Goal: Task Accomplishment & Management: Manage account settings

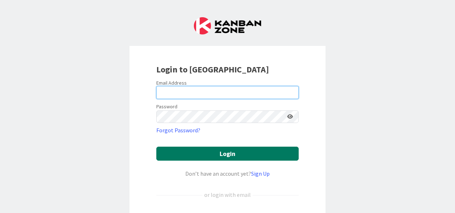
type input "[EMAIL_ADDRESS][DOMAIN_NAME]"
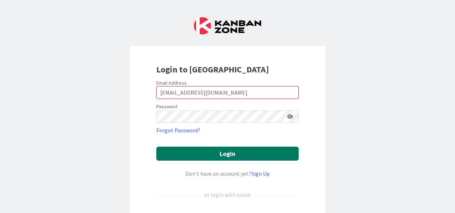
click at [242, 154] on button "Login" at bounding box center [227, 153] width 142 height 14
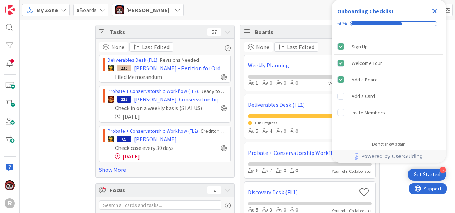
click at [42, 12] on span "My Zone" at bounding box center [47, 10] width 21 height 9
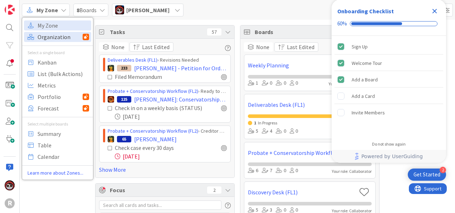
click at [58, 36] on span "Organization" at bounding box center [60, 36] width 45 height 11
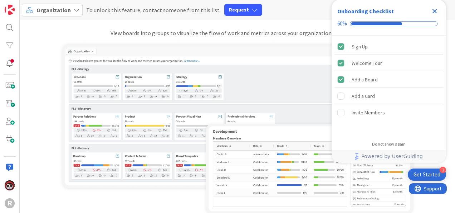
click at [44, 11] on span "Organization" at bounding box center [54, 9] width 34 height 7
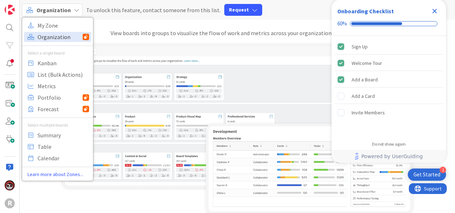
click at [62, 37] on span "Organization" at bounding box center [60, 36] width 45 height 11
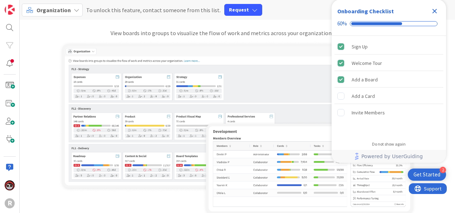
click at [56, 7] on span "Organization" at bounding box center [54, 9] width 34 height 7
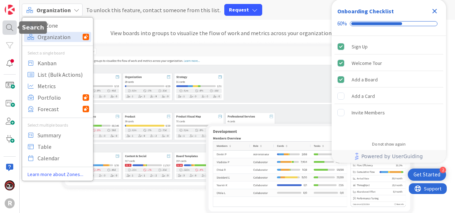
click at [9, 21] on div at bounding box center [10, 27] width 14 height 14
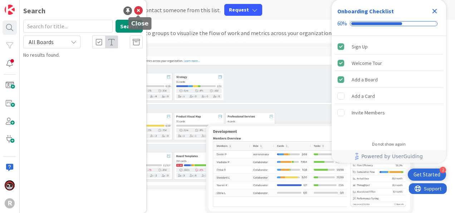
click at [141, 12] on icon at bounding box center [138, 10] width 9 height 9
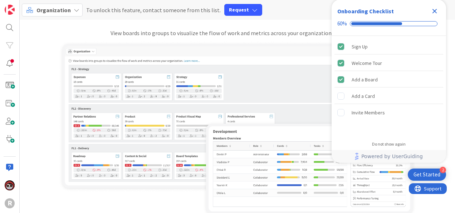
click at [435, 14] on icon "Close Checklist" at bounding box center [435, 11] width 9 height 9
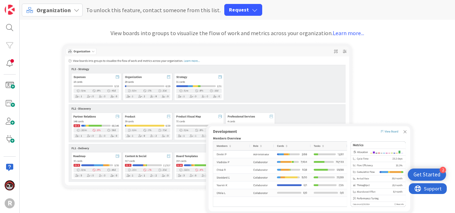
click at [64, 9] on span "Organization" at bounding box center [54, 9] width 34 height 7
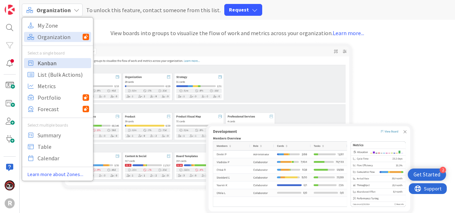
click at [53, 63] on span "Kanban" at bounding box center [64, 63] width 52 height 11
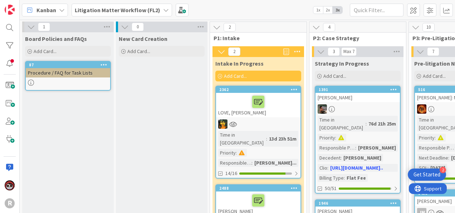
click at [119, 11] on b "Litigation Matter Workflow (FL2)" at bounding box center [118, 9] width 86 height 7
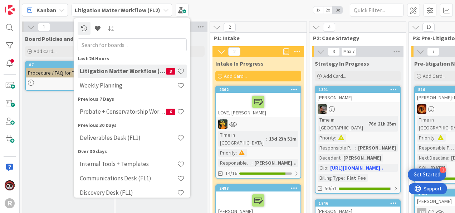
click at [62, 13] on div "Kanban" at bounding box center [45, 10] width 46 height 13
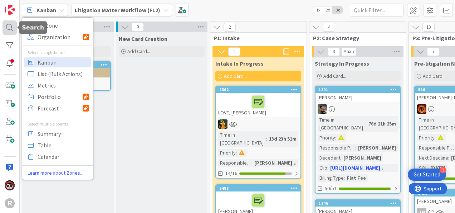
click at [16, 30] on div at bounding box center [10, 27] width 14 height 14
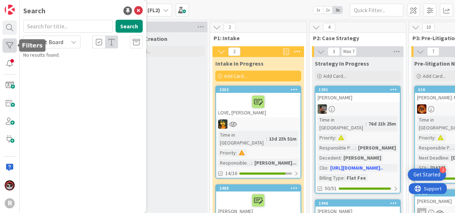
click at [8, 43] on div at bounding box center [10, 45] width 14 height 14
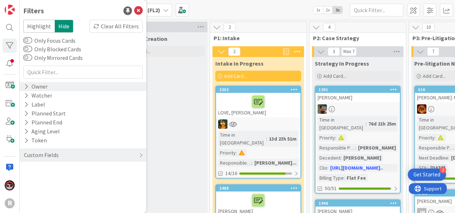
click at [26, 85] on icon at bounding box center [26, 86] width 5 height 6
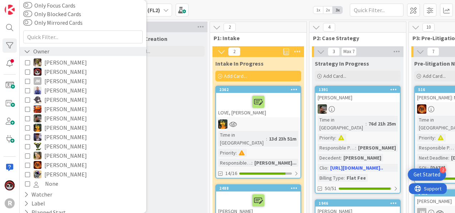
scroll to position [36, 0]
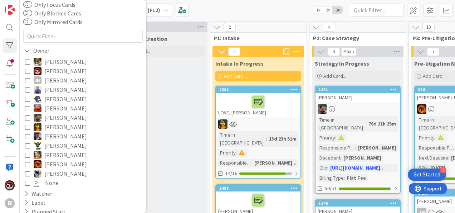
click at [27, 143] on icon at bounding box center [27, 145] width 5 height 5
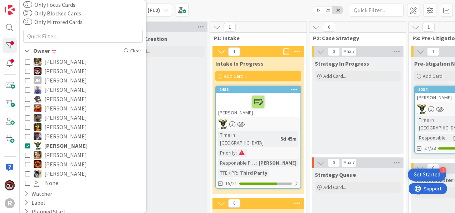
click at [26, 172] on icon at bounding box center [27, 173] width 5 height 5
click at [29, 81] on icon at bounding box center [27, 80] width 5 height 5
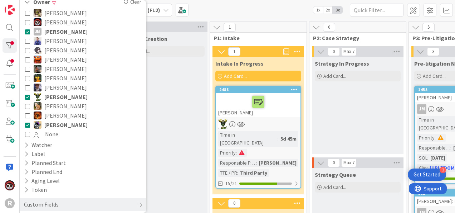
scroll to position [92, 0]
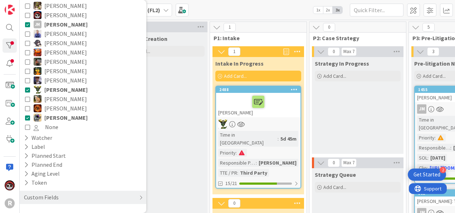
click at [225, 6] on div "Kanban My Zone Organization Select a single board Kanban List (Bulk Actions) Me…" at bounding box center [238, 10] width 436 height 20
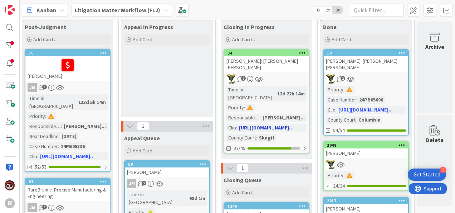
scroll to position [36, 989]
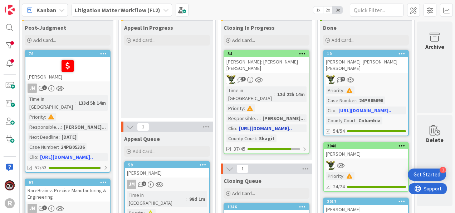
click at [274, 75] on div "1" at bounding box center [266, 79] width 84 height 9
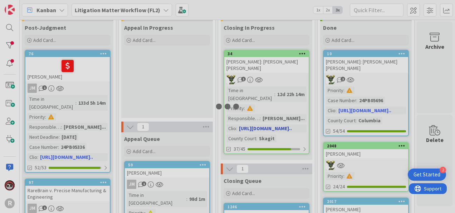
click at [274, 69] on div at bounding box center [227, 106] width 455 height 213
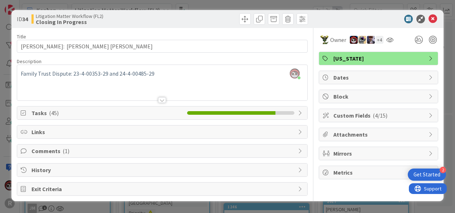
click at [50, 110] on span "( 45 )" at bounding box center [54, 112] width 10 height 7
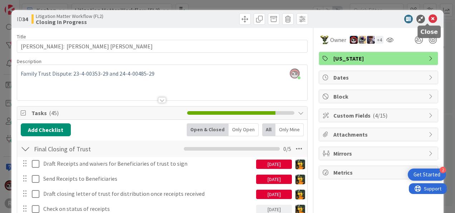
click at [429, 17] on icon at bounding box center [433, 19] width 9 height 9
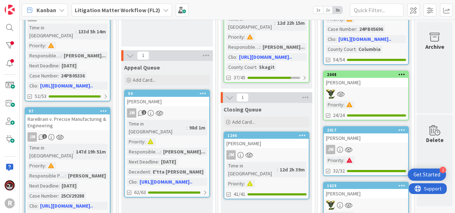
scroll to position [107, 989]
click at [271, 138] on div "[PERSON_NAME]" at bounding box center [266, 142] width 84 height 9
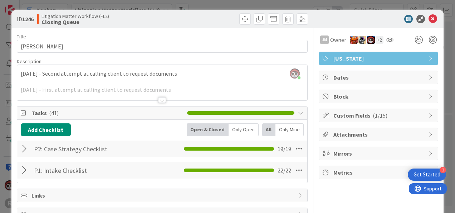
click at [20, 144] on div "P2: Case Strategy Checklist Checklist Name 27 / 64 P2: Case Strategy Checklist …" at bounding box center [162, 148] width 290 height 16
click at [26, 146] on div at bounding box center [25, 148] width 9 height 13
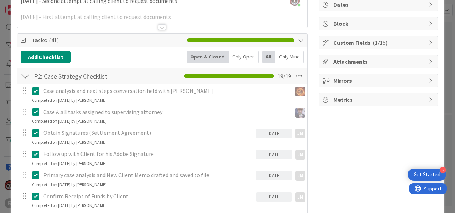
scroll to position [72, 0]
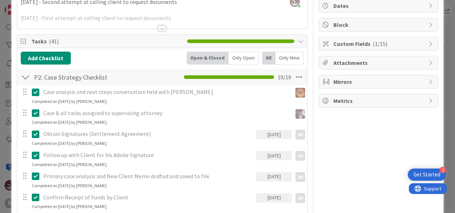
click at [242, 55] on div "Only Open" at bounding box center [244, 58] width 30 height 13
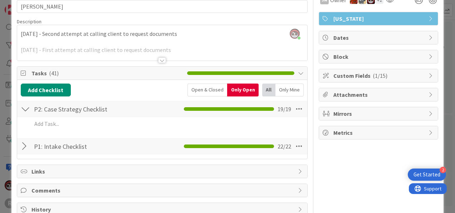
scroll to position [0, 0]
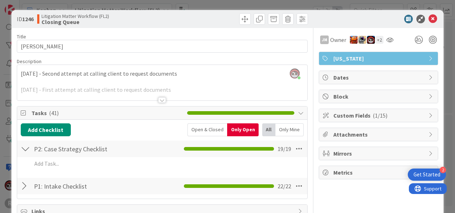
click at [206, 133] on div "Open & Closed" at bounding box center [208, 129] width 40 height 13
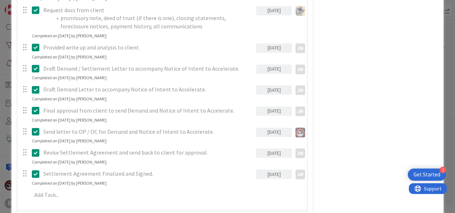
scroll to position [392, 0]
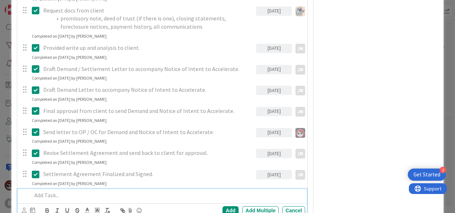
click at [63, 198] on div at bounding box center [167, 195] width 276 height 13
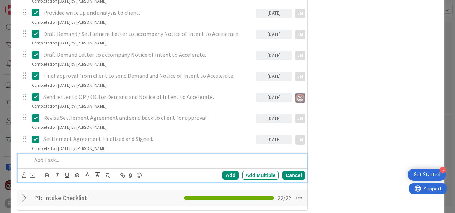
scroll to position [428, 0]
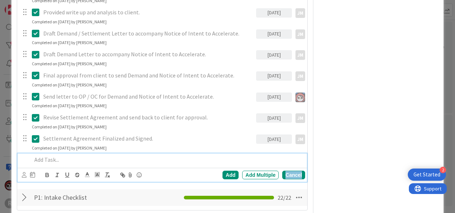
click at [290, 174] on div "Cancel" at bounding box center [293, 174] width 23 height 9
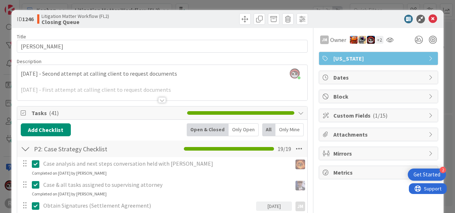
scroll to position [0, 0]
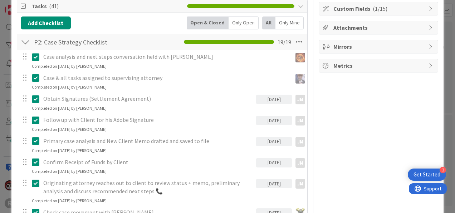
click at [238, 20] on div "Only Open" at bounding box center [244, 22] width 30 height 13
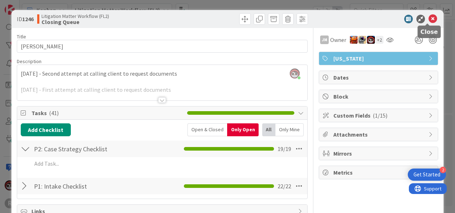
click at [429, 21] on icon at bounding box center [433, 19] width 9 height 9
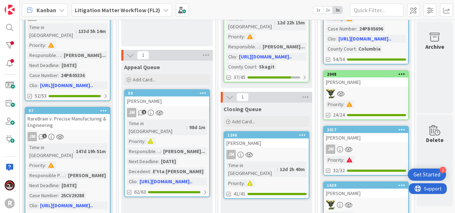
click at [292, 135] on link "1246 [PERSON_NAME] Time in Column : 12d 2h 40m Priority : 41/41" at bounding box center [267, 165] width 86 height 68
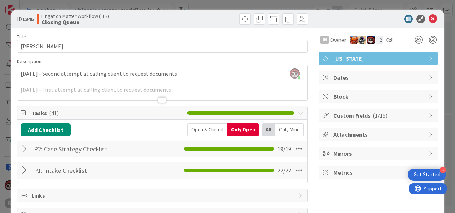
click at [21, 146] on div at bounding box center [25, 148] width 9 height 13
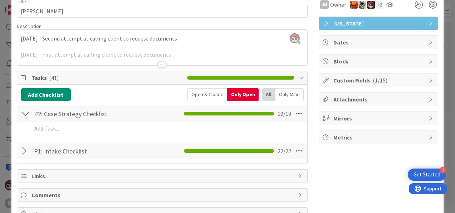
scroll to position [35, 0]
click at [25, 153] on div at bounding box center [25, 150] width 9 height 13
click at [158, 64] on div at bounding box center [162, 65] width 8 height 6
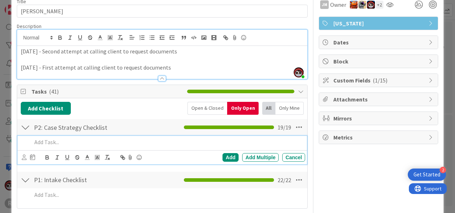
click at [71, 146] on div at bounding box center [167, 142] width 276 height 13
click at [22, 155] on icon at bounding box center [24, 156] width 5 height 5
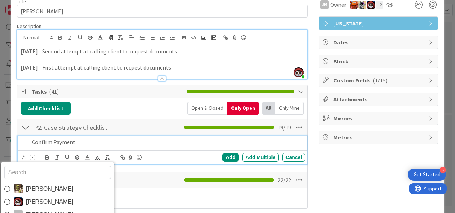
type input "j"
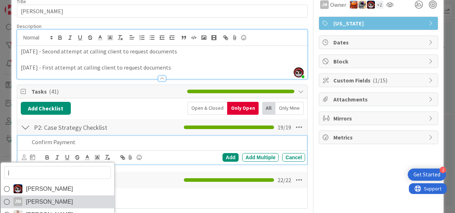
click at [39, 196] on span "[PERSON_NAME]" at bounding box center [49, 201] width 47 height 11
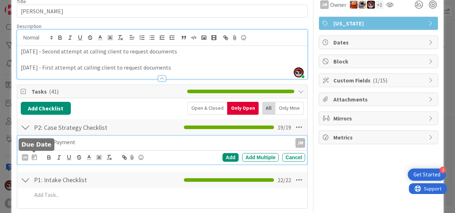
click at [34, 157] on icon at bounding box center [34, 157] width 5 height 6
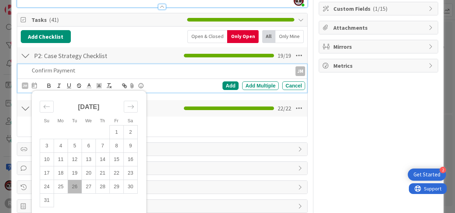
scroll to position [107, 0]
click at [228, 87] on div "Add" at bounding box center [231, 85] width 16 height 9
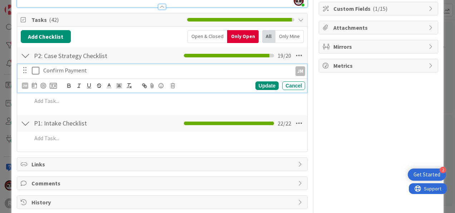
click at [78, 74] on div "Confirm Payment" at bounding box center [166, 70] width 252 height 13
click at [256, 87] on div "Update" at bounding box center [267, 85] width 23 height 9
click at [61, 69] on p "Confirm Payment" at bounding box center [166, 70] width 246 height 8
click at [94, 67] on p "Confirm Payment" at bounding box center [166, 70] width 246 height 8
click at [35, 66] on icon at bounding box center [37, 70] width 11 height 9
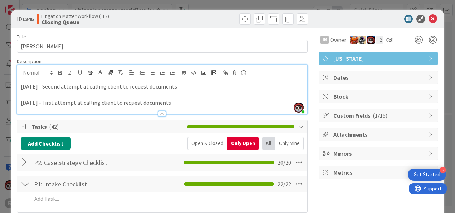
scroll to position [0, 0]
click at [429, 19] on icon at bounding box center [433, 19] width 9 height 9
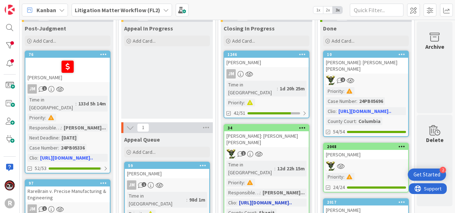
scroll to position [35, 989]
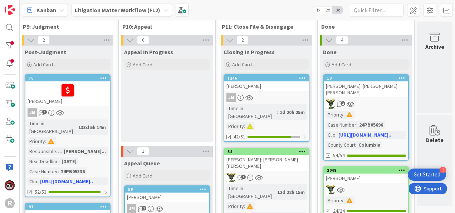
click at [275, 87] on div "[PERSON_NAME]" at bounding box center [266, 85] width 84 height 9
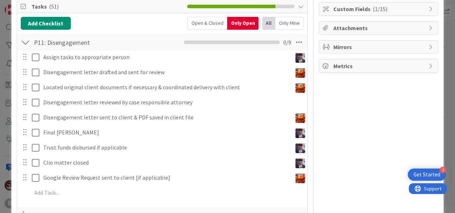
scroll to position [107, 0]
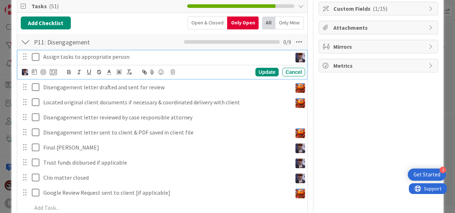
click at [82, 55] on p "Assign tasks to appropriate person" at bounding box center [166, 57] width 246 height 8
click at [261, 71] on div "Update" at bounding box center [267, 72] width 23 height 9
click at [113, 57] on p "Assign tasks to appropriate person" at bounding box center [166, 57] width 246 height 8
click at [260, 71] on div "Update" at bounding box center [267, 72] width 23 height 9
click at [111, 58] on p "Assign tasks to appropriate person" at bounding box center [166, 57] width 246 height 8
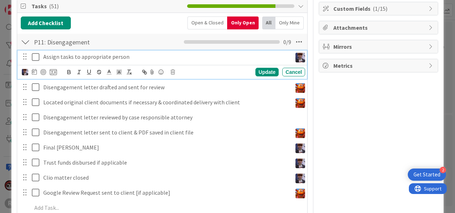
click at [154, 54] on p "Assign tasks to appropriate person" at bounding box center [166, 57] width 246 height 8
click at [35, 70] on icon at bounding box center [34, 72] width 5 height 6
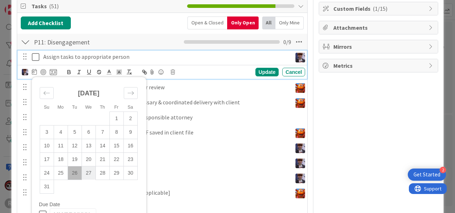
click at [90, 170] on td "27" at bounding box center [89, 173] width 14 height 14
type input "[DATE]"
click at [144, 48] on div "P11: Disengagement Checklist Name 18 / 64 P11: Disengagement 0 / 9" at bounding box center [162, 42] width 290 height 16
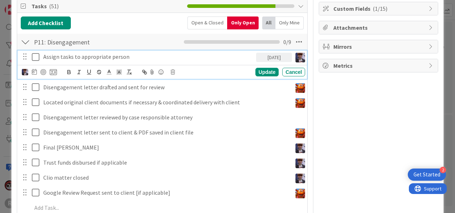
click at [144, 56] on p "Assign tasks to appropriate person" at bounding box center [148, 57] width 210 height 8
click at [144, 57] on p "Assign tasks to appropriate person" at bounding box center [148, 57] width 210 height 8
click at [141, 57] on p "Assign tasks to appropriate person" at bounding box center [148, 57] width 210 height 8
click at [33, 71] on icon at bounding box center [34, 72] width 5 height 6
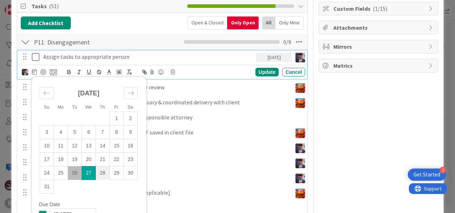
click at [102, 173] on td "28" at bounding box center [103, 173] width 14 height 14
type input "[DATE]"
click at [256, 69] on div "Update" at bounding box center [267, 72] width 23 height 9
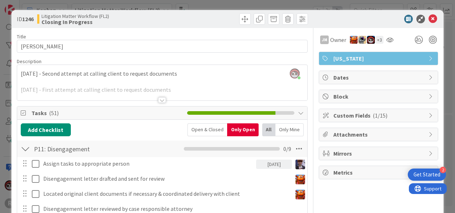
scroll to position [0, 0]
click at [429, 19] on icon at bounding box center [433, 19] width 9 height 9
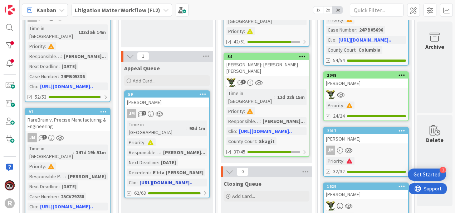
scroll to position [107, 989]
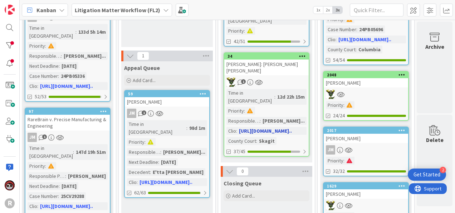
click at [264, 77] on div "1" at bounding box center [266, 81] width 84 height 9
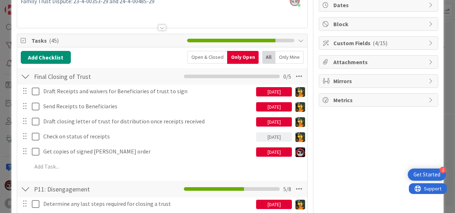
scroll to position [72, 0]
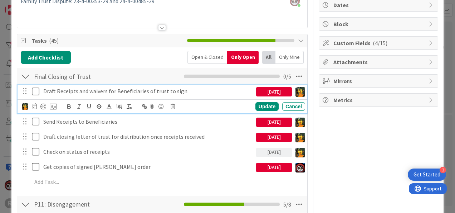
click at [127, 91] on p "Draft Receipts and waivers for Beneficiaries of trust to sign" at bounding box center [148, 91] width 210 height 8
click at [261, 108] on div "Update" at bounding box center [267, 106] width 23 height 9
click at [94, 93] on p "Draft Receipts and waivers for Beneficiaries of trust to sign" at bounding box center [148, 91] width 210 height 8
click at [33, 106] on icon at bounding box center [34, 106] width 5 height 6
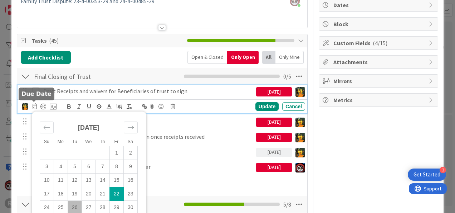
click at [33, 106] on icon at bounding box center [34, 106] width 5 height 6
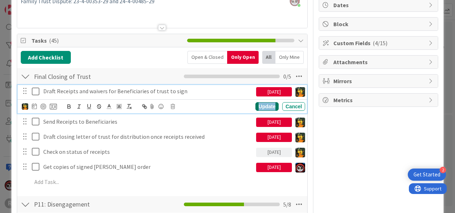
click at [271, 107] on div "Update" at bounding box center [267, 106] width 23 height 9
click at [147, 90] on p "Draft Receipts and waivers for Beneficiaries of trust to sign" at bounding box center [148, 91] width 210 height 8
click at [35, 105] on icon at bounding box center [34, 106] width 5 height 6
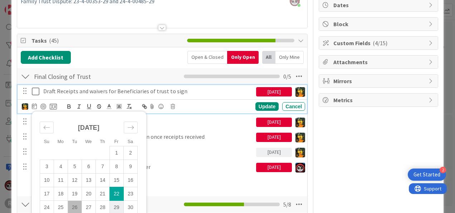
click at [113, 202] on td "29" at bounding box center [117, 207] width 14 height 14
type input "[DATE]"
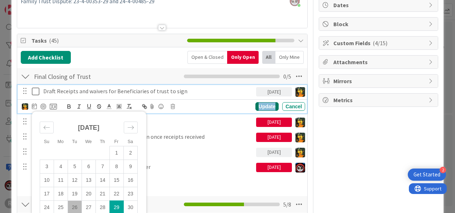
click at [263, 109] on div "Update" at bounding box center [267, 106] width 23 height 9
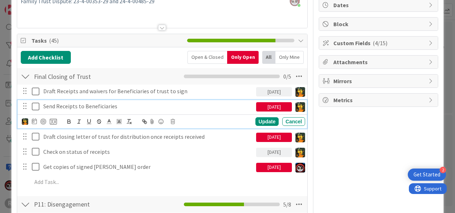
click at [107, 105] on p "Send Receipts to Beneficiaries" at bounding box center [148, 106] width 210 height 8
click at [34, 119] on icon at bounding box center [34, 121] width 5 height 6
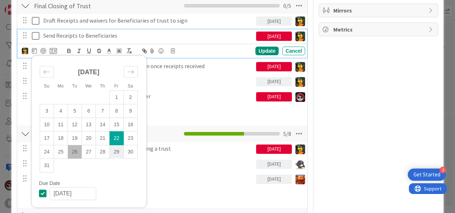
scroll to position [143, 0]
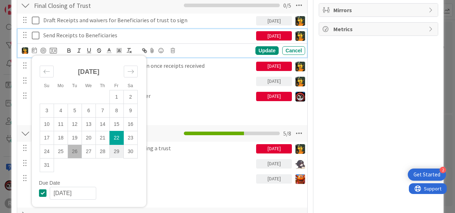
click at [116, 154] on td "29" at bounding box center [117, 151] width 14 height 14
type input "[DATE]"
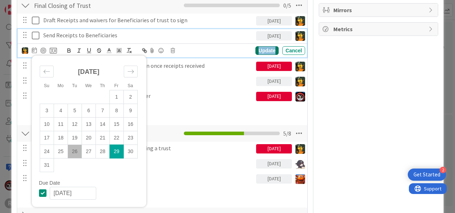
click at [265, 50] on div "Update" at bounding box center [267, 50] width 23 height 9
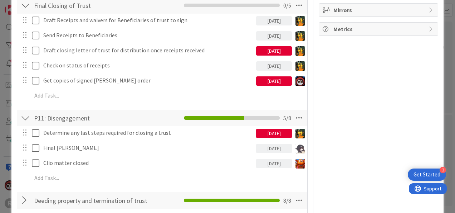
click at [267, 52] on div "[DATE]" at bounding box center [274, 50] width 36 height 9
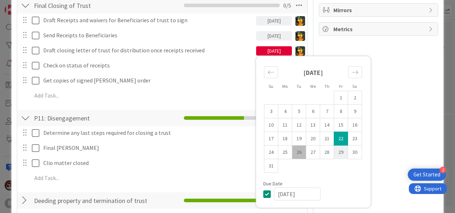
click at [334, 154] on td "29" at bounding box center [341, 152] width 14 height 14
type input "[DATE]"
click at [318, 56] on div "Su Mo Tu We Th Fr Sa [DATE] 1 2 3 4 5 6 7 8 9 10 11 12 13 14 15 16 17 18 19 20 …" at bounding box center [313, 131] width 115 height 151
click at [328, 38] on div "Owner + 4 [US_STATE] Dates Block Custom Fields ( 4/15 ) Attachments Mirrors Met…" at bounding box center [379, 108] width 120 height 447
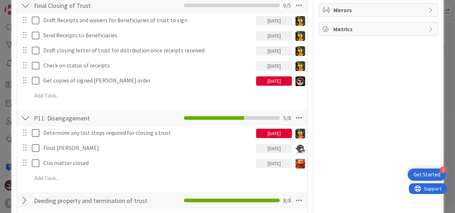
click at [278, 84] on div "[DATE]" at bounding box center [274, 80] width 36 height 9
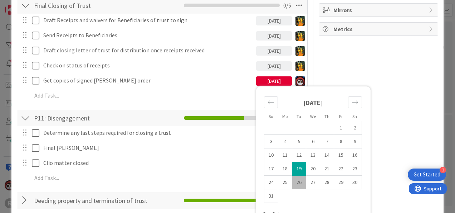
click at [292, 167] on td "19" at bounding box center [299, 169] width 14 height 14
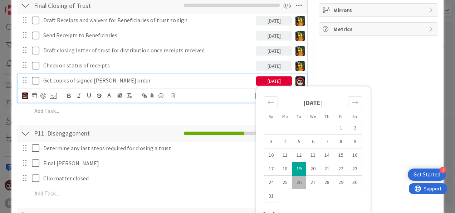
click at [125, 82] on p "Get copies of signed [PERSON_NAME] order" at bounding box center [148, 80] width 210 height 8
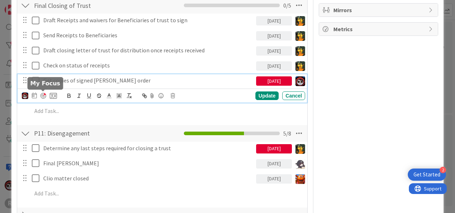
click at [42, 95] on div at bounding box center [43, 96] width 6 height 6
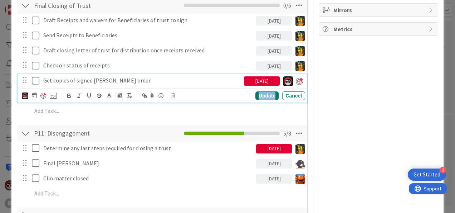
click at [269, 94] on div "Update" at bounding box center [267, 95] width 23 height 9
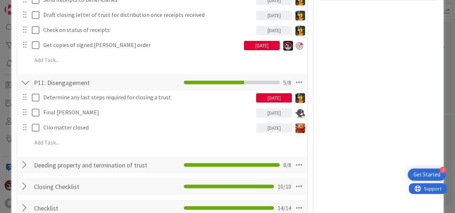
scroll to position [179, 0]
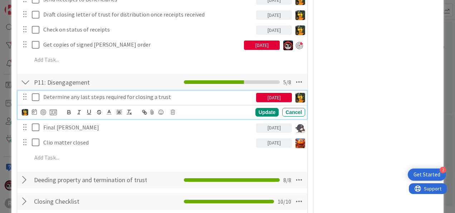
click at [137, 95] on p "Determine any last steps required for closing a trust" at bounding box center [148, 97] width 210 height 8
click at [35, 112] on icon at bounding box center [34, 112] width 5 height 6
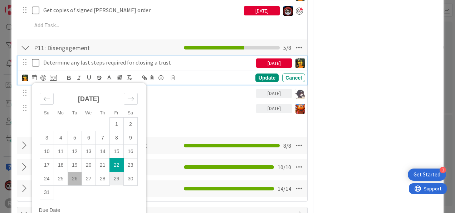
click at [114, 178] on td "29" at bounding box center [117, 178] width 14 height 14
type input "[DATE]"
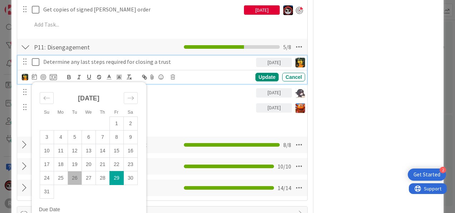
scroll to position [214, 0]
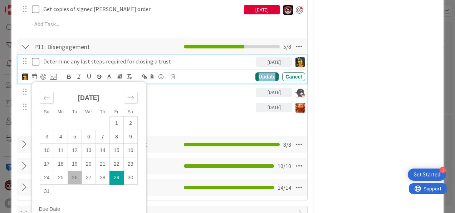
click at [256, 76] on div "Update" at bounding box center [267, 76] width 23 height 9
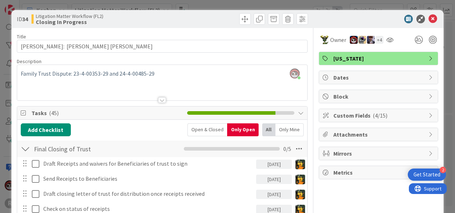
scroll to position [0, 0]
click at [429, 20] on icon at bounding box center [433, 19] width 9 height 9
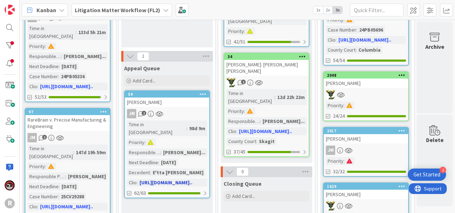
click at [178, 120] on div "Time in Column : 98d 9m Priority : Responsible Paralegal : [PERSON_NAME]... Nex…" at bounding box center [167, 153] width 80 height 66
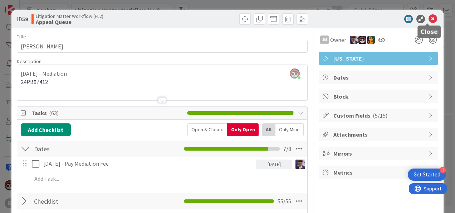
click at [429, 20] on icon at bounding box center [433, 19] width 9 height 9
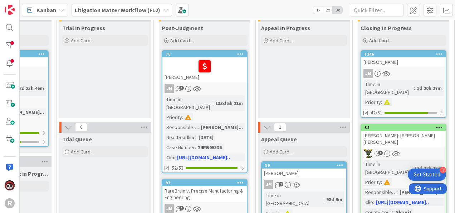
scroll to position [35, 849]
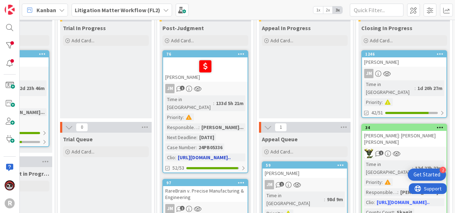
click at [228, 69] on div at bounding box center [205, 66] width 80 height 15
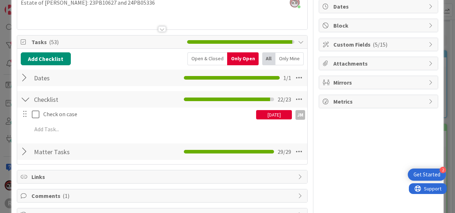
scroll to position [71, 0]
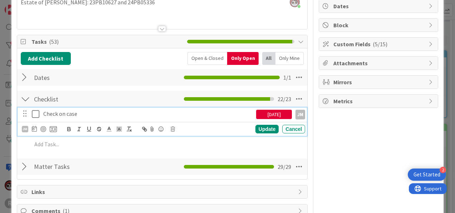
click at [63, 112] on p "Check on case" at bounding box center [148, 114] width 210 height 8
click at [35, 130] on icon at bounding box center [34, 129] width 5 height 6
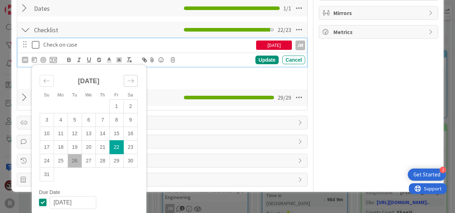
click at [133, 84] on div "Move forward to switch to the next month." at bounding box center [131, 81] width 14 height 12
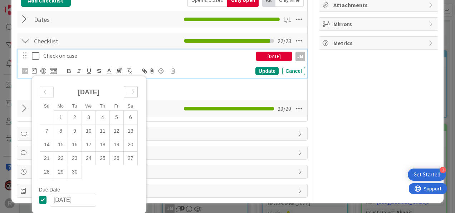
scroll to position [128, 0]
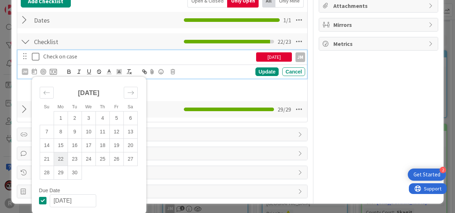
click at [60, 157] on td "22" at bounding box center [61, 159] width 14 height 14
click at [64, 144] on td "15" at bounding box center [61, 145] width 14 height 14
type input "[DATE]"
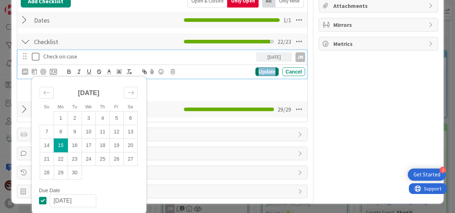
click at [257, 67] on div "Update" at bounding box center [267, 71] width 23 height 9
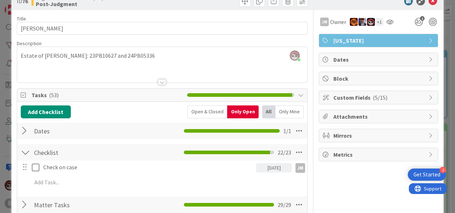
scroll to position [0, 0]
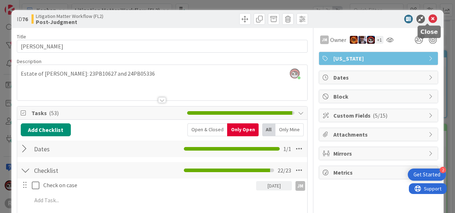
click at [429, 18] on icon at bounding box center [433, 19] width 9 height 9
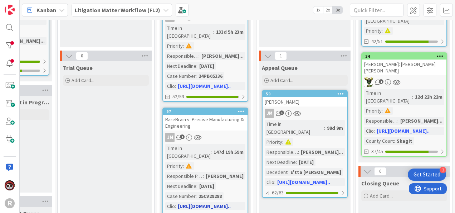
click at [215, 132] on div "JM 1" at bounding box center [205, 136] width 84 height 9
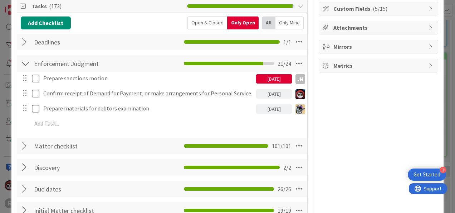
scroll to position [107, 0]
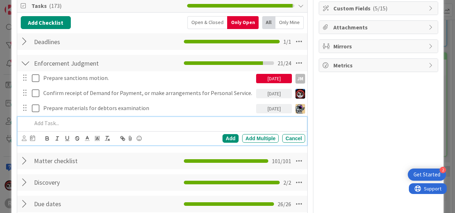
click at [115, 121] on p at bounding box center [167, 123] width 271 height 8
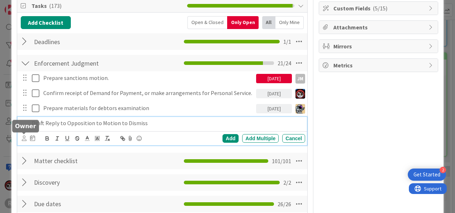
click at [24, 135] on icon at bounding box center [24, 137] width 5 height 5
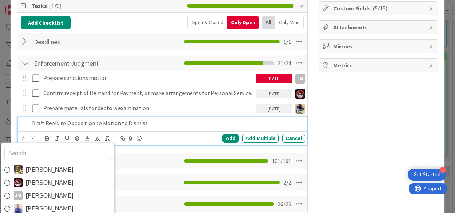
click at [47, 155] on input "text" at bounding box center [57, 153] width 107 height 13
type input "j"
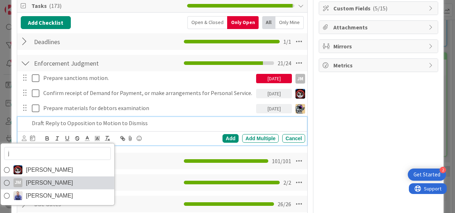
click at [41, 179] on span "[PERSON_NAME]" at bounding box center [49, 182] width 47 height 11
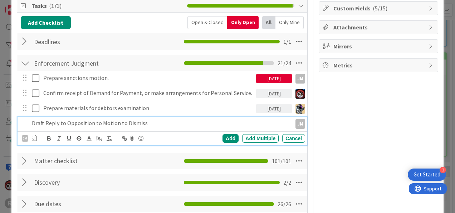
click at [37, 137] on div "[PERSON_NAME] [PERSON_NAME] [PERSON_NAME] [PERSON_NAME] Add Add Multiple Cancel" at bounding box center [163, 138] width 283 height 10
click at [34, 137] on icon at bounding box center [34, 138] width 5 height 6
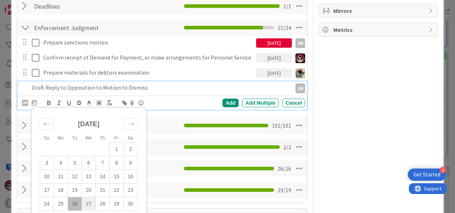
scroll to position [143, 0]
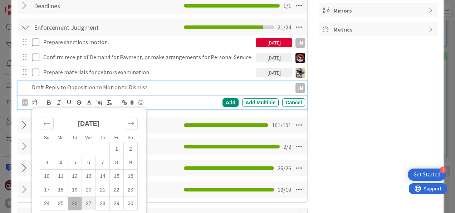
click at [88, 200] on td "27" at bounding box center [89, 203] width 14 height 14
click at [223, 102] on div "Add" at bounding box center [231, 102] width 16 height 9
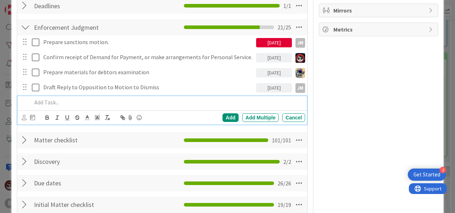
click at [46, 98] on p at bounding box center [167, 102] width 271 height 8
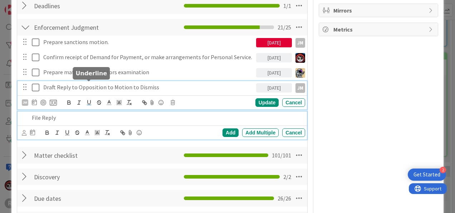
scroll to position [158, 0]
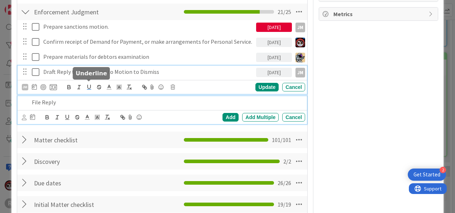
click at [86, 88] on div "Draft Reply to Opposition to Motion to Dismiss [DATE] JM JM Update Cancel" at bounding box center [163, 79] width 290 height 28
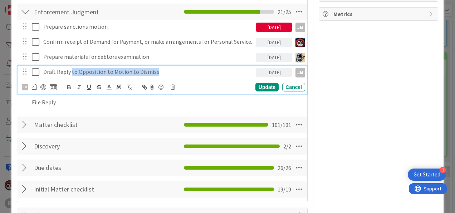
drag, startPoint x: 167, startPoint y: 70, endPoint x: 71, endPoint y: 72, distance: 96.7
click at [71, 72] on p "Draft Reply to Opposition to Motion to Dismiss" at bounding box center [148, 72] width 210 height 8
copy p "to Opposition to Motion to Dismiss"
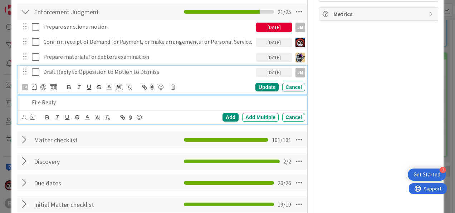
click at [67, 100] on p "File Reply" at bounding box center [167, 102] width 271 height 8
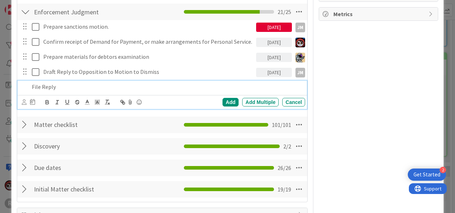
scroll to position [143, 0]
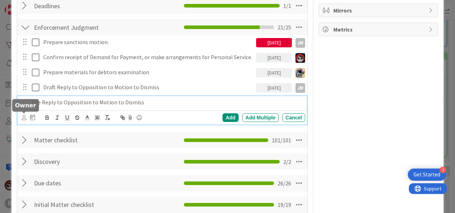
click at [24, 116] on icon at bounding box center [24, 117] width 5 height 5
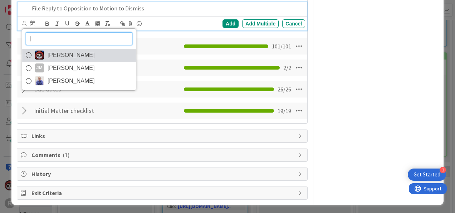
click at [53, 53] on span "[PERSON_NAME]" at bounding box center [71, 55] width 47 height 11
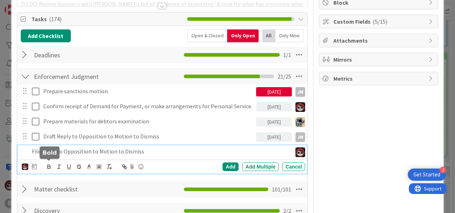
scroll to position [94, 0]
click at [36, 165] on icon at bounding box center [34, 166] width 5 height 6
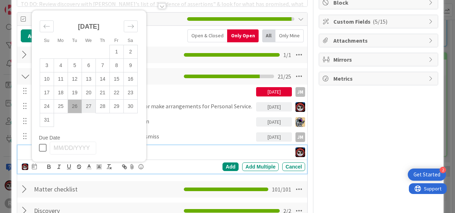
click at [91, 107] on td "27" at bounding box center [89, 106] width 14 height 14
click at [223, 162] on div "Add" at bounding box center [231, 166] width 16 height 9
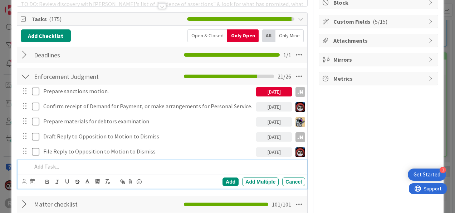
click at [101, 162] on p at bounding box center [167, 166] width 271 height 8
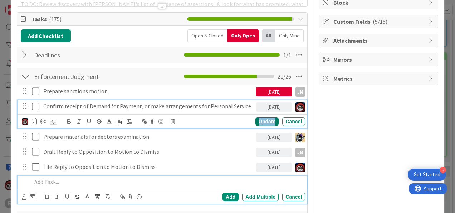
click at [259, 121] on div "Update" at bounding box center [267, 121] width 23 height 9
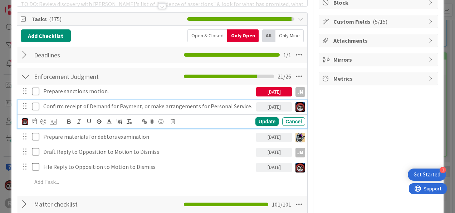
click at [205, 108] on p "Confirm receipt of Demand for Payment, or make arrangements for Personal Servic…" at bounding box center [148, 106] width 210 height 8
click at [27, 121] on img at bounding box center [25, 121] width 6 height 6
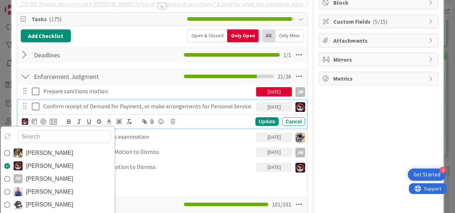
click at [50, 136] on input "text" at bounding box center [64, 136] width 93 height 13
type input "ty"
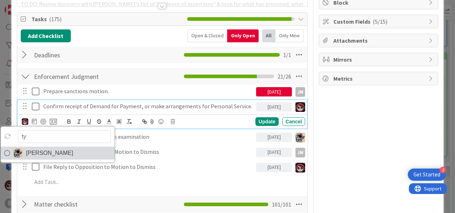
click at [38, 152] on span "[PERSON_NAME]" at bounding box center [49, 152] width 47 height 11
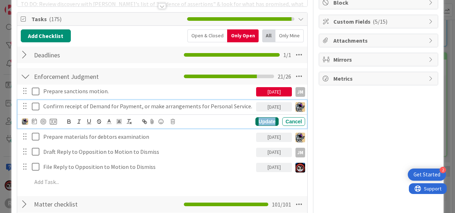
click at [256, 121] on div "Update" at bounding box center [267, 121] width 23 height 9
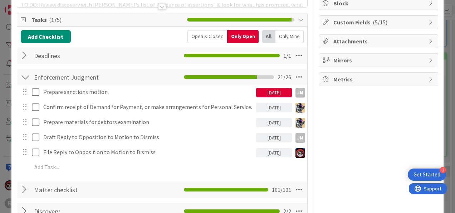
scroll to position [93, 0]
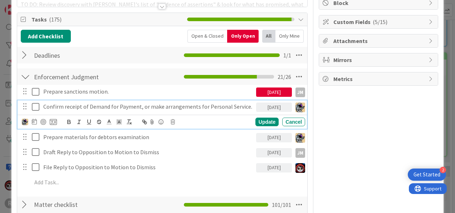
click at [36, 105] on icon at bounding box center [37, 106] width 11 height 9
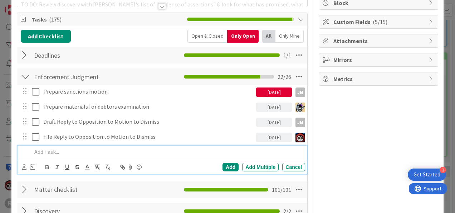
click at [119, 152] on p at bounding box center [167, 151] width 271 height 8
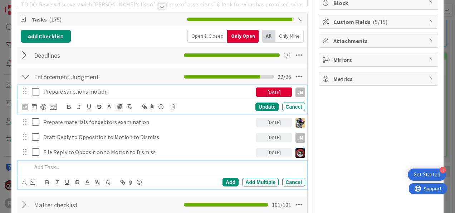
click at [65, 90] on p "Prepare sanctions motion." at bounding box center [148, 91] width 210 height 8
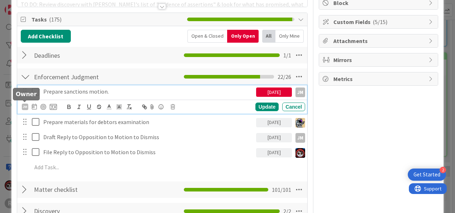
click at [25, 105] on div "JM" at bounding box center [25, 106] width 6 height 6
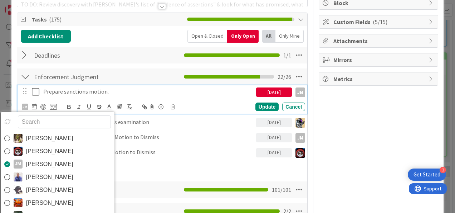
click at [215, 102] on div "[PERSON_NAME] [PERSON_NAME] [PERSON_NAME] [PERSON_NAME] [PERSON_NAME] [PERSON_N…" at bounding box center [163, 107] width 283 height 10
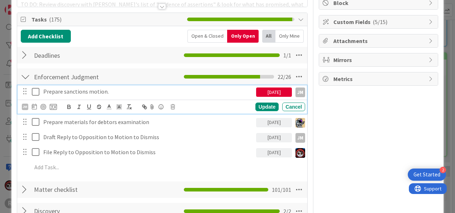
click at [276, 88] on div "[DATE]" at bounding box center [274, 91] width 36 height 9
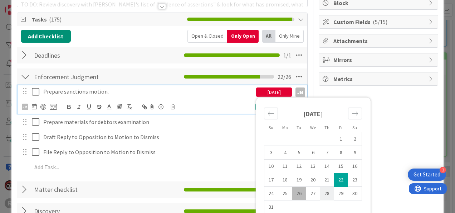
click at [322, 191] on td "28" at bounding box center [327, 193] width 14 height 14
type input "[DATE]"
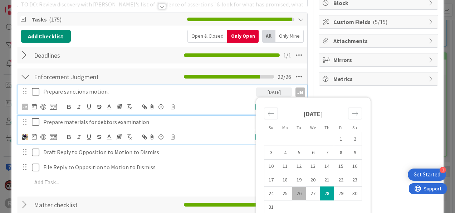
click at [235, 120] on p "Prepare materials for debtors examination" at bounding box center [148, 122] width 210 height 8
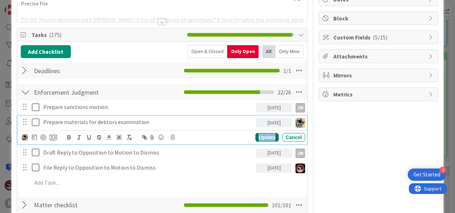
click at [266, 135] on div "Update" at bounding box center [267, 137] width 23 height 9
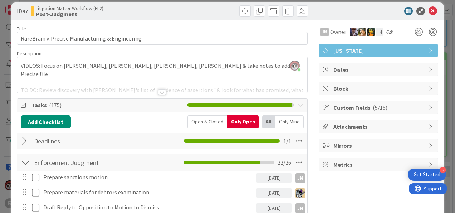
scroll to position [0, 0]
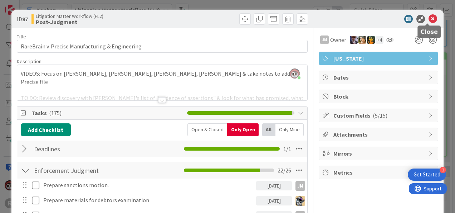
click at [429, 21] on icon at bounding box center [433, 19] width 9 height 9
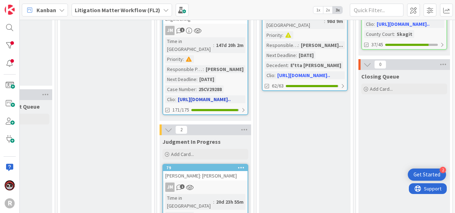
scroll to position [214, 849]
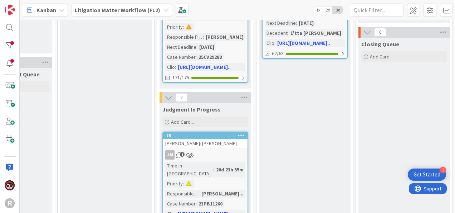
click at [218, 150] on div "JM 1" at bounding box center [205, 154] width 84 height 9
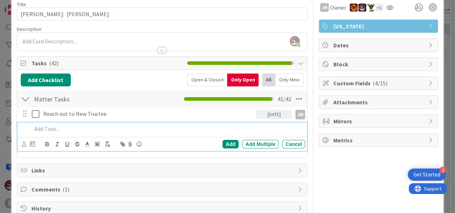
click at [65, 130] on p at bounding box center [167, 129] width 271 height 8
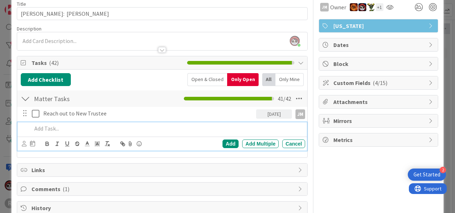
scroll to position [33, 0]
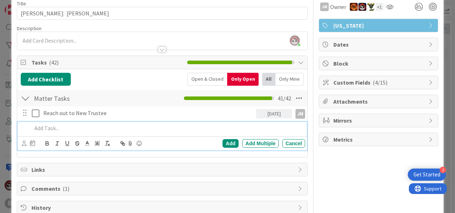
click at [340, 176] on div "JM Owner + 1 [US_STATE] Dates Block Custom Fields ( 4/15 ) Attachments Mirrors …" at bounding box center [379, 114] width 120 height 238
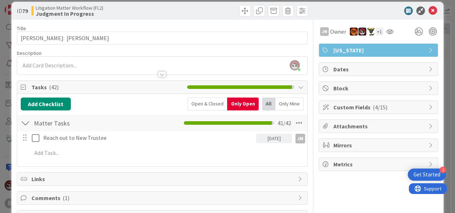
scroll to position [0, 0]
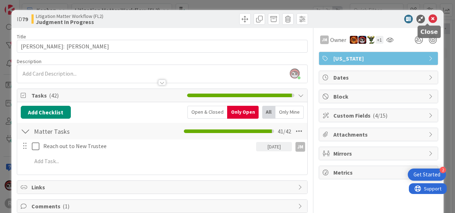
click at [429, 19] on icon at bounding box center [433, 19] width 9 height 9
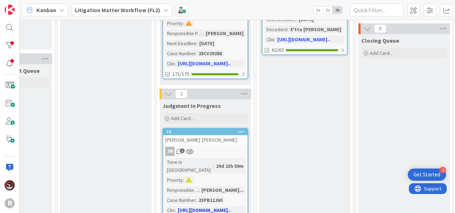
click at [216, 135] on div "[PERSON_NAME]: [PERSON_NAME]" at bounding box center [205, 139] width 84 height 9
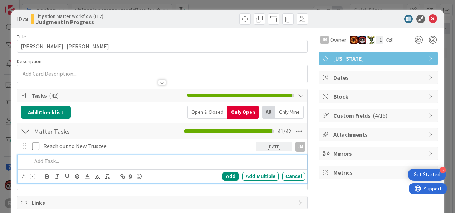
click at [112, 164] on div at bounding box center [167, 161] width 276 height 13
click at [223, 175] on div "Add" at bounding box center [231, 176] width 16 height 9
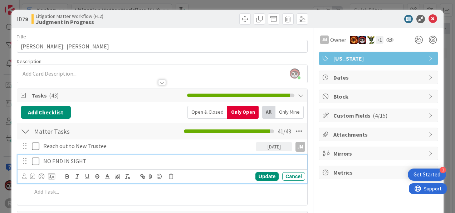
click at [150, 165] on div "NO END IN SIGHT" at bounding box center [172, 161] width 265 height 13
drag, startPoint x: 94, startPoint y: 159, endPoint x: 39, endPoint y: 161, distance: 55.2
click at [39, 161] on div "NO END IN SIGHT" at bounding box center [162, 161] width 285 height 13
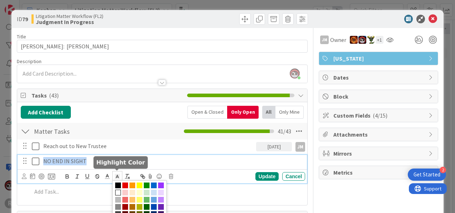
click at [116, 175] on polyline at bounding box center [117, 176] width 3 height 3
click at [137, 182] on span at bounding box center [140, 185] width 6 height 6
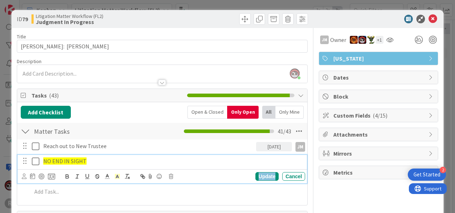
click at [271, 177] on div "Update" at bounding box center [267, 176] width 23 height 9
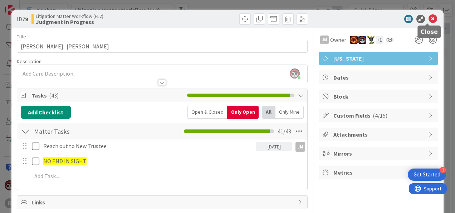
click at [429, 16] on icon at bounding box center [433, 19] width 9 height 9
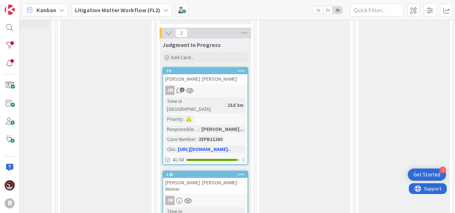
scroll to position [318, 849]
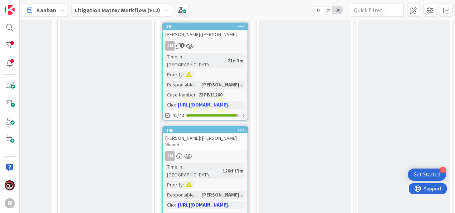
click at [231, 151] on div "JM" at bounding box center [205, 155] width 84 height 9
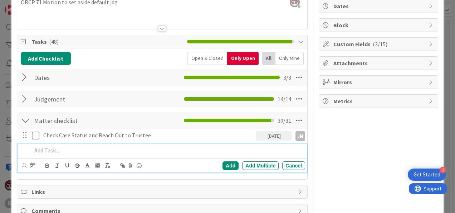
click at [120, 154] on div at bounding box center [167, 150] width 276 height 13
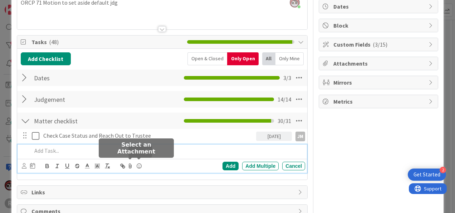
scroll to position [71, 0]
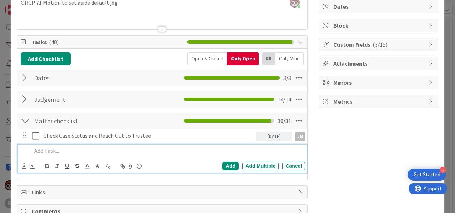
click at [118, 153] on p at bounding box center [167, 150] width 271 height 8
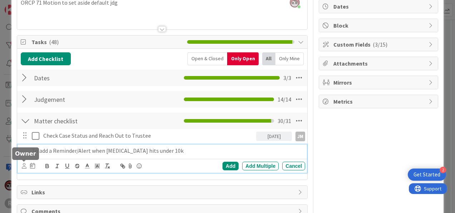
click at [22, 164] on icon at bounding box center [24, 165] width 5 height 5
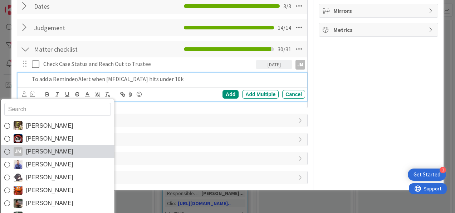
scroll to position [142, 0]
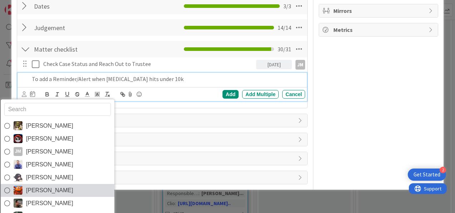
click at [31, 187] on span "[PERSON_NAME]" at bounding box center [49, 190] width 47 height 11
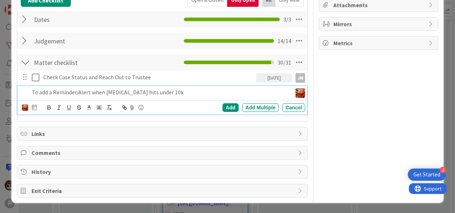
scroll to position [127, 0]
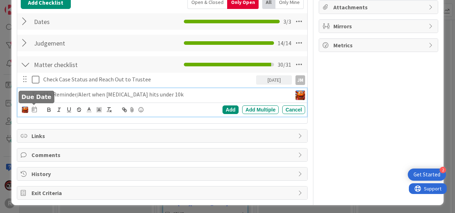
click at [35, 109] on icon at bounding box center [34, 109] width 5 height 6
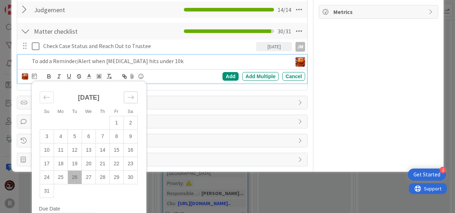
click at [132, 91] on div "Move forward to switch to the next month." at bounding box center [131, 97] width 14 height 12
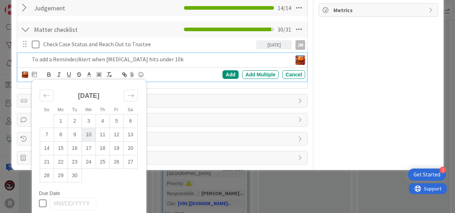
scroll to position [162, 0]
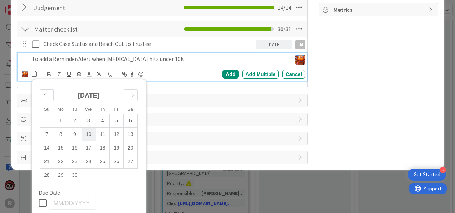
click at [86, 133] on td "10" at bounding box center [89, 134] width 14 height 14
click at [223, 73] on div "Add" at bounding box center [231, 74] width 16 height 9
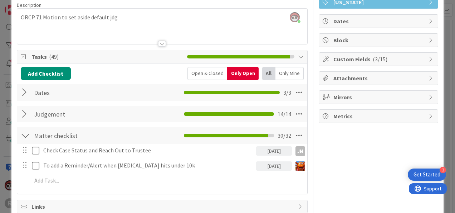
scroll to position [56, 0]
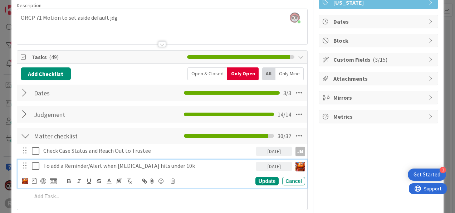
click at [61, 166] on p "To add a Reminder/Alert when [MEDICAL_DATA] hits under 10k" at bounding box center [148, 165] width 210 height 8
click at [180, 168] on p "To add a Reminder/Alert when [MEDICAL_DATA] hits under 10k" at bounding box center [148, 165] width 210 height 8
click at [35, 181] on icon at bounding box center [34, 181] width 5 height 6
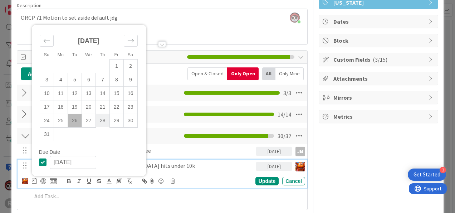
click at [105, 123] on td "28" at bounding box center [103, 120] width 14 height 14
type input "[DATE]"
click at [259, 180] on div "Update" at bounding box center [267, 180] width 23 height 9
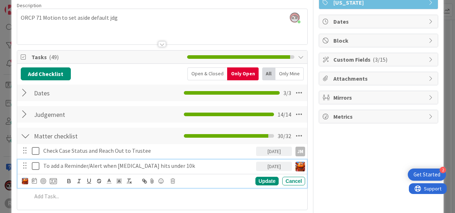
click at [50, 167] on p "To add a Reminder/Alert when [MEDICAL_DATA] hits under 10k" at bounding box center [148, 165] width 210 height 8
click at [48, 162] on p "To add a Reminder/Alert when [MEDICAL_DATA] hits under 10k" at bounding box center [148, 165] width 210 height 8
click at [268, 180] on div "Update" at bounding box center [267, 180] width 23 height 9
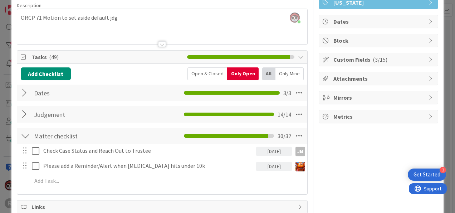
scroll to position [0, 0]
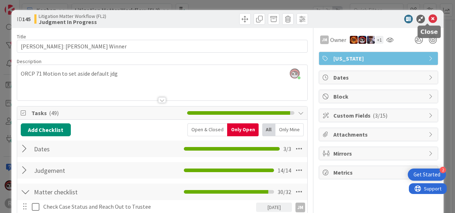
click at [429, 19] on icon at bounding box center [433, 19] width 9 height 9
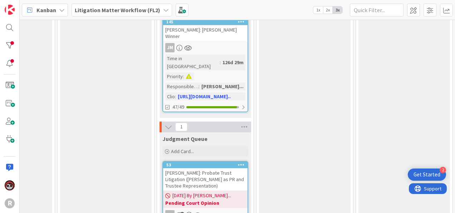
scroll to position [463, 849]
click at [231, 202] on div "JM 2" at bounding box center [205, 213] width 84 height 9
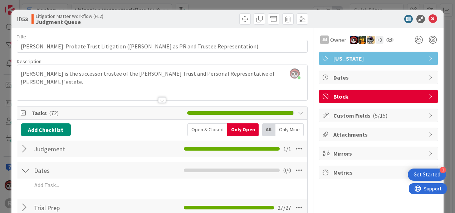
click at [377, 97] on span "Block" at bounding box center [380, 96] width 92 height 9
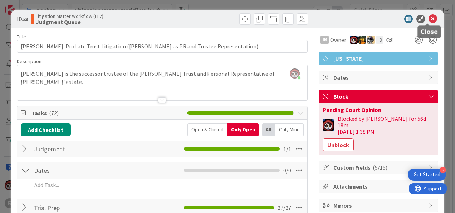
click at [429, 19] on icon at bounding box center [433, 19] width 9 height 9
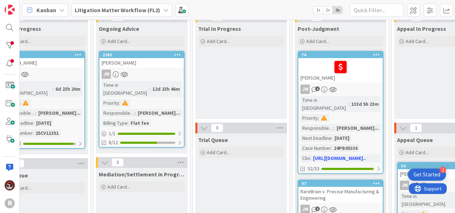
scroll to position [35, 714]
click at [158, 69] on div "JM" at bounding box center [141, 73] width 84 height 9
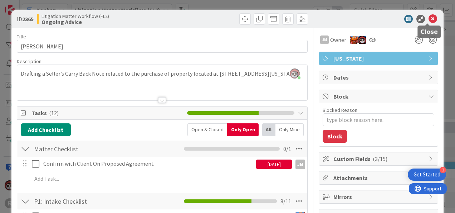
click at [429, 17] on icon at bounding box center [433, 19] width 9 height 9
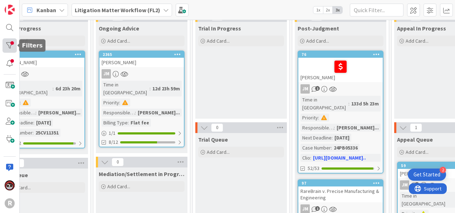
click at [14, 43] on div at bounding box center [10, 45] width 14 height 14
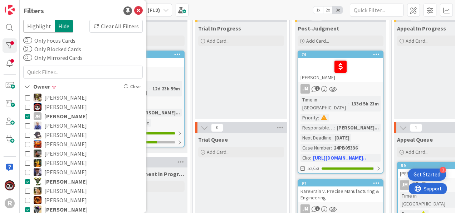
click at [262, 4] on div "Kanban My Zone Organization Select a single board Kanban List (Bulk Actions) Me…" at bounding box center [238, 10] width 436 height 20
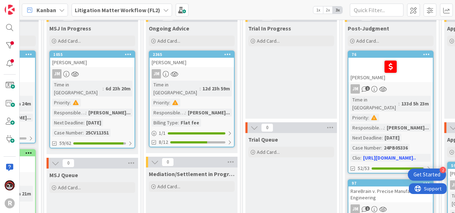
scroll to position [35, 659]
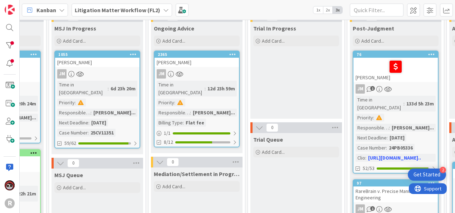
click at [212, 68] on link "2365 [PERSON_NAME] Time in [GEOGRAPHIC_DATA] : 12d 23h 59m Priority : Responsib…" at bounding box center [197, 98] width 86 height 97
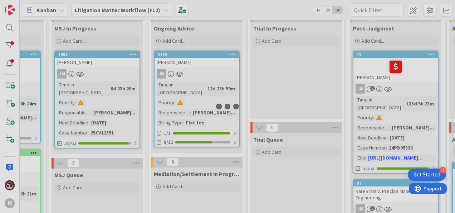
click at [212, 68] on div at bounding box center [227, 106] width 455 height 213
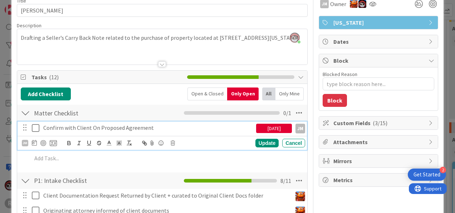
scroll to position [36, 0]
click at [130, 127] on p "Confirm with Client On Proposed Agreement" at bounding box center [148, 127] width 210 height 8
click at [269, 142] on div "Update" at bounding box center [267, 143] width 23 height 9
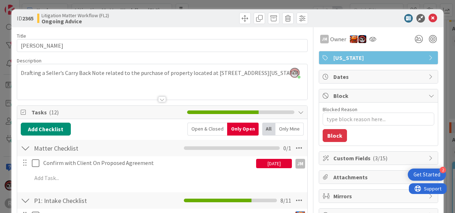
scroll to position [0, 0]
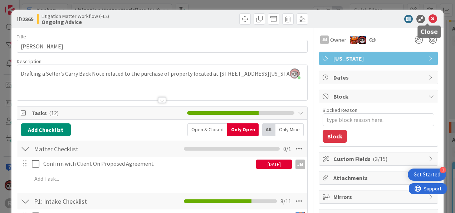
click at [429, 18] on icon at bounding box center [433, 19] width 9 height 9
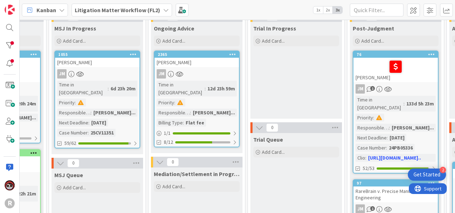
click at [109, 77] on div "JM" at bounding box center [97, 73] width 84 height 9
type textarea "x"
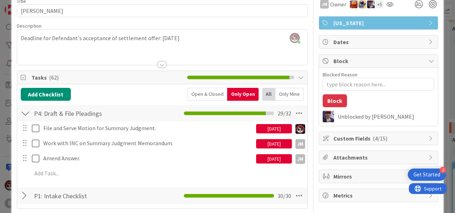
click at [270, 130] on div "[DATE]" at bounding box center [274, 128] width 36 height 9
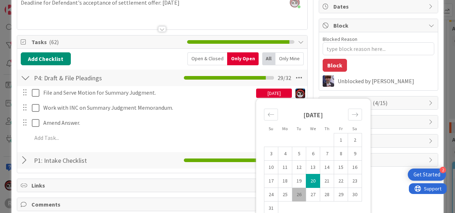
scroll to position [71, 0]
click at [306, 194] on td "27" at bounding box center [313, 195] width 14 height 14
type input "[DATE]"
type textarea "x"
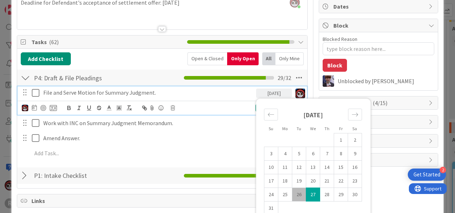
click at [218, 97] on div "File and Serve Motion for Summary Judgment." at bounding box center [148, 92] width 216 height 13
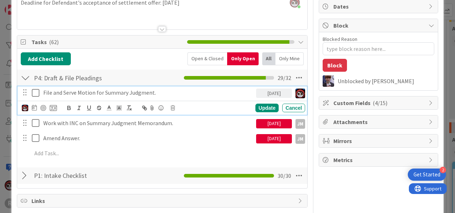
click at [271, 122] on div "[DATE]" at bounding box center [274, 123] width 36 height 9
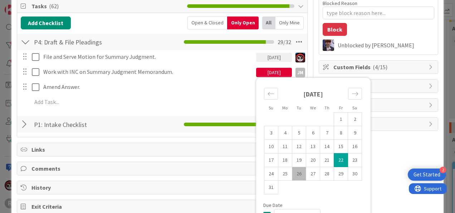
scroll to position [107, 0]
click at [306, 171] on td "27" at bounding box center [313, 174] width 14 height 14
type input "[DATE]"
type textarea "x"
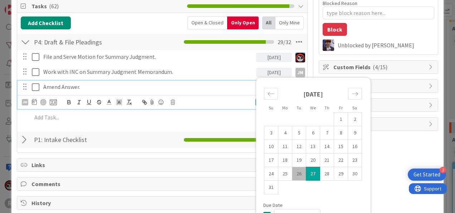
click at [107, 92] on div "Amend Answer." at bounding box center [148, 87] width 216 height 13
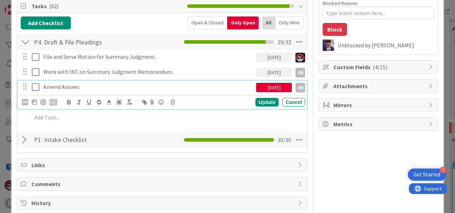
click at [256, 88] on div "[DATE]" at bounding box center [274, 87] width 36 height 9
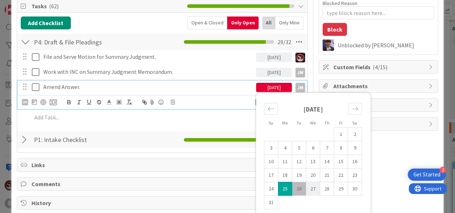
click at [308, 189] on td "27" at bounding box center [313, 189] width 14 height 14
type input "[DATE]"
type textarea "x"
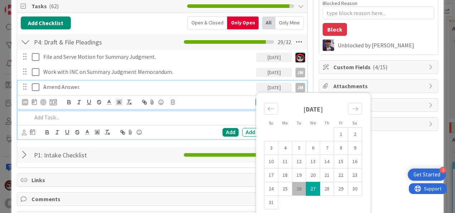
click at [184, 111] on div at bounding box center [167, 117] width 276 height 13
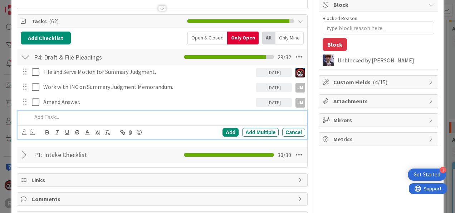
click at [67, 113] on p at bounding box center [167, 117] width 271 height 8
click at [69, 117] on p "Sending Judgement to Client for Review" at bounding box center [167, 117] width 271 height 8
click at [23, 133] on icon at bounding box center [24, 131] width 5 height 5
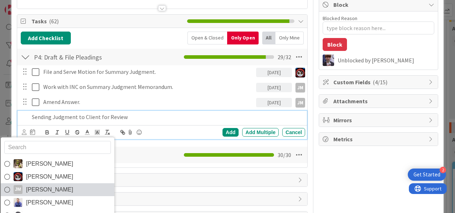
click at [41, 186] on span "[PERSON_NAME]" at bounding box center [49, 189] width 47 height 11
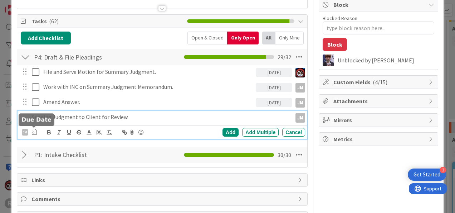
click at [32, 131] on icon at bounding box center [34, 132] width 5 height 6
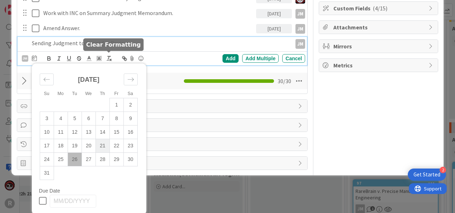
scroll to position [166, 0]
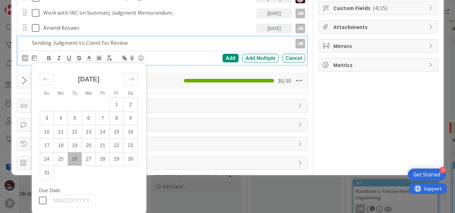
click at [76, 158] on td "26" at bounding box center [75, 159] width 14 height 14
click at [225, 53] on div "[PERSON_NAME] [PERSON_NAME] [PERSON_NAME] [PERSON_NAME] [PERSON_NAME] [PERSON_N…" at bounding box center [163, 58] width 283 height 10
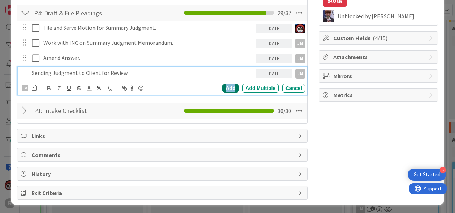
click at [223, 88] on div "Add" at bounding box center [231, 88] width 16 height 9
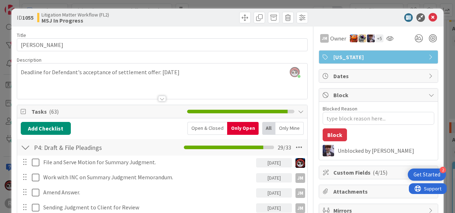
scroll to position [0, 0]
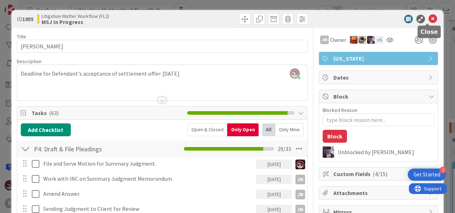
click at [429, 15] on icon at bounding box center [433, 19] width 9 height 9
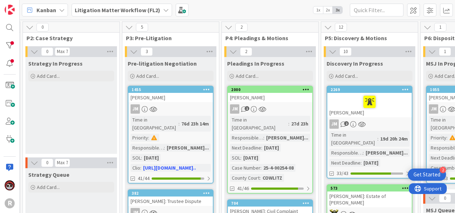
scroll to position [0, 282]
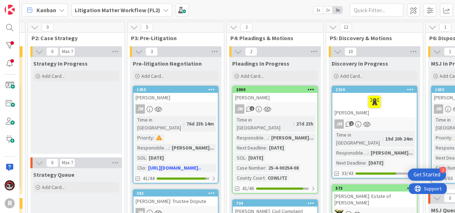
click at [370, 111] on div "[PERSON_NAME]" at bounding box center [374, 105] width 84 height 24
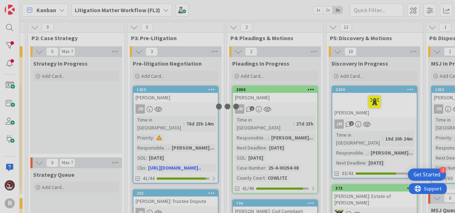
click at [370, 111] on div at bounding box center [227, 106] width 455 height 213
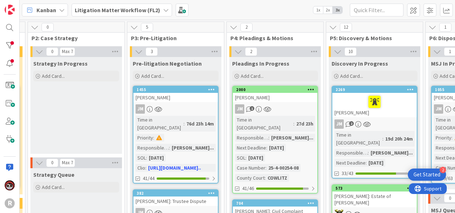
type textarea "x"
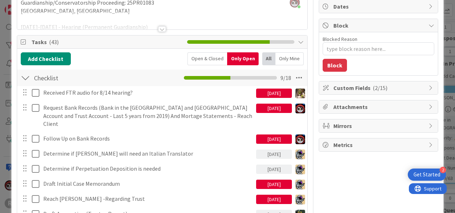
scroll to position [71, 0]
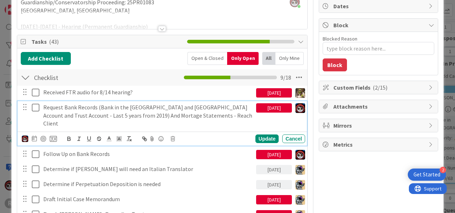
click at [77, 108] on p "Request Bank Records (Bank in the [GEOGRAPHIC_DATA] and [GEOGRAPHIC_DATA] Accou…" at bounding box center [148, 115] width 210 height 24
click at [33, 135] on icon at bounding box center [34, 138] width 5 height 6
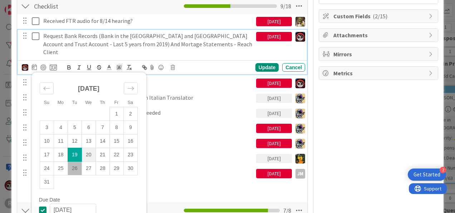
scroll to position [142, 0]
click at [75, 163] on td "26" at bounding box center [75, 168] width 14 height 14
type input "[DATE]"
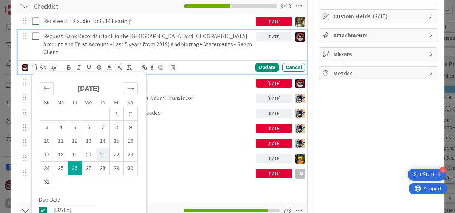
type textarea "x"
click at [266, 63] on div "Update" at bounding box center [267, 67] width 23 height 9
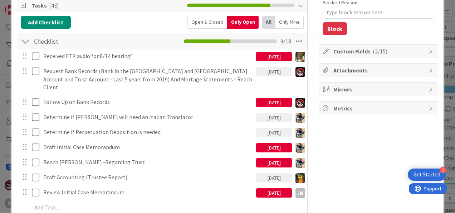
scroll to position [107, 0]
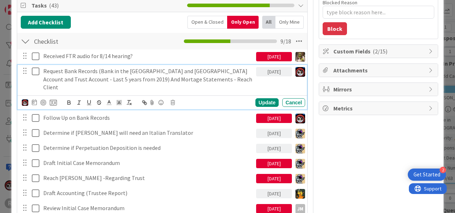
click at [152, 78] on p "Request Bank Records (Bank in the [GEOGRAPHIC_DATA] and [GEOGRAPHIC_DATA] Accou…" at bounding box center [148, 79] width 210 height 24
click at [205, 78] on p "Request Bank Records (Bank in the [GEOGRAPHIC_DATA] and [GEOGRAPHIC_DATA] Accou…" at bounding box center [148, 79] width 210 height 24
click at [266, 98] on div "Update" at bounding box center [267, 102] width 23 height 9
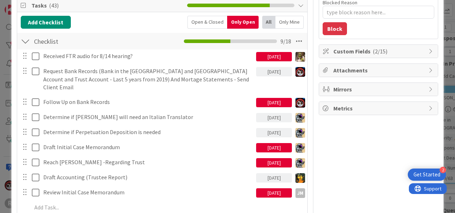
type textarea "x"
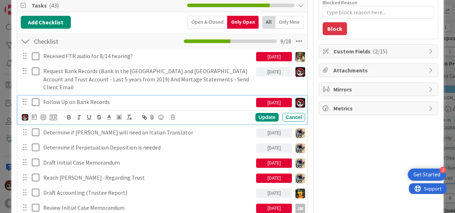
click at [96, 98] on p "Follow Up on Bank Records" at bounding box center [148, 102] width 210 height 8
click at [32, 114] on icon at bounding box center [34, 117] width 5 height 6
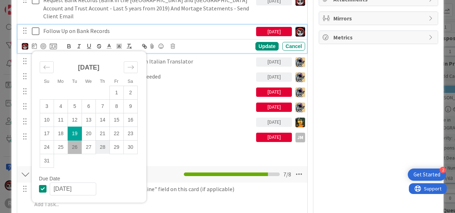
scroll to position [178, 0]
click at [101, 140] on td "28" at bounding box center [103, 147] width 14 height 14
type input "[DATE]"
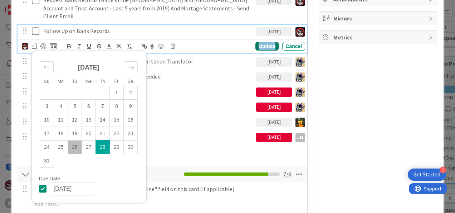
click at [264, 42] on div "Update" at bounding box center [267, 46] width 23 height 9
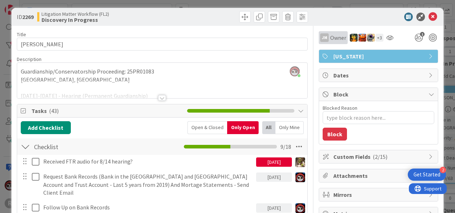
scroll to position [0, 0]
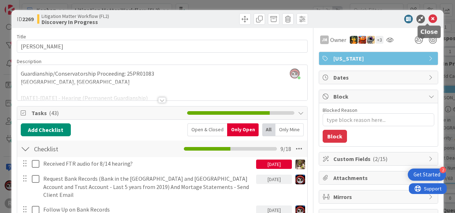
click at [432, 20] on icon at bounding box center [433, 19] width 9 height 9
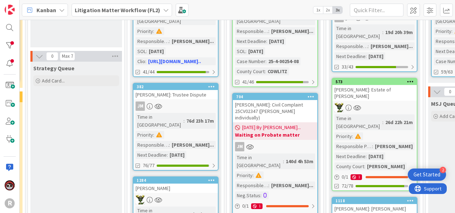
click at [389, 103] on div at bounding box center [374, 107] width 84 height 9
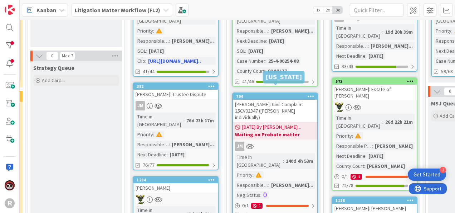
type textarea "x"
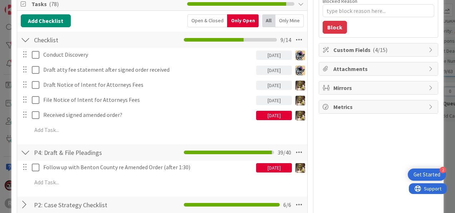
scroll to position [107, 0]
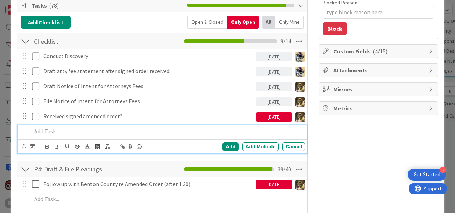
click at [68, 129] on p at bounding box center [167, 131] width 271 height 8
drag, startPoint x: 56, startPoint y: 128, endPoint x: 77, endPoint y: 128, distance: 21.5
click at [22, 146] on icon at bounding box center [24, 146] width 5 height 5
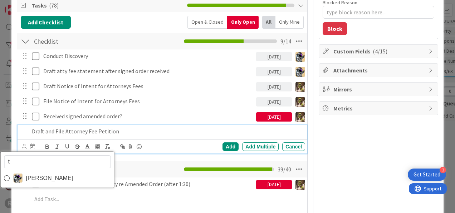
type input "ty"
click at [46, 184] on div "[PERSON_NAME]" at bounding box center [57, 169] width 115 height 37
click at [48, 180] on span "[PERSON_NAME]" at bounding box center [49, 178] width 47 height 11
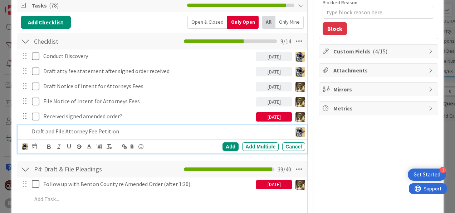
click at [37, 143] on div "[PERSON_NAME] Add Add Multiple Cancel" at bounding box center [163, 146] width 283 height 10
click at [34, 147] on icon at bounding box center [34, 146] width 5 height 6
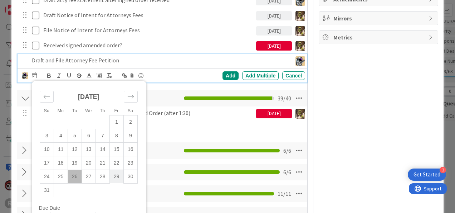
scroll to position [179, 0]
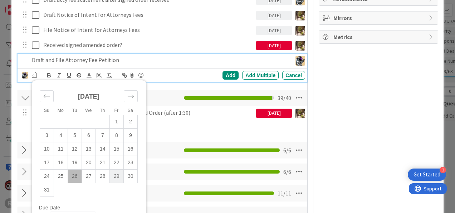
click at [117, 170] on td "29" at bounding box center [117, 176] width 14 height 14
click at [223, 76] on div "Add" at bounding box center [231, 75] width 16 height 9
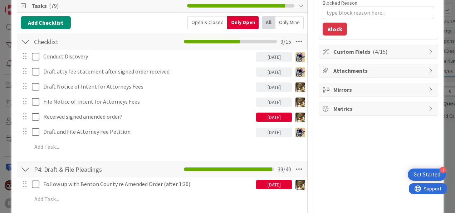
scroll to position [107, 0]
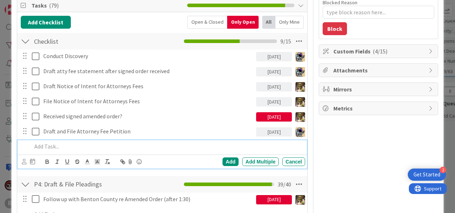
click at [93, 142] on p at bounding box center [167, 146] width 271 height 8
click at [26, 159] on icon at bounding box center [24, 161] width 5 height 5
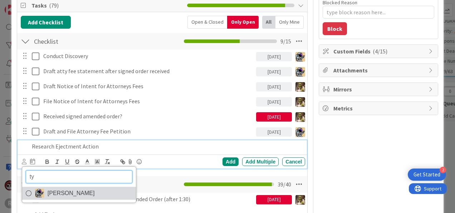
click at [44, 188] on link "[PERSON_NAME]" at bounding box center [79, 192] width 114 height 13
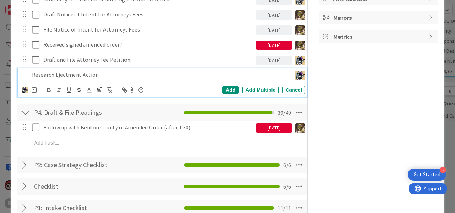
scroll to position [179, 0]
click at [36, 88] on icon at bounding box center [34, 90] width 5 height 6
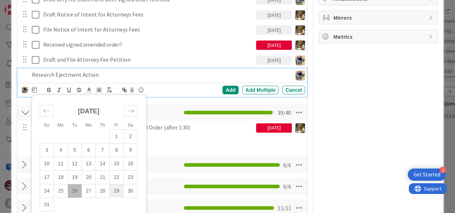
click at [117, 195] on td "29" at bounding box center [117, 191] width 14 height 14
click at [226, 89] on div "Add" at bounding box center [231, 90] width 16 height 9
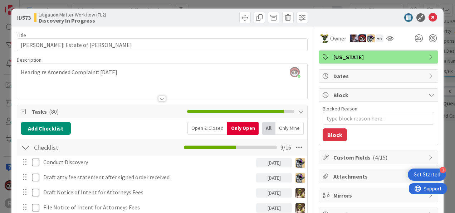
scroll to position [1, 0]
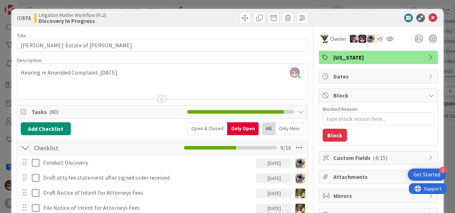
click at [424, 10] on div "ID 573 Litigation Matter Workflow (FL2) Discovery In Progress" at bounding box center [227, 18] width 432 height 18
click at [429, 15] on icon at bounding box center [433, 18] width 9 height 9
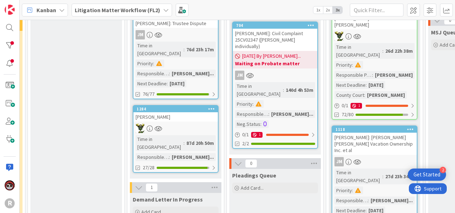
scroll to position [178, 282]
click at [385, 125] on link "1118 [PERSON_NAME]: [PERSON_NAME] [PERSON_NAME] Vacation Ownership Inc. et al J…" at bounding box center [375, 180] width 86 height 111
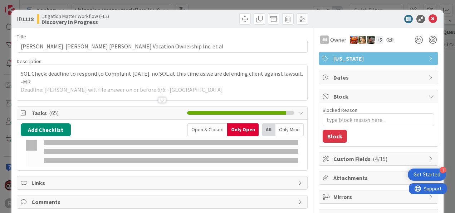
type textarea "x"
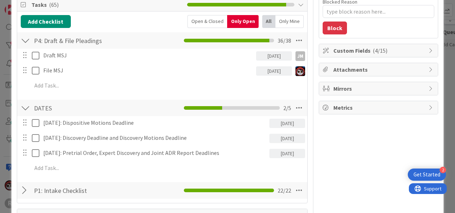
scroll to position [108, 0]
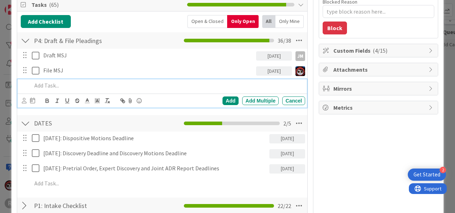
click at [64, 86] on p at bounding box center [167, 85] width 271 height 8
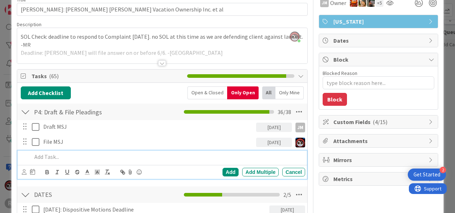
scroll to position [37, 0]
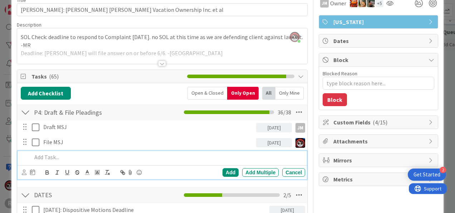
click at [176, 159] on p at bounding box center [167, 157] width 271 height 8
click at [293, 169] on div "Cancel" at bounding box center [293, 172] width 23 height 9
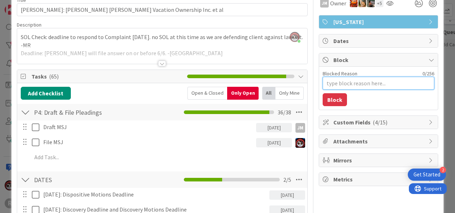
click at [346, 82] on textarea "Blocked Reason" at bounding box center [379, 83] width 112 height 13
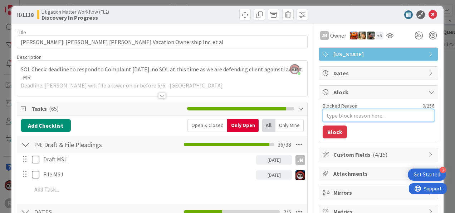
scroll to position [0, 0]
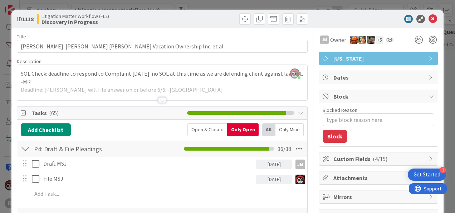
click at [360, 99] on span "Block" at bounding box center [380, 96] width 92 height 9
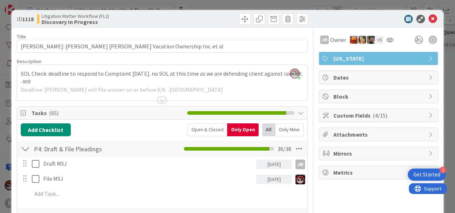
click at [356, 115] on span "Custom Fields ( 4/15 )" at bounding box center [380, 115] width 92 height 9
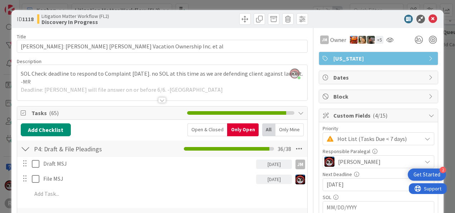
click at [356, 142] on span "Hot List (Tasks Due < 7 days)" at bounding box center [377, 138] width 81 height 10
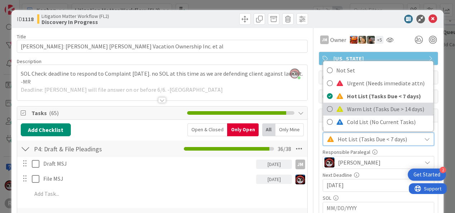
click at [350, 111] on span "Warm List (Tasks Due > 14 days)" at bounding box center [388, 108] width 83 height 11
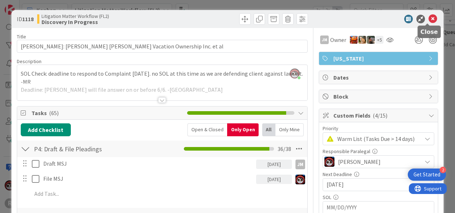
click at [429, 17] on icon at bounding box center [433, 19] width 9 height 9
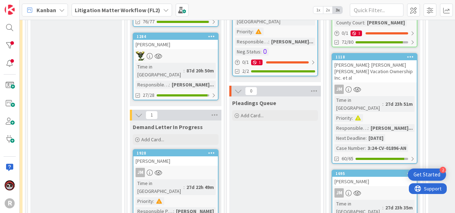
scroll to position [250, 282]
click at [390, 84] on div "JM" at bounding box center [374, 88] width 84 height 9
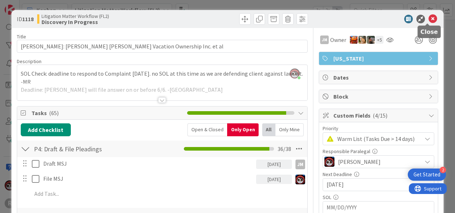
click at [429, 17] on icon at bounding box center [433, 19] width 9 height 9
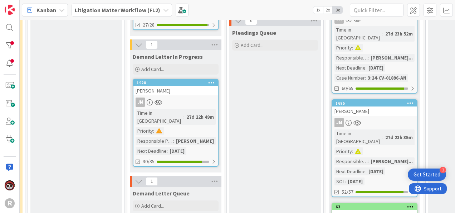
click at [383, 118] on div "JM" at bounding box center [374, 122] width 84 height 9
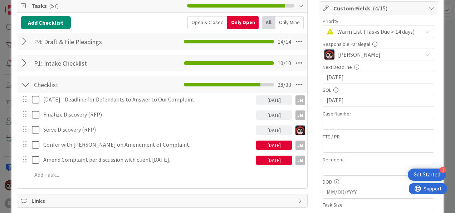
scroll to position [107, 0]
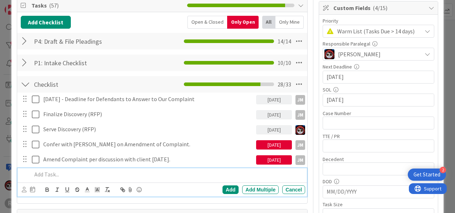
click at [58, 176] on p at bounding box center [167, 174] width 271 height 8
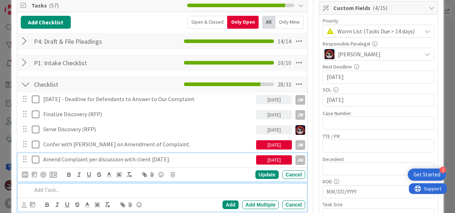
click at [78, 164] on div "Amend Complaint per discussion with client [DATE]." at bounding box center [148, 159] width 216 height 13
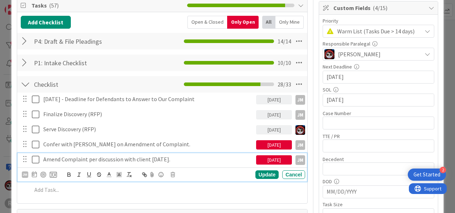
click at [272, 160] on div "[DATE]" at bounding box center [274, 159] width 36 height 9
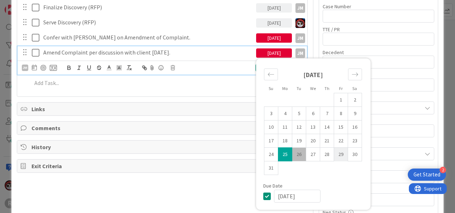
scroll to position [214, 0]
click at [338, 155] on td "29" at bounding box center [341, 154] width 14 height 14
type input "[DATE]"
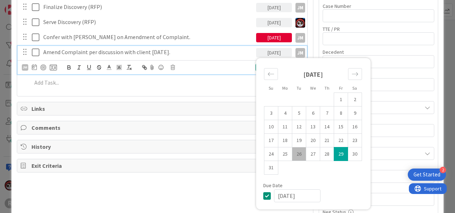
click at [228, 92] on div "Add Checklist Open & Closed Only Open All Only Mine P4: Draft & File Pleadings …" at bounding box center [162, 0] width 290 height 191
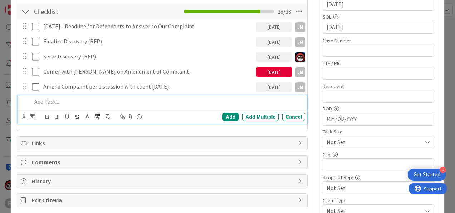
click at [57, 106] on div at bounding box center [167, 101] width 276 height 13
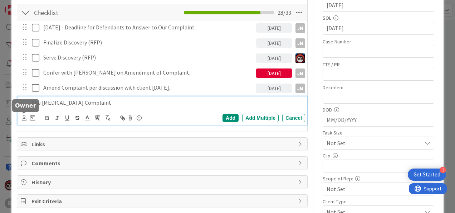
click at [24, 117] on icon at bounding box center [24, 117] width 5 height 5
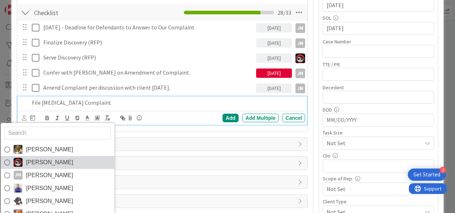
click at [38, 161] on span "[PERSON_NAME]" at bounding box center [49, 162] width 47 height 11
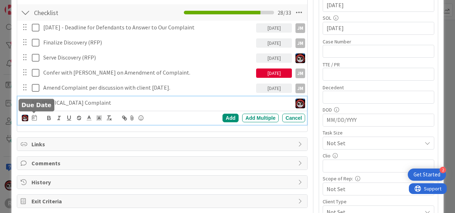
click at [32, 117] on icon at bounding box center [34, 118] width 5 height 6
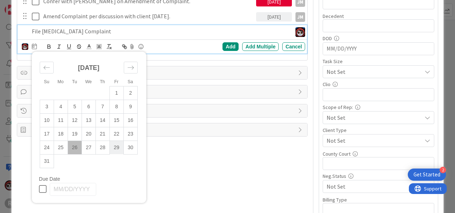
click at [114, 149] on td "29" at bounding box center [117, 147] width 14 height 14
click at [223, 45] on div "Add" at bounding box center [231, 46] width 16 height 9
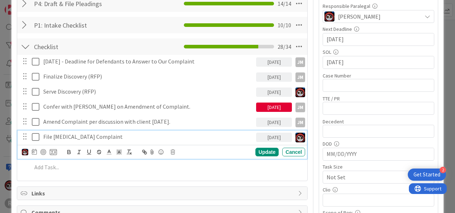
click at [64, 137] on p "File [MEDICAL_DATA] Complaint" at bounding box center [148, 136] width 210 height 8
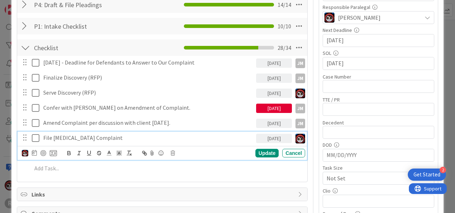
scroll to position [143, 0]
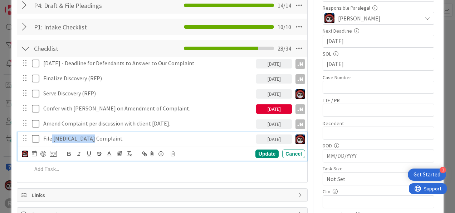
drag, startPoint x: 106, startPoint y: 137, endPoint x: 52, endPoint y: 137, distance: 54.8
click at [52, 137] on p "File [MEDICAL_DATA] Complaint" at bounding box center [148, 138] width 210 height 8
click at [256, 155] on div "Update" at bounding box center [267, 153] width 23 height 9
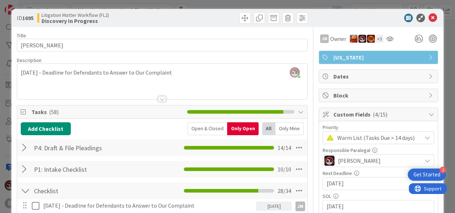
scroll to position [1, 0]
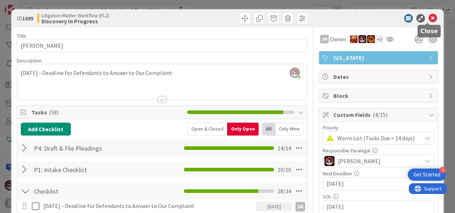
click at [429, 20] on icon at bounding box center [433, 18] width 9 height 9
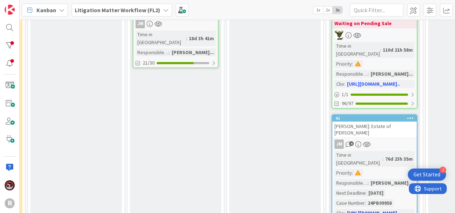
scroll to position [535, 282]
click at [393, 139] on div "JM 4" at bounding box center [374, 143] width 84 height 9
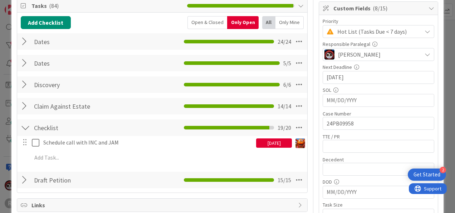
scroll to position [107, 0]
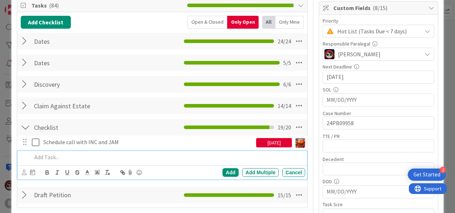
click at [77, 153] on p at bounding box center [167, 157] width 271 height 8
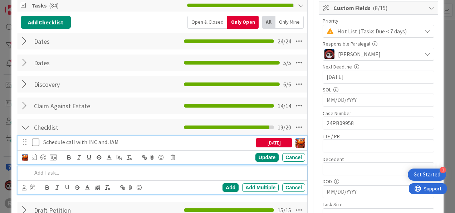
click at [33, 142] on icon at bounding box center [37, 142] width 11 height 9
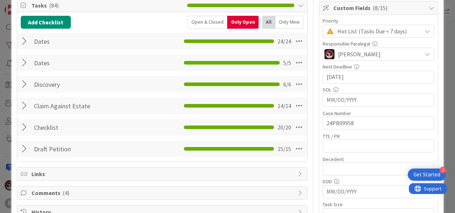
click at [26, 127] on div at bounding box center [25, 127] width 9 height 13
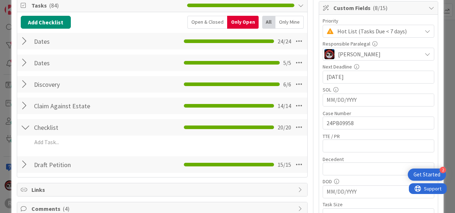
click at [76, 149] on div "Add Add Multiple Cancel" at bounding box center [162, 143] width 283 height 16
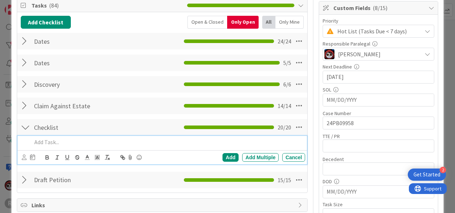
click at [76, 147] on div at bounding box center [167, 142] width 276 height 13
click at [227, 155] on div "Add" at bounding box center [231, 157] width 16 height 9
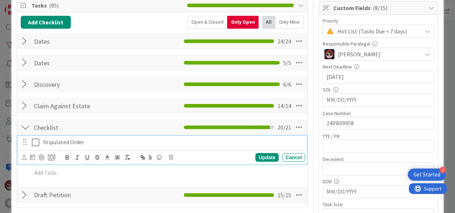
click at [35, 141] on icon at bounding box center [37, 142] width 11 height 9
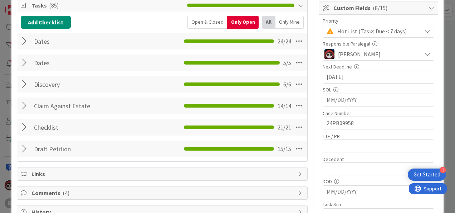
click at [30, 126] on div "Checklist Checklist Name 9 / 64 Checklist 21 / 21" at bounding box center [162, 127] width 290 height 16
click at [24, 126] on div at bounding box center [25, 127] width 9 height 13
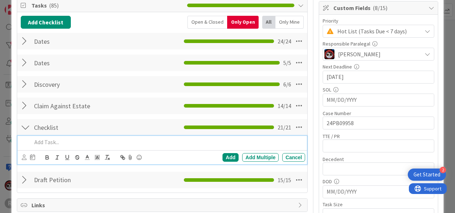
click at [65, 144] on p at bounding box center [167, 142] width 271 height 8
click at [209, 141] on p "Confer with [US_STATE] Attorneys on whether or not to Appeal ERISA" at bounding box center [167, 142] width 271 height 8
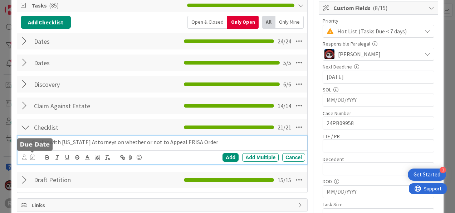
click at [28, 157] on div at bounding box center [28, 157] width 13 height 9
click at [26, 158] on icon at bounding box center [24, 156] width 5 height 5
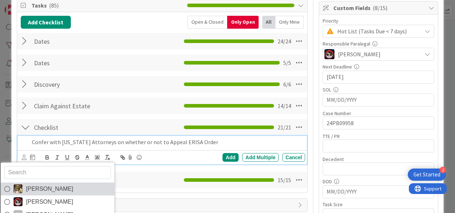
type input "j"
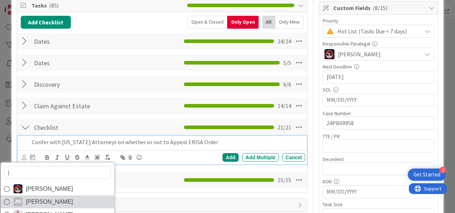
click at [36, 197] on span "[PERSON_NAME]" at bounding box center [49, 201] width 47 height 11
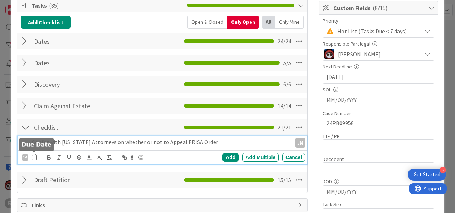
click at [32, 154] on icon at bounding box center [34, 157] width 5 height 6
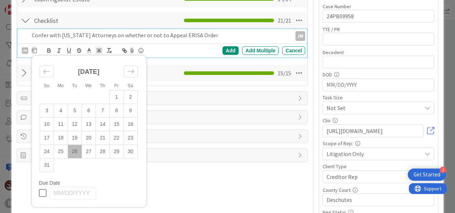
scroll to position [214, 0]
click at [127, 70] on icon "Move forward to switch to the next month." at bounding box center [130, 71] width 7 height 7
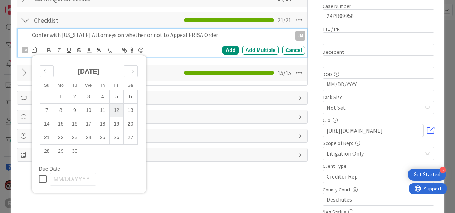
click at [115, 111] on td "12" at bounding box center [117, 110] width 14 height 14
click at [223, 47] on div "Add" at bounding box center [231, 50] width 16 height 9
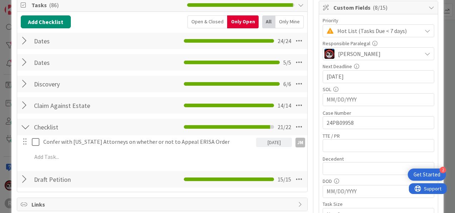
scroll to position [107, 0]
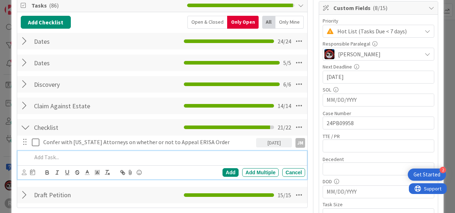
click at [68, 157] on p at bounding box center [167, 157] width 271 height 8
click at [34, 173] on icon at bounding box center [32, 172] width 5 height 6
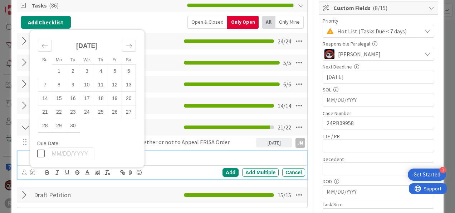
click at [183, 156] on p "Calendar Deadline for Appeal" at bounding box center [167, 157] width 271 height 8
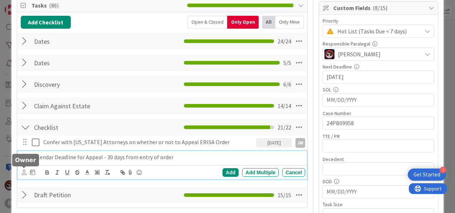
click at [24, 172] on icon at bounding box center [24, 171] width 5 height 5
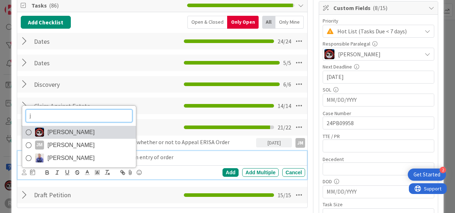
click at [61, 135] on span "[PERSON_NAME]" at bounding box center [71, 132] width 47 height 11
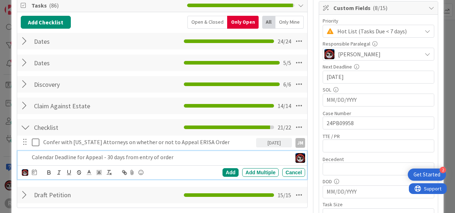
click at [31, 169] on div "j [PERSON_NAME] [PERSON_NAME] [PERSON_NAME] [PERSON_NAME] Su Mo Tu We Th Fr Sa …" at bounding box center [29, 172] width 15 height 9
click at [35, 169] on icon at bounding box center [34, 172] width 5 height 6
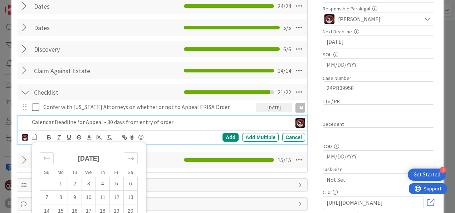
scroll to position [143, 0]
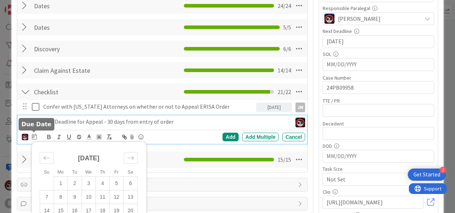
click at [35, 133] on icon at bounding box center [34, 136] width 5 height 6
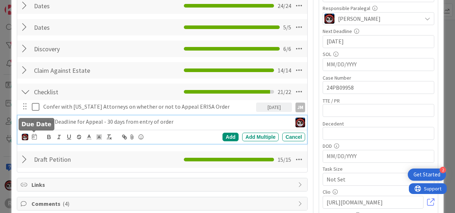
click at [36, 133] on icon at bounding box center [34, 136] width 5 height 6
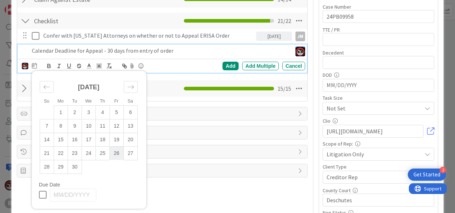
click at [116, 153] on td "26" at bounding box center [117, 153] width 14 height 14
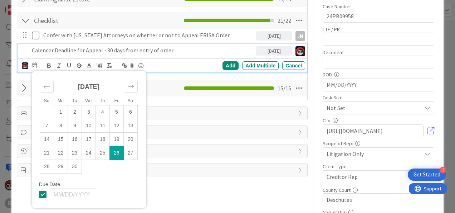
scroll to position [214, 0]
click at [228, 62] on div "Add" at bounding box center [231, 65] width 16 height 9
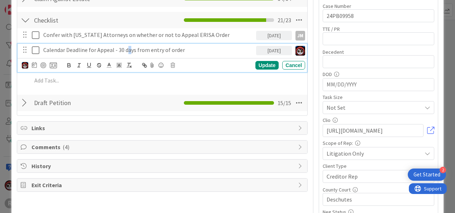
click at [127, 51] on p "Calendar Deadline for Appeal - 30 days from entry of order" at bounding box center [148, 50] width 210 height 8
click at [275, 48] on div "[DATE]" at bounding box center [274, 50] width 36 height 9
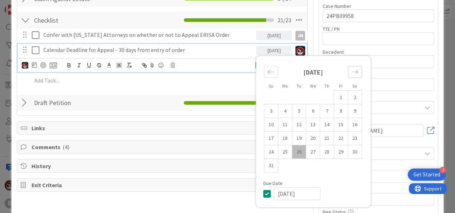
click at [352, 72] on icon "Move forward to switch to the next month." at bounding box center [355, 71] width 7 height 7
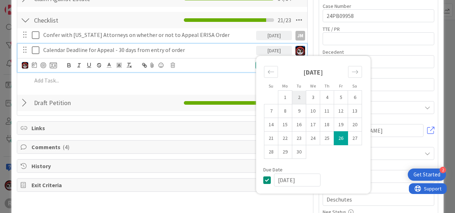
click at [293, 97] on td "2" at bounding box center [299, 98] width 14 height 14
type input "[DATE]"
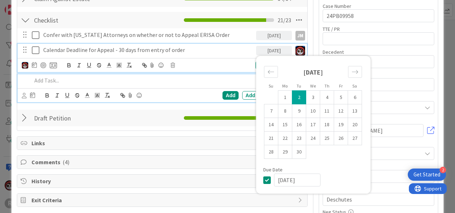
click at [212, 84] on div at bounding box center [167, 80] width 276 height 13
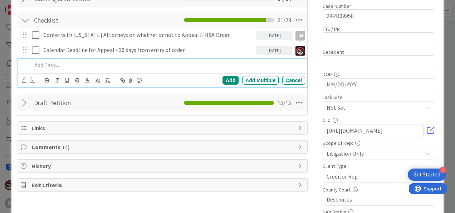
scroll to position [199, 0]
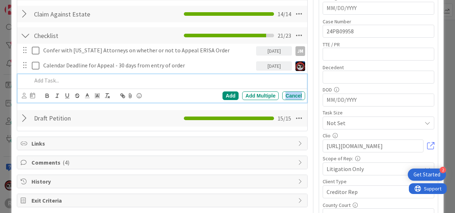
click at [286, 93] on div "Cancel" at bounding box center [293, 95] width 23 height 9
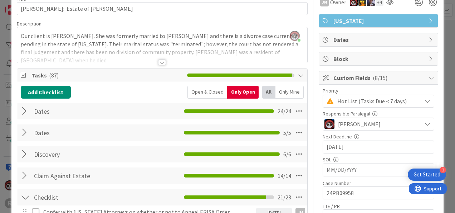
scroll to position [0, 0]
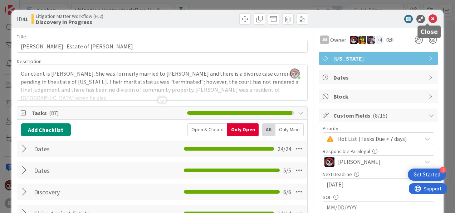
click at [429, 17] on icon at bounding box center [433, 19] width 9 height 9
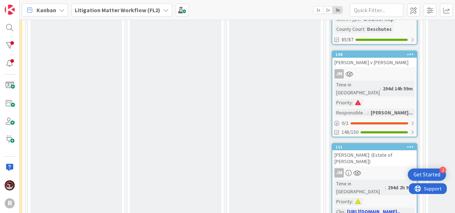
scroll to position [749, 282]
click at [374, 142] on link "111 [PERSON_NAME]: (Estate of [PERSON_NAME]) JM Time in Column : 294d 2h 9m Pri…" at bounding box center [375, 184] width 86 height 84
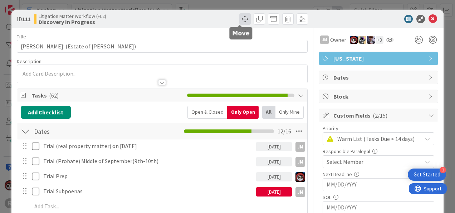
click at [239, 17] on span at bounding box center [244, 18] width 11 height 11
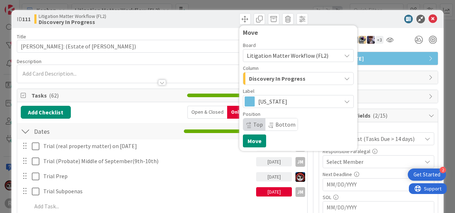
click at [292, 52] on span "Litigation Matter Workflow (FL2)" at bounding box center [288, 55] width 82 height 7
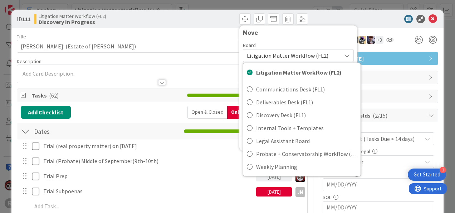
click at [302, 51] on span "Litigation Matter Workflow (FL2)" at bounding box center [292, 55] width 91 height 10
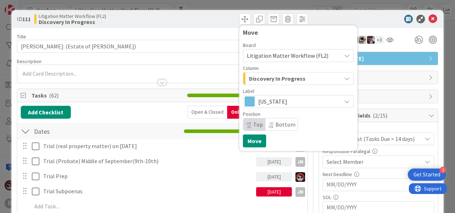
click at [274, 75] on span "Discovery In Progress" at bounding box center [277, 78] width 57 height 9
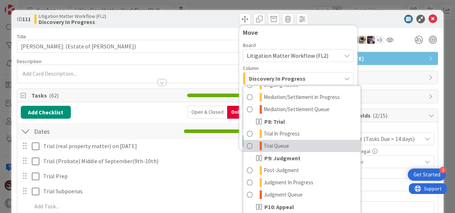
scroll to position [277, 0]
click at [278, 145] on span "Trial Queue" at bounding box center [276, 146] width 25 height 9
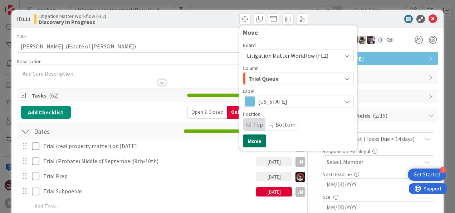
click at [244, 143] on button "Move" at bounding box center [254, 140] width 23 height 13
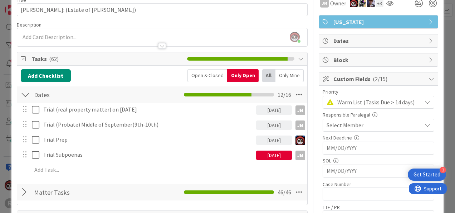
scroll to position [36, 0]
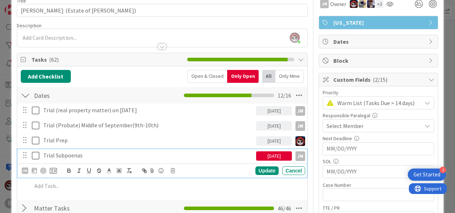
click at [60, 154] on p "Trial Subpoenas" at bounding box center [148, 155] width 210 height 8
click at [31, 172] on div "JM" at bounding box center [39, 170] width 35 height 9
click at [33, 170] on icon at bounding box center [34, 170] width 5 height 6
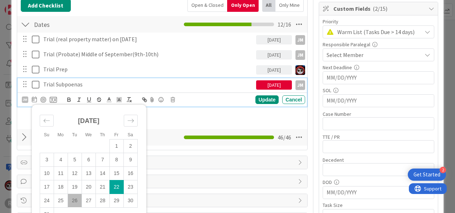
scroll to position [107, 0]
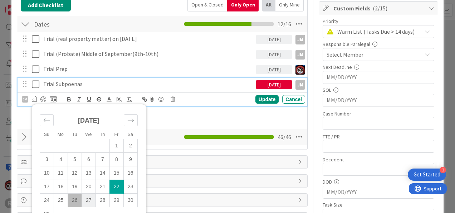
click at [86, 197] on td "27" at bounding box center [89, 200] width 14 height 14
type input "[DATE]"
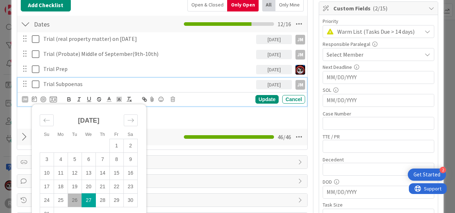
click at [252, 102] on div "[PERSON_NAME] Mo Tu We Th Fr Sa [DATE] 1 2 3 4 5 6 7 8 9 10 11 12 13 14 15 16 1…" at bounding box center [163, 99] width 283 height 10
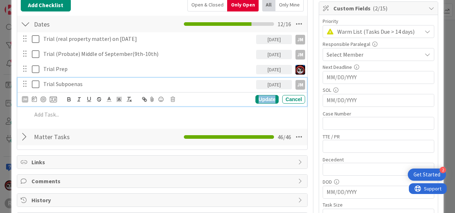
click at [256, 99] on div "Update" at bounding box center [267, 99] width 23 height 9
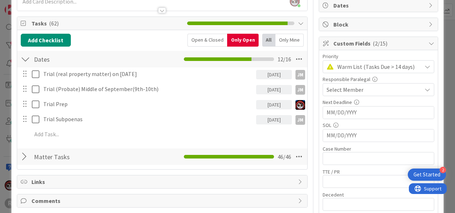
scroll to position [72, 0]
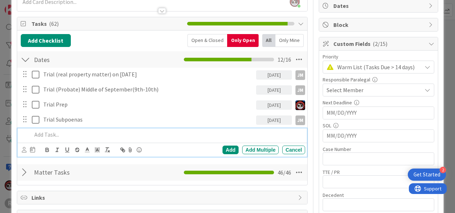
click at [52, 135] on p at bounding box center [167, 134] width 271 height 8
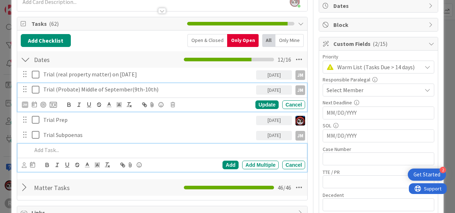
click at [94, 90] on p "Trial (Probate) Middle of September(9th-10th)" at bounding box center [148, 89] width 210 height 8
click at [62, 150] on p at bounding box center [167, 150] width 271 height 8
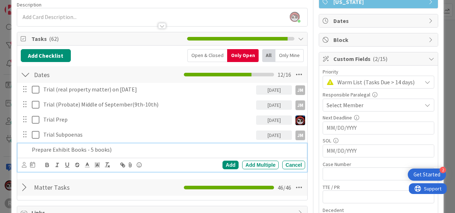
click at [86, 146] on p "Prepare Exhibit Books - 5 books)" at bounding box center [167, 149] width 271 height 8
click at [24, 163] on icon at bounding box center [24, 164] width 5 height 5
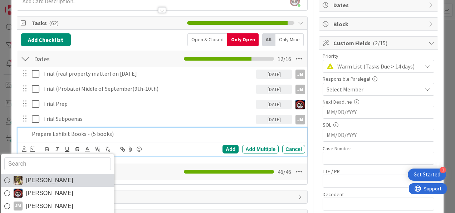
scroll to position [0, 0]
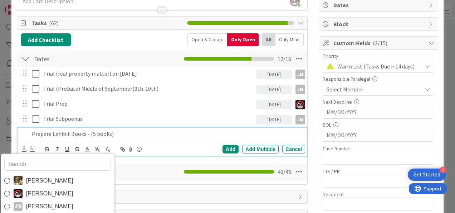
click at [50, 164] on input "text" at bounding box center [57, 163] width 107 height 13
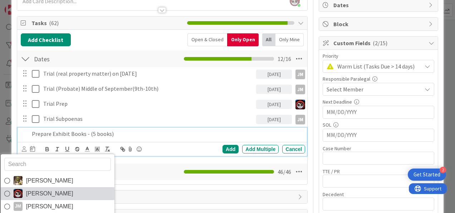
click at [51, 196] on span "[PERSON_NAME]" at bounding box center [49, 193] width 47 height 11
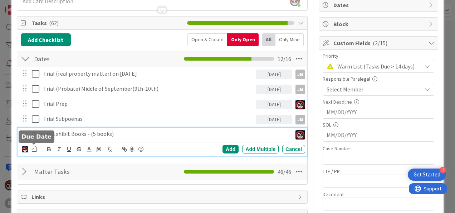
click at [37, 148] on icon at bounding box center [34, 149] width 5 height 6
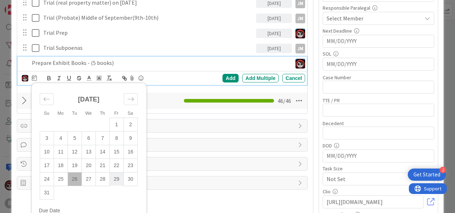
scroll to position [144, 0]
click at [115, 176] on td "29" at bounding box center [117, 178] width 14 height 14
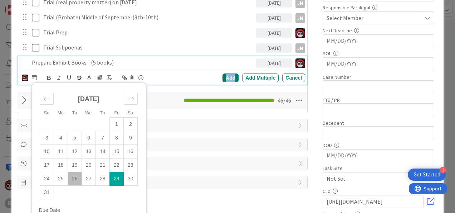
click at [226, 77] on div "Add" at bounding box center [231, 77] width 16 height 9
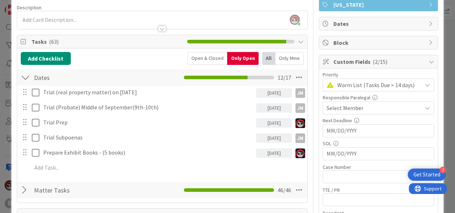
scroll to position [0, 0]
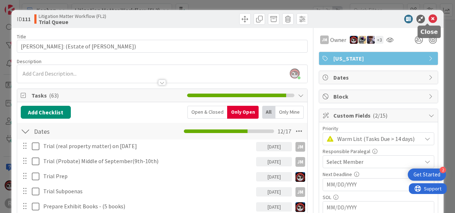
click at [429, 20] on icon at bounding box center [433, 19] width 9 height 9
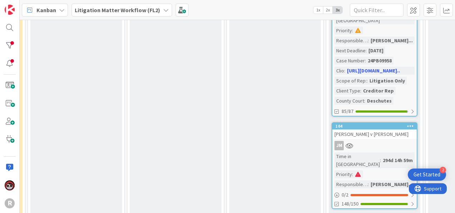
scroll to position [677, 282]
click at [399, 129] on div "[PERSON_NAME] v [PERSON_NAME]" at bounding box center [374, 133] width 84 height 9
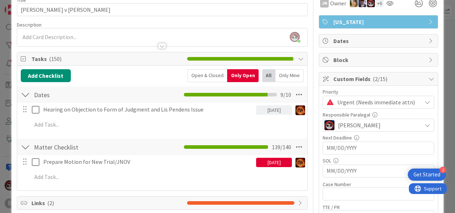
scroll to position [36, 0]
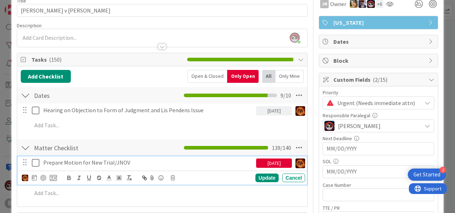
click at [90, 163] on p "Prepare Motion for New Trial/JNOV" at bounding box center [148, 162] width 210 height 8
click at [33, 177] on icon at bounding box center [34, 177] width 5 height 6
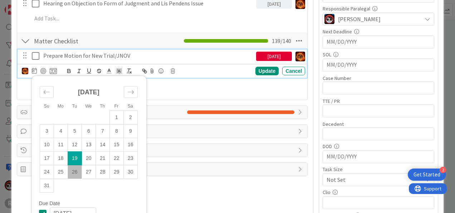
scroll to position [143, 0]
click at [131, 94] on div "Move forward to switch to the next month." at bounding box center [131, 92] width 14 height 12
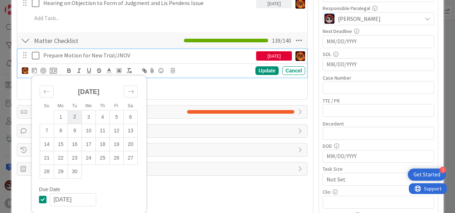
click at [73, 116] on td "2" at bounding box center [75, 117] width 14 height 14
type input "[DATE]"
click at [258, 71] on div "Update" at bounding box center [267, 70] width 23 height 9
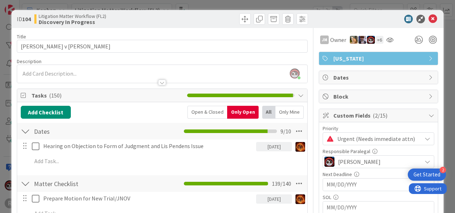
scroll to position [0, 0]
click at [429, 15] on icon at bounding box center [433, 19] width 9 height 9
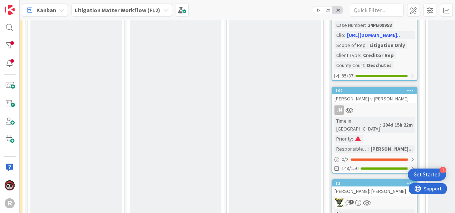
scroll to position [712, 282]
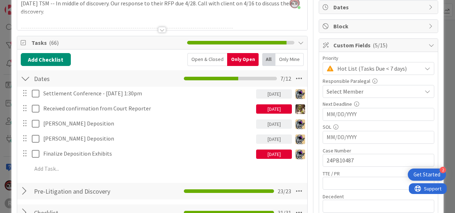
scroll to position [70, 0]
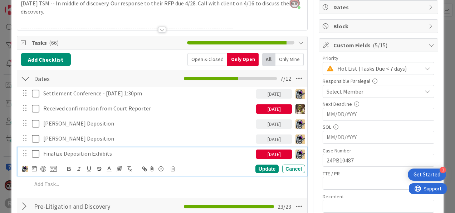
click at [87, 153] on p "Finalize Deposition Exhibits" at bounding box center [148, 153] width 210 height 8
click at [268, 159] on div "Finalize Deposition Exhibits [DATE] Update Cancel" at bounding box center [163, 161] width 290 height 28
click at [271, 155] on div "[DATE]" at bounding box center [274, 153] width 36 height 9
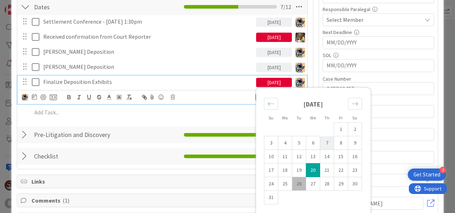
scroll to position [142, 0]
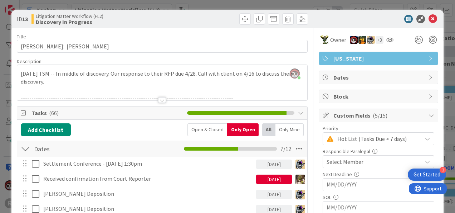
scroll to position [142, 0]
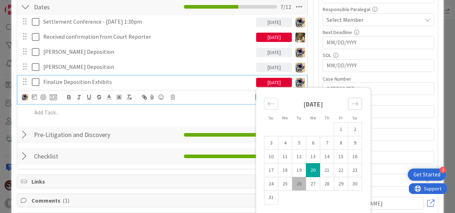
click at [352, 102] on icon "Move forward to switch to the next month." at bounding box center [355, 104] width 6 height 4
click at [296, 129] on td "2" at bounding box center [299, 129] width 14 height 14
type input "[DATE]"
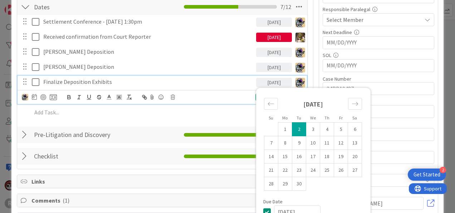
click at [235, 103] on div "Settlement Conference - 10/8 @ 1:30pm 10/08/2025 Update Cancel Received confirm…" at bounding box center [162, 68] width 283 height 106
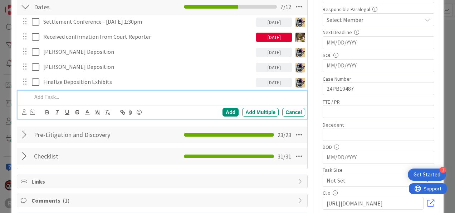
click at [120, 96] on p at bounding box center [167, 97] width 271 height 8
click at [21, 112] on div "Add Add Multiple Cancel" at bounding box center [163, 112] width 290 height 14
click at [22, 112] on icon at bounding box center [24, 111] width 5 height 5
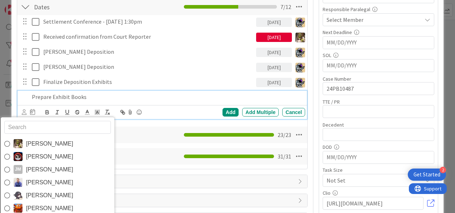
click at [37, 158] on span "[PERSON_NAME]" at bounding box center [49, 156] width 47 height 11
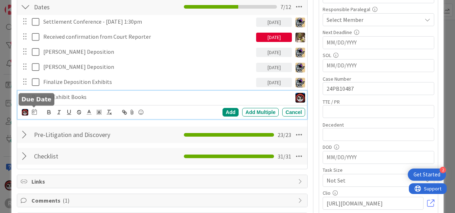
click at [34, 111] on icon at bounding box center [34, 112] width 5 height 6
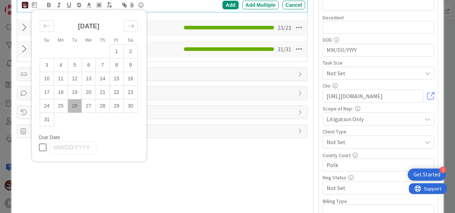
scroll to position [249, 0]
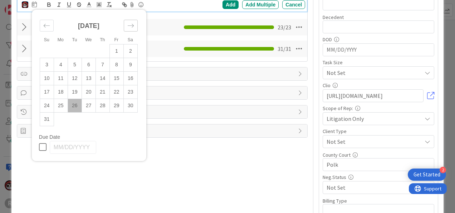
click at [136, 21] on div "Move forward to switch to the next month." at bounding box center [131, 26] width 14 height 12
click at [90, 50] on td "3" at bounding box center [89, 51] width 14 height 14
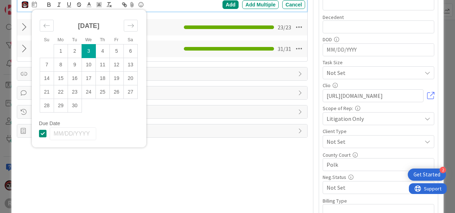
click at [193, 163] on div "Title 27 / 128 STEWART: Stewart v. Widby Description Jasmin Sanchez just joined…" at bounding box center [162, 28] width 291 height 499
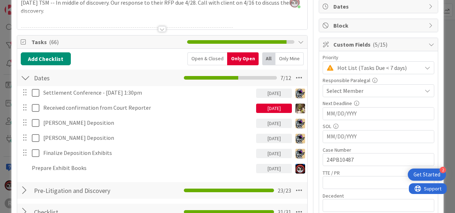
scroll to position [71, 0]
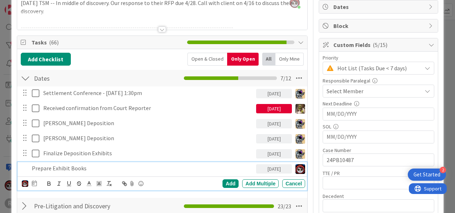
click at [97, 172] on div "Prepare Exhibit Books" at bounding box center [142, 168] width 227 height 13
click at [223, 180] on div "Add" at bounding box center [231, 183] width 16 height 9
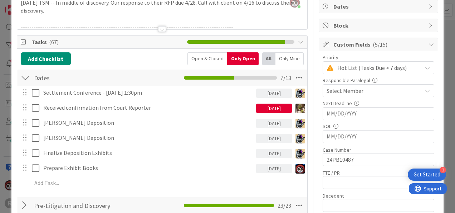
scroll to position [71, 0]
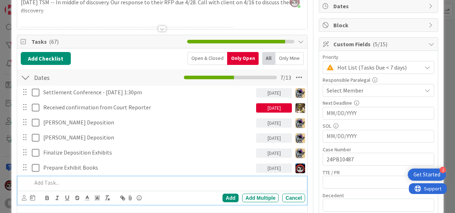
click at [56, 179] on p at bounding box center [167, 182] width 271 height 8
click at [23, 197] on icon at bounding box center [24, 197] width 5 height 5
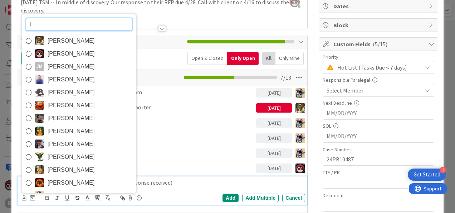
type input "ty"
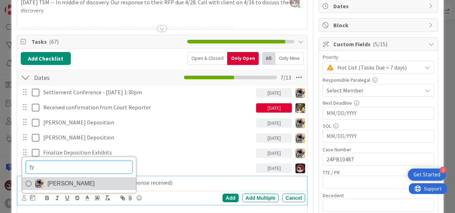
click at [77, 178] on span "[PERSON_NAME]" at bounding box center [71, 183] width 47 height 11
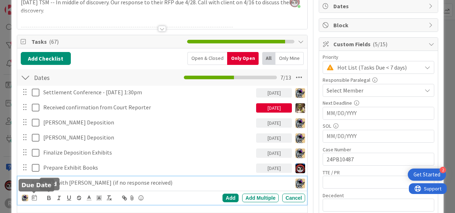
click at [35, 196] on icon at bounding box center [34, 197] width 5 height 6
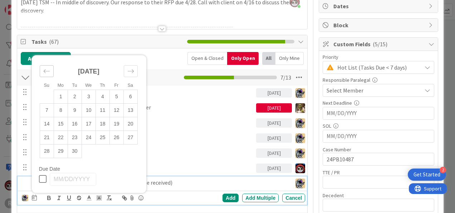
click at [46, 69] on icon "Move backward to switch to the previous month." at bounding box center [46, 71] width 7 height 7
click at [127, 69] on icon "Move forward to switch to the next month." at bounding box center [130, 71] width 7 height 7
click at [47, 71] on icon "Move backward to switch to the previous month." at bounding box center [46, 71] width 7 height 7
click at [107, 149] on td "28" at bounding box center [103, 151] width 14 height 14
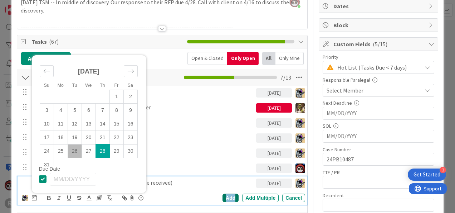
click at [225, 197] on div "Add" at bounding box center [231, 197] width 16 height 9
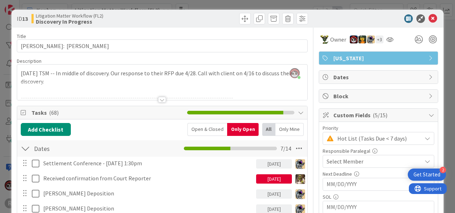
scroll to position [0, 0]
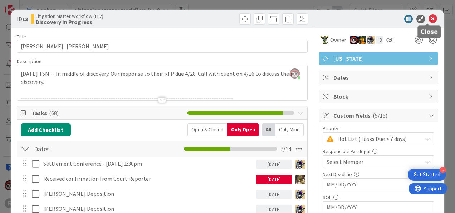
click at [429, 20] on icon at bounding box center [433, 19] width 9 height 9
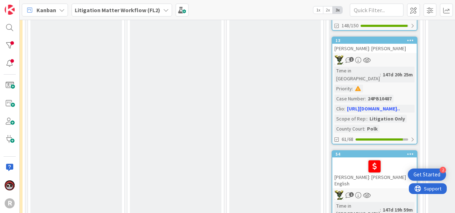
scroll to position [855, 282]
click at [344, 158] on div at bounding box center [375, 165] width 80 height 15
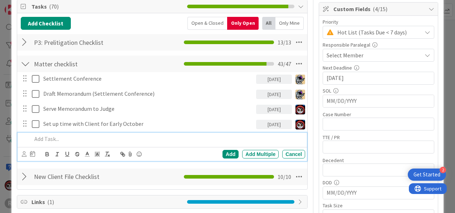
click at [44, 141] on p at bounding box center [167, 139] width 271 height 8
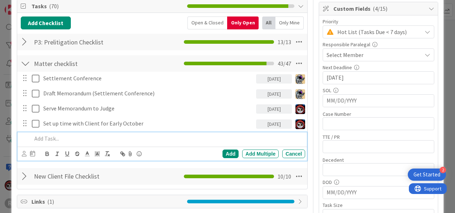
scroll to position [107, 0]
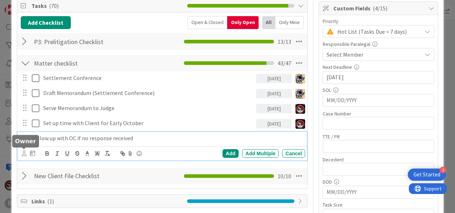
click at [24, 151] on icon at bounding box center [24, 152] width 5 height 5
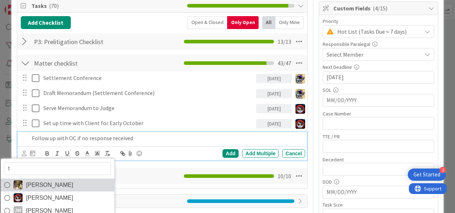
type input "ty"
click at [44, 188] on span "[PERSON_NAME]" at bounding box center [49, 184] width 47 height 11
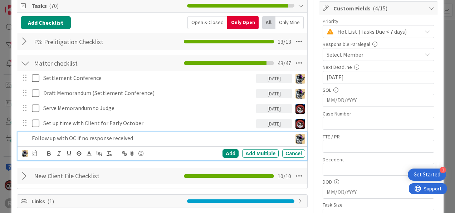
click at [36, 151] on icon at bounding box center [34, 153] width 5 height 6
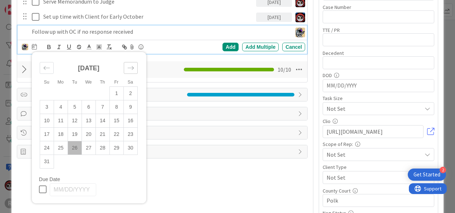
click at [131, 70] on div "Move forward to switch to the next month." at bounding box center [131, 68] width 14 height 12
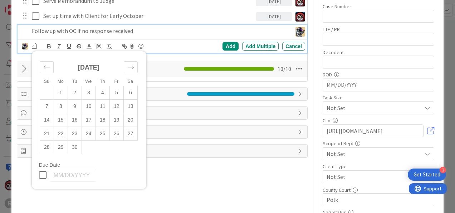
scroll to position [214, 0]
click at [75, 89] on td "2" at bounding box center [75, 93] width 14 height 14
click at [225, 47] on div "Add" at bounding box center [231, 46] width 16 height 9
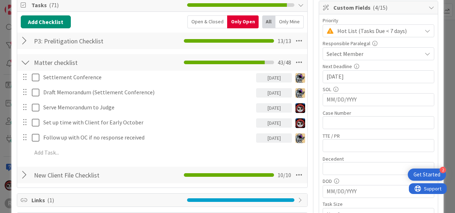
scroll to position [107, 0]
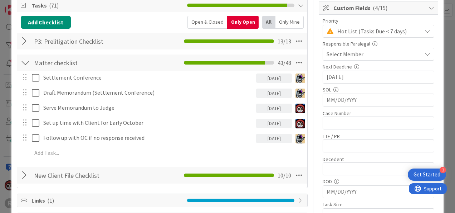
click at [263, 138] on div "[DATE]" at bounding box center [274, 137] width 36 height 9
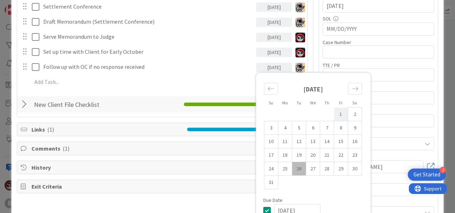
scroll to position [178, 0]
click at [348, 93] on div "Move forward to switch to the next month." at bounding box center [355, 89] width 14 height 12
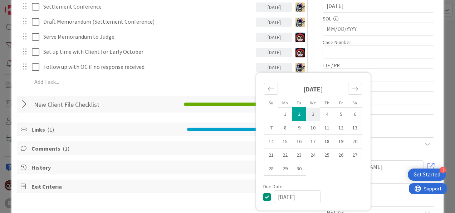
click at [308, 115] on td "3" at bounding box center [313, 114] width 14 height 14
type input "[DATE]"
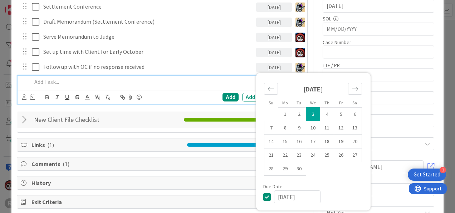
click at [150, 82] on p at bounding box center [167, 82] width 271 height 8
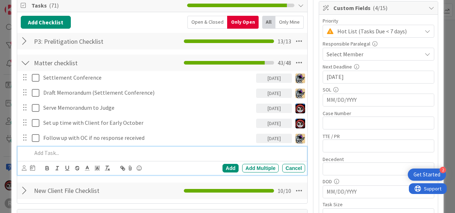
scroll to position [107, 0]
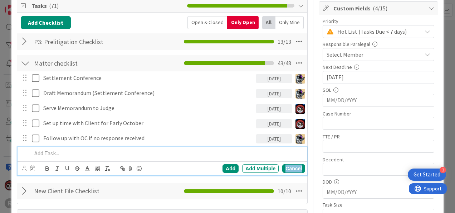
click at [287, 169] on div "Cancel" at bounding box center [293, 168] width 23 height 9
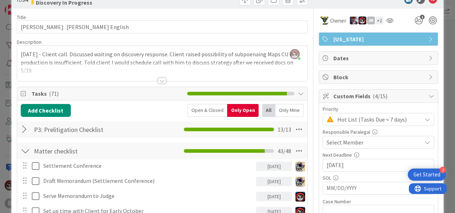
scroll to position [0, 0]
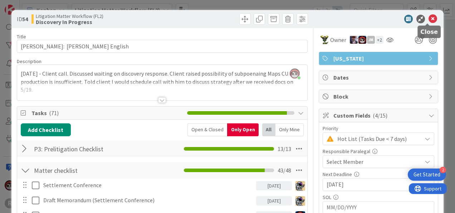
click at [429, 20] on icon at bounding box center [433, 19] width 9 height 9
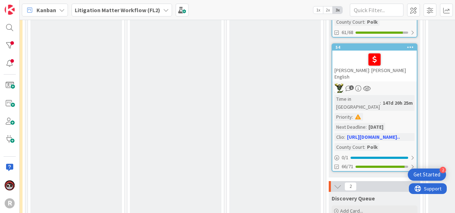
scroll to position [962, 282]
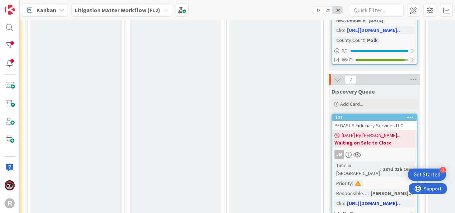
click at [405, 150] on div "JM" at bounding box center [374, 154] width 84 height 9
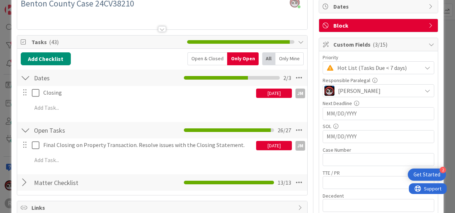
scroll to position [71, 0]
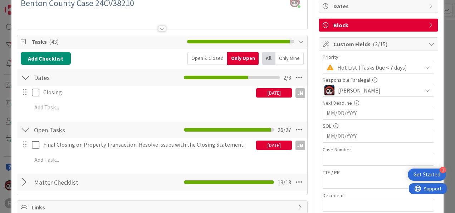
click at [282, 146] on div "[DATE]" at bounding box center [274, 144] width 36 height 9
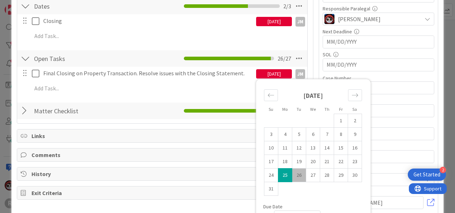
scroll to position [143, 0]
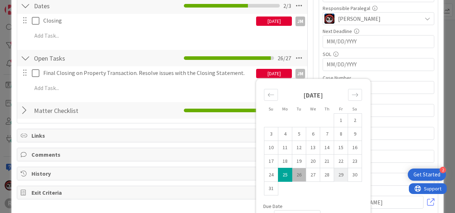
click at [335, 179] on td "29" at bounding box center [341, 175] width 14 height 14
type input "[DATE]"
click at [202, 97] on div "Add Checklist Open & Closed Only Open All Only Mine Dates Checklist Name 5 / 64…" at bounding box center [162, 49] width 283 height 139
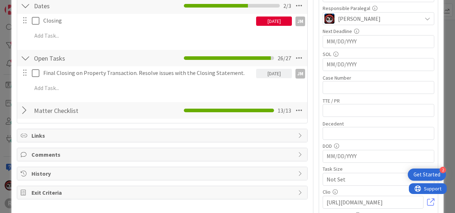
click at [269, 22] on div "[DATE]" at bounding box center [274, 20] width 36 height 9
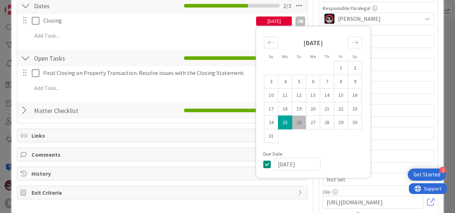
click at [269, 22] on div "[DATE]" at bounding box center [274, 20] width 36 height 9
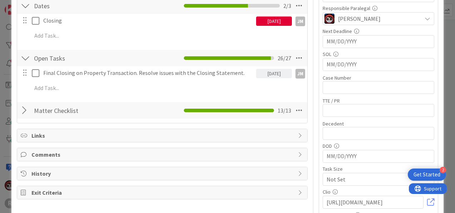
click at [269, 22] on div "[DATE]" at bounding box center [274, 20] width 36 height 9
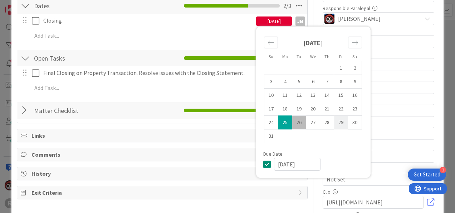
click at [340, 124] on td "29" at bounding box center [341, 123] width 14 height 14
type input "[DATE]"
click at [184, 96] on div "Open Tasks Checklist Name 10 / 64 Open Tasks 26 / 27 Final Closing on Property …" at bounding box center [162, 73] width 290 height 49
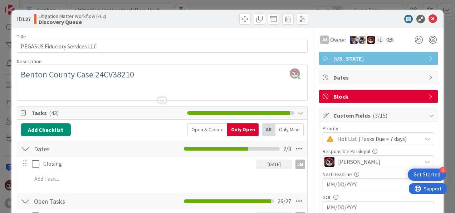
scroll to position [0, 0]
click at [429, 18] on icon at bounding box center [433, 19] width 9 height 9
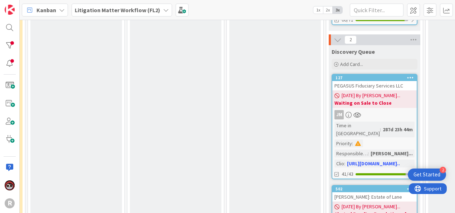
scroll to position [1108, 282]
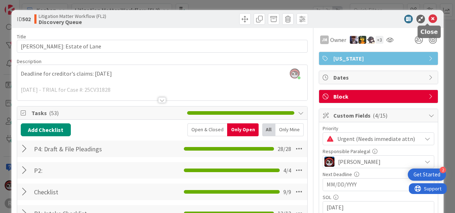
click at [429, 19] on icon at bounding box center [433, 19] width 9 height 9
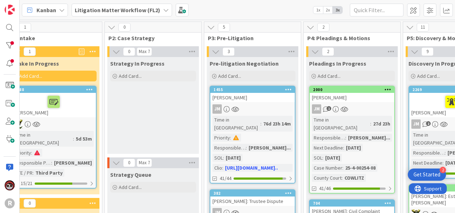
scroll to position [0, 205]
click at [353, 98] on div "[PERSON_NAME]" at bounding box center [352, 97] width 84 height 9
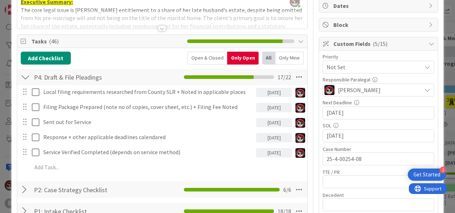
scroll to position [72, 0]
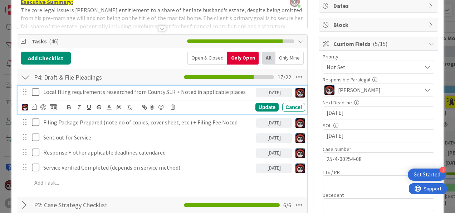
click at [32, 92] on icon at bounding box center [37, 92] width 11 height 9
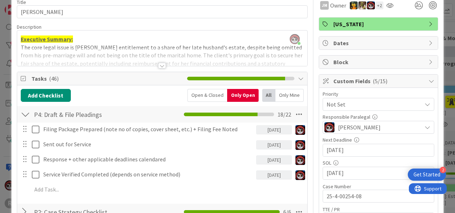
scroll to position [35, 0]
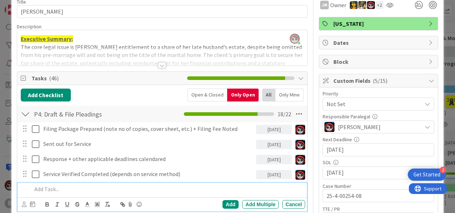
click at [80, 188] on p at bounding box center [167, 189] width 271 height 8
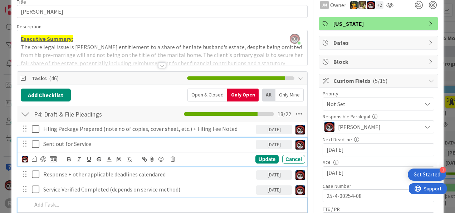
click at [92, 141] on p "Sent out for Service" at bounding box center [148, 144] width 210 height 8
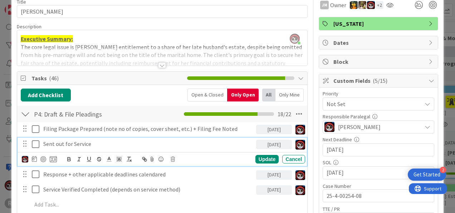
click at [102, 141] on p "Sent out for Service" at bounding box center [148, 144] width 210 height 8
drag, startPoint x: 138, startPoint y: 142, endPoint x: 94, endPoint y: 140, distance: 43.4
click at [94, 140] on p "Sent out for Service - Draft Summons" at bounding box center [148, 144] width 210 height 8
click at [95, 141] on p "Sent out for Service - Summons" at bounding box center [148, 144] width 210 height 8
click at [34, 158] on icon at bounding box center [34, 159] width 5 height 6
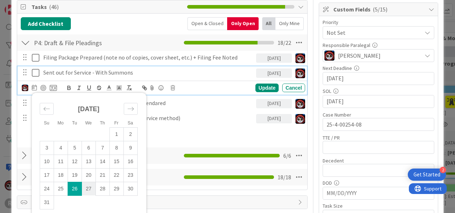
scroll to position [106, 0]
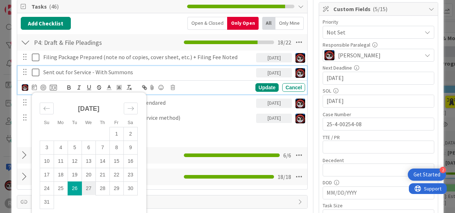
click at [86, 185] on td "27" at bounding box center [89, 188] width 14 height 14
type input "[DATE]"
click at [264, 85] on div "Update" at bounding box center [267, 87] width 23 height 9
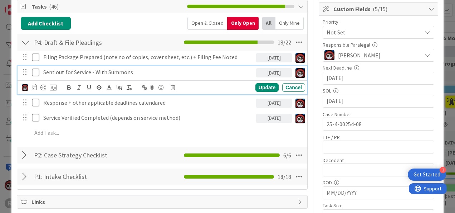
click at [108, 72] on p "Sent out for Service - With Summons" at bounding box center [148, 72] width 210 height 8
drag, startPoint x: 147, startPoint y: 69, endPoint x: 93, endPoint y: 68, distance: 54.4
click at [88, 69] on p "Sent out for Service - With Summons" at bounding box center [148, 72] width 210 height 8
click at [256, 87] on div "Update" at bounding box center [267, 87] width 23 height 9
click at [64, 73] on p "Sent out for Service" at bounding box center [148, 72] width 210 height 8
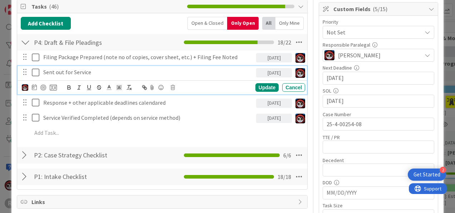
click at [107, 70] on p "Sent out for Service" at bounding box center [148, 72] width 210 height 8
click at [260, 85] on div "Update" at bounding box center [267, 87] width 23 height 9
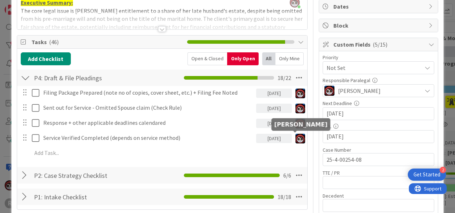
scroll to position [71, 0]
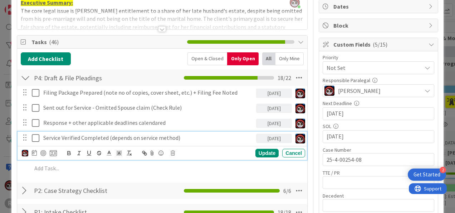
click at [206, 141] on div "Service Verified Completed (depends on service method)" at bounding box center [148, 137] width 216 height 13
click at [37, 152] on icon at bounding box center [34, 153] width 5 height 6
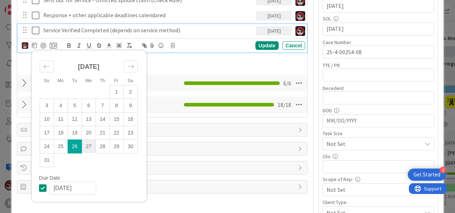
scroll to position [178, 0]
click at [89, 148] on td "27" at bounding box center [89, 146] width 14 height 14
type input "[DATE]"
click at [264, 44] on div "Update" at bounding box center [267, 45] width 23 height 9
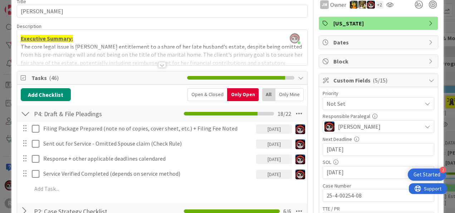
scroll to position [0, 0]
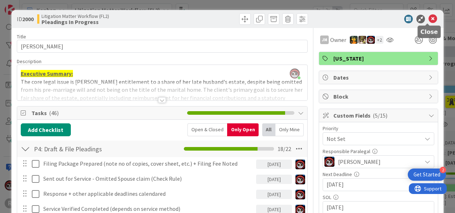
click at [430, 19] on icon at bounding box center [433, 19] width 9 height 9
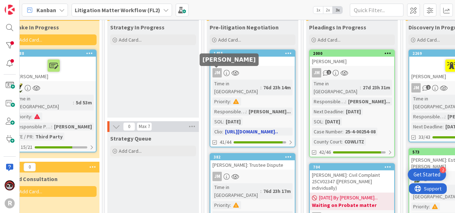
scroll to position [36, 205]
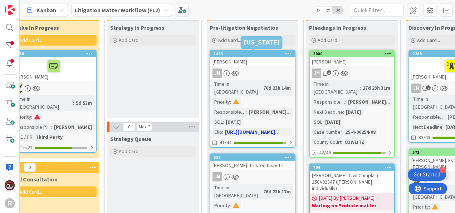
click at [249, 77] on link "1455 MCKOEN, Jimmy JM Time in Column : 76d 23h 14m Priority : Responsible Paral…" at bounding box center [253, 99] width 86 height 98
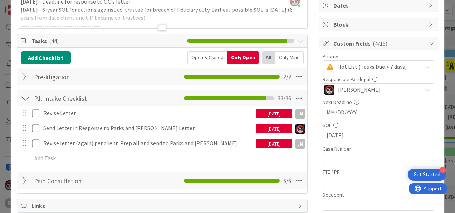
scroll to position [72, 0]
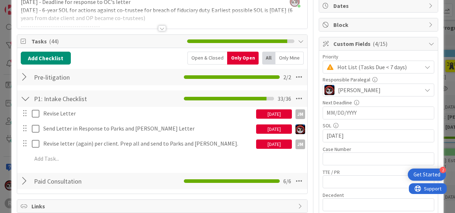
click at [262, 127] on div "[DATE]" at bounding box center [274, 128] width 36 height 9
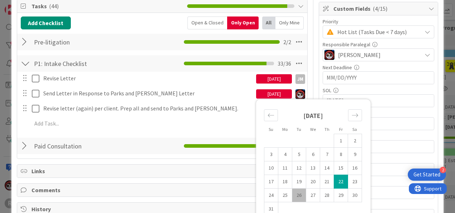
scroll to position [107, 0]
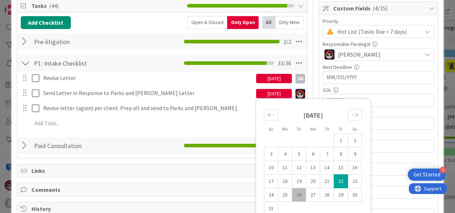
click at [279, 79] on div "[DATE]" at bounding box center [274, 78] width 36 height 9
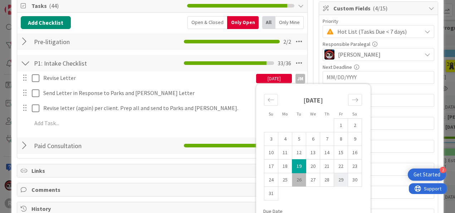
click at [341, 180] on td "29" at bounding box center [341, 180] width 14 height 14
type input "[DATE]"
click at [271, 75] on div "[DATE]" at bounding box center [274, 78] width 36 height 9
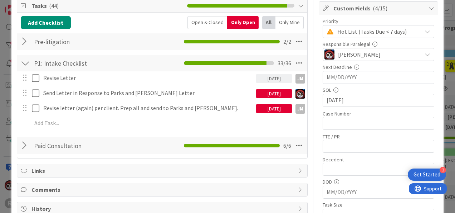
click at [277, 94] on div "[DATE]" at bounding box center [274, 93] width 36 height 9
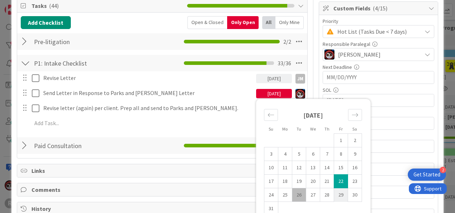
click at [341, 193] on td "29" at bounding box center [341, 195] width 14 height 14
type input "[DATE]"
click at [272, 79] on div "[DATE]" at bounding box center [274, 78] width 36 height 9
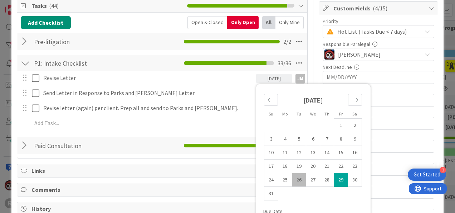
drag, startPoint x: 272, startPoint y: 79, endPoint x: 221, endPoint y: 99, distance: 54.8
click at [221, 99] on div "Revise Letter 08/29/2025 Su Mo Tu We Th Fr Sa July 2025 1 2 3 4 5 6 7 8 9 10 11…" at bounding box center [162, 101] width 283 height 61
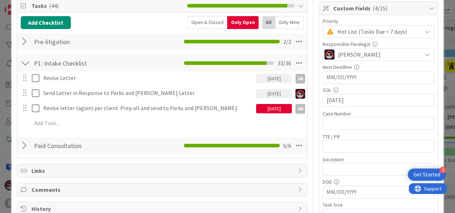
click at [265, 109] on div "[DATE]" at bounding box center [274, 108] width 36 height 9
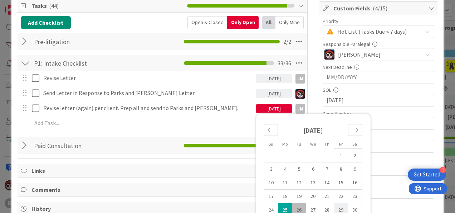
click at [337, 206] on td "29" at bounding box center [341, 210] width 14 height 14
type input "[DATE]"
click at [252, 84] on div "Revise Letter 08/29/2025 Su Mo Tu We Th Fr Sa July 2025 1 2 3 4 5 6 7 8 9 10 11…" at bounding box center [162, 101] width 283 height 61
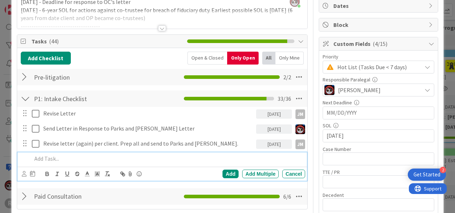
click at [102, 162] on div at bounding box center [167, 158] width 276 height 13
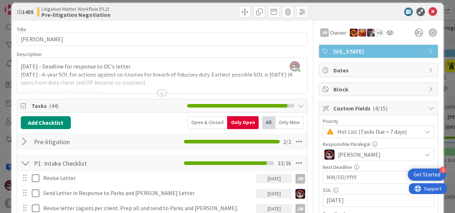
scroll to position [0, 0]
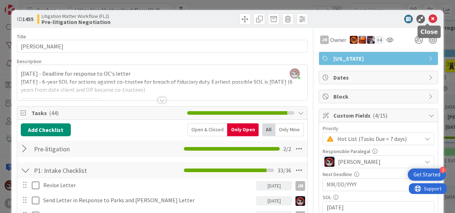
click at [429, 21] on icon at bounding box center [433, 19] width 9 height 9
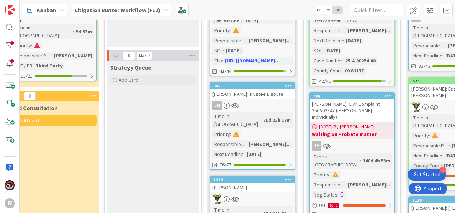
scroll to position [107, 205]
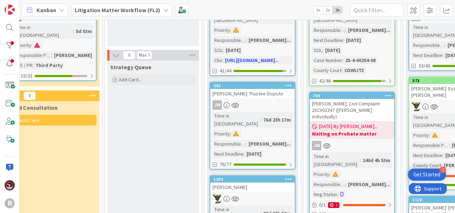
click at [270, 91] on link "382 HALSEY: Trustee Dispute JM Time in Column : 76d 23h 17m Priority : Responsi…" at bounding box center [253, 126] width 86 height 88
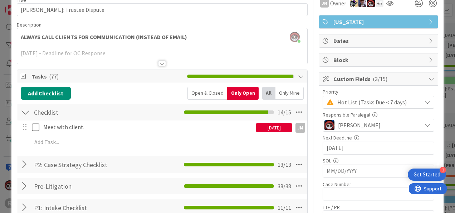
scroll to position [36, 0]
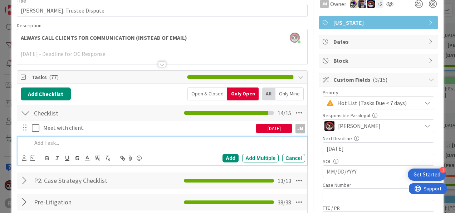
click at [48, 146] on div at bounding box center [167, 142] width 276 height 13
click at [26, 156] on icon at bounding box center [24, 157] width 5 height 5
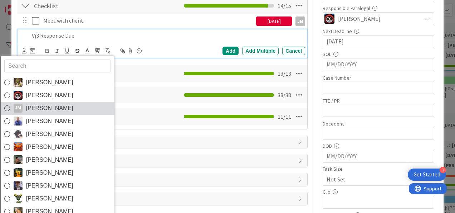
scroll to position [143, 0]
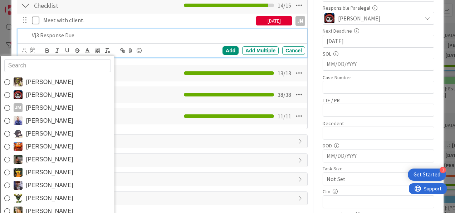
click at [167, 31] on p "Vj3 Response Due" at bounding box center [167, 35] width 271 height 8
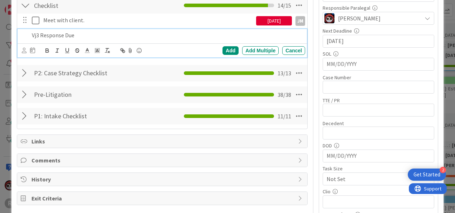
click at [92, 30] on div "Vj3 Response Due" at bounding box center [167, 35] width 276 height 13
click at [31, 47] on icon at bounding box center [32, 50] width 5 height 6
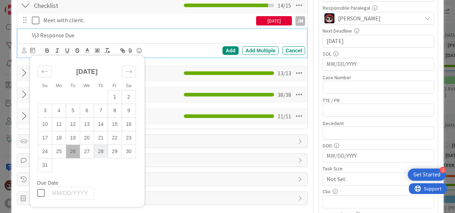
click at [104, 148] on td "28" at bounding box center [101, 151] width 14 height 14
click at [223, 50] on div "Add" at bounding box center [231, 50] width 16 height 9
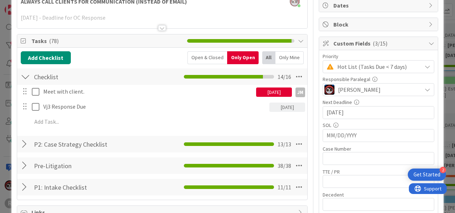
scroll to position [72, 0]
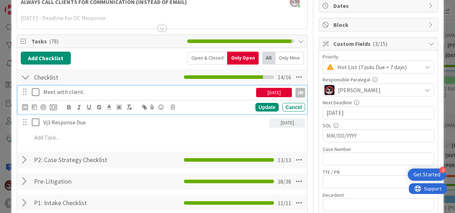
click at [34, 91] on icon at bounding box center [37, 92] width 11 height 9
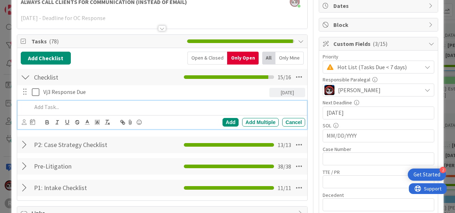
click at [121, 107] on p at bounding box center [167, 107] width 271 height 8
click at [283, 120] on div "Cancel" at bounding box center [293, 122] width 23 height 9
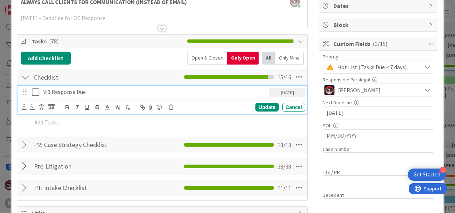
click at [59, 92] on p "Vj3 Response Due" at bounding box center [154, 92] width 223 height 8
click at [52, 92] on p "Vj3 Response Due" at bounding box center [154, 92] width 223 height 8
click at [258, 105] on div "Update" at bounding box center [267, 107] width 23 height 9
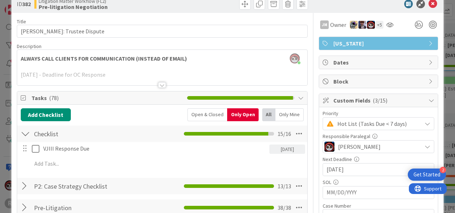
scroll to position [0, 0]
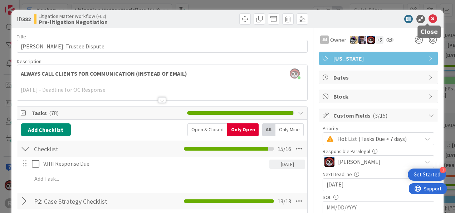
click at [429, 21] on icon at bounding box center [433, 19] width 9 height 9
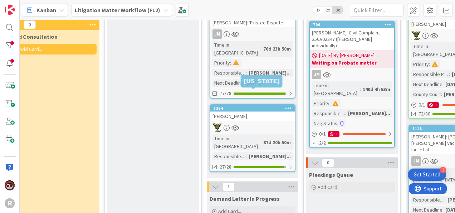
scroll to position [178, 205]
click at [268, 106] on div "1284" at bounding box center [254, 108] width 81 height 5
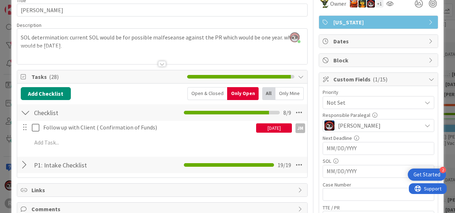
scroll to position [36, 0]
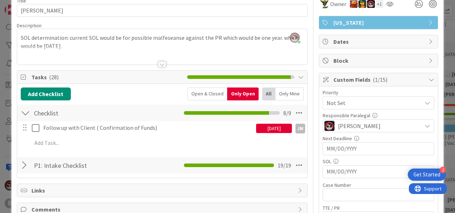
click at [271, 129] on div "[DATE]" at bounding box center [274, 127] width 36 height 9
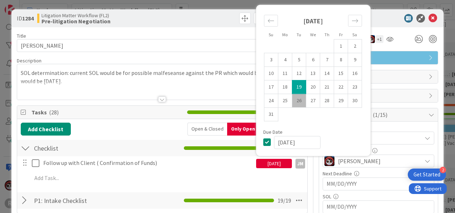
scroll to position [0, 0]
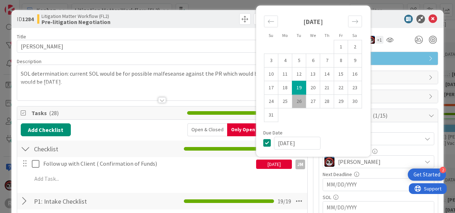
click at [263, 162] on div "[DATE]" at bounding box center [274, 163] width 36 height 9
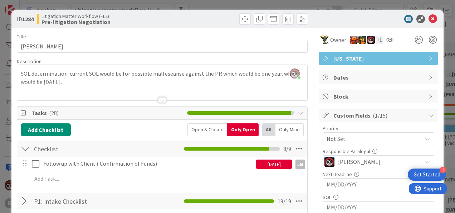
click at [264, 162] on div "[DATE]" at bounding box center [274, 163] width 36 height 9
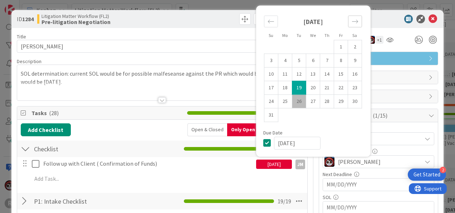
click at [352, 18] on icon "Move forward to switch to the next month." at bounding box center [355, 21] width 7 height 7
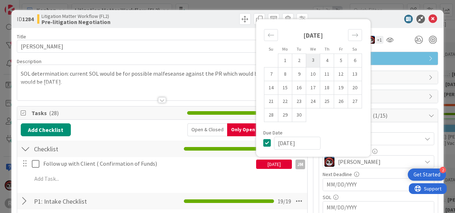
click at [307, 64] on td "3" at bounding box center [313, 61] width 14 height 14
type input "[DATE]"
click at [233, 188] on div "Add Checklist Open & Closed Only Open All Only Mine Checklist Checklist Name 9 …" at bounding box center [162, 166] width 283 height 87
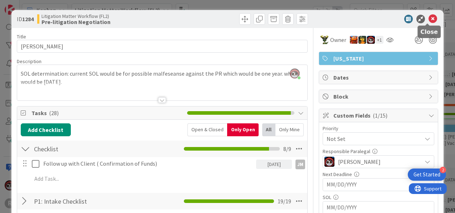
click at [429, 17] on icon at bounding box center [433, 19] width 9 height 9
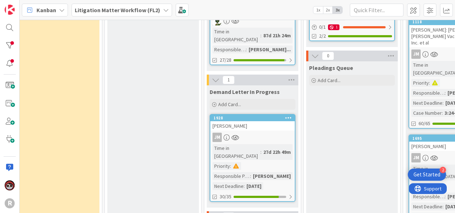
click at [269, 132] on div "JM" at bounding box center [252, 136] width 84 height 9
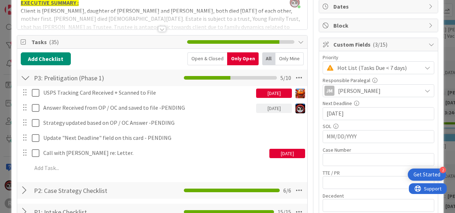
scroll to position [71, 0]
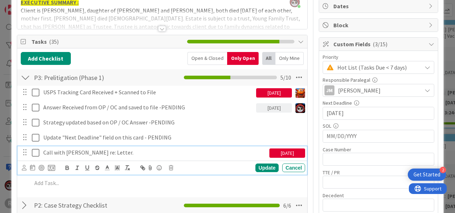
click at [72, 152] on p "Call with Kim Gaston re: Letter." at bounding box center [154, 152] width 223 height 8
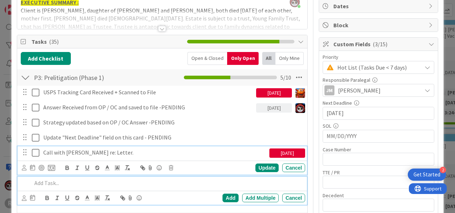
click at [122, 181] on p at bounding box center [167, 183] width 271 height 8
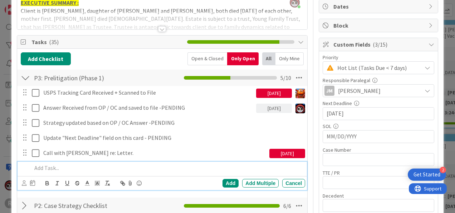
scroll to position [71, 0]
click at [227, 180] on div "Add" at bounding box center [231, 183] width 16 height 9
click at [77, 166] on p at bounding box center [167, 168] width 271 height 8
click at [90, 167] on p at bounding box center [167, 168] width 271 height 8
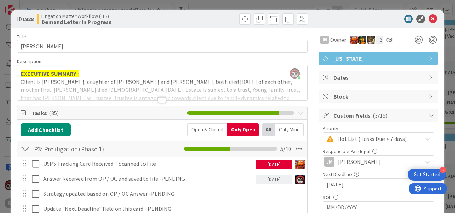
scroll to position [0, 0]
click at [429, 17] on icon at bounding box center [433, 19] width 9 height 9
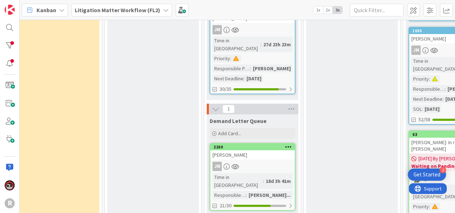
scroll to position [392, 205]
click at [269, 161] on div "JM" at bounding box center [252, 165] width 84 height 9
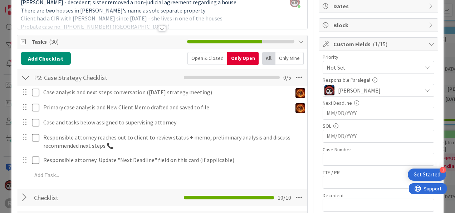
scroll to position [72, 0]
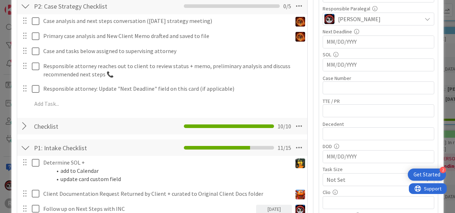
click at [24, 122] on div at bounding box center [25, 126] width 9 height 13
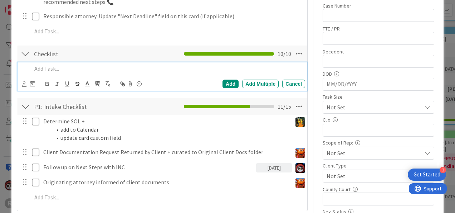
click at [71, 72] on p at bounding box center [167, 68] width 271 height 8
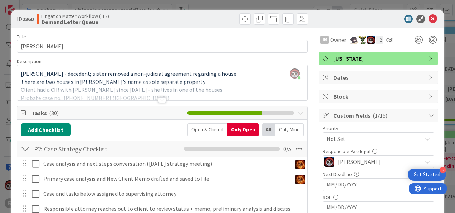
scroll to position [0, 0]
click at [330, 43] on span "Owner" at bounding box center [338, 39] width 16 height 9
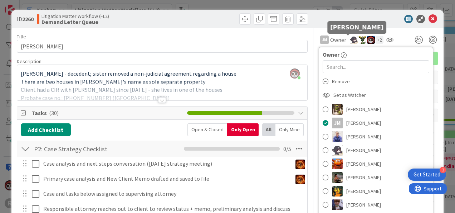
scroll to position [35, 0]
click at [350, 38] on img at bounding box center [354, 40] width 8 height 8
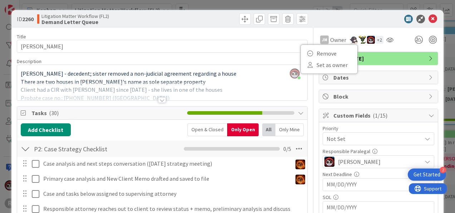
click at [330, 11] on div "ID 2260 Litigation Matter Workflow (FL2) Demand Letter Queue" at bounding box center [227, 19] width 432 height 18
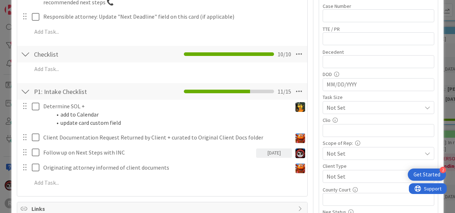
scroll to position [215, 0]
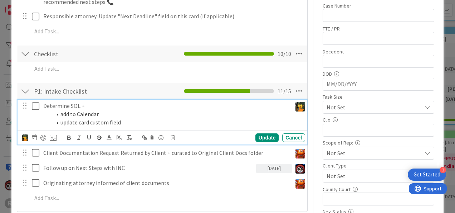
click at [37, 103] on icon at bounding box center [37, 106] width 11 height 9
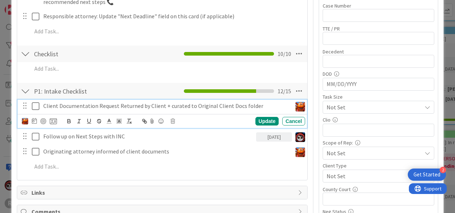
click at [36, 106] on icon at bounding box center [37, 106] width 11 height 9
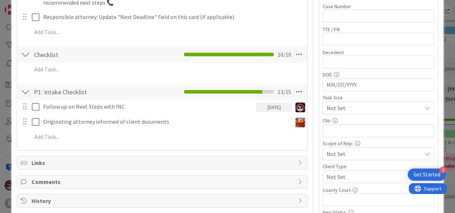
scroll to position [214, 0]
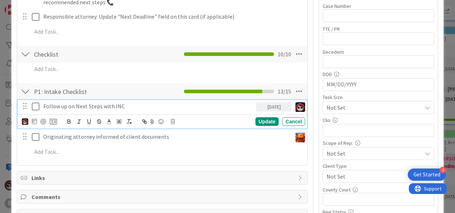
click at [36, 106] on icon at bounding box center [37, 106] width 11 height 9
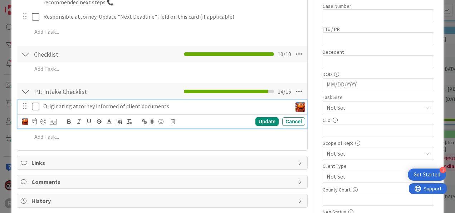
click at [36, 106] on icon at bounding box center [37, 106] width 11 height 9
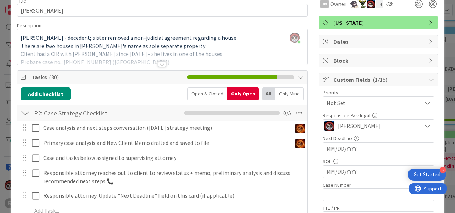
scroll to position [36, 0]
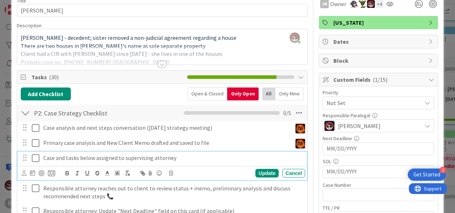
click at [84, 158] on p "Case and tasks below assigned to supervising attorney" at bounding box center [172, 158] width 259 height 8
click at [171, 172] on icon at bounding box center [171, 172] width 4 height 5
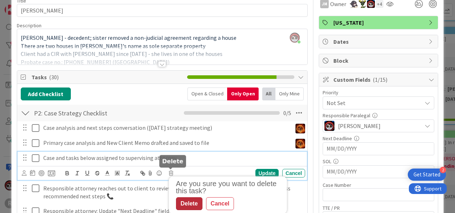
click at [189, 203] on div "Delete" at bounding box center [189, 203] width 26 height 13
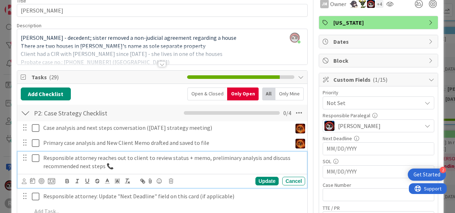
click at [77, 159] on p "Responsible attorney reaches out to client to review status + memo, preliminary…" at bounding box center [172, 162] width 259 height 16
click at [37, 157] on icon at bounding box center [37, 158] width 11 height 9
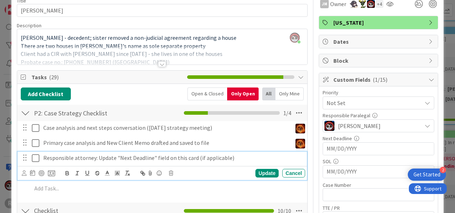
click at [35, 156] on icon at bounding box center [37, 158] width 11 height 9
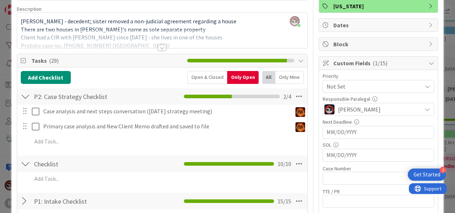
scroll to position [53, 0]
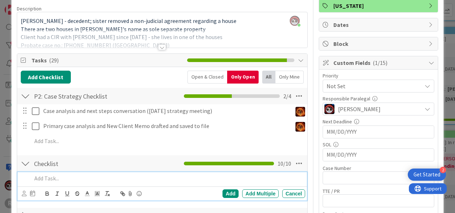
click at [61, 180] on p at bounding box center [167, 178] width 271 height 8
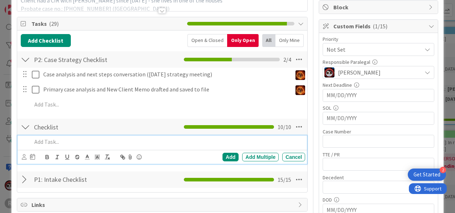
scroll to position [89, 0]
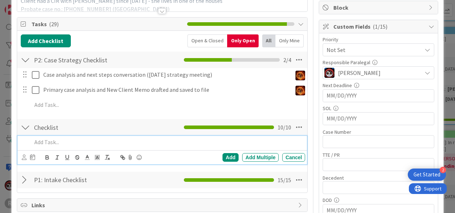
click at [33, 66] on div "P2: Case Strategy Checklist Checklist Name 27 / 64 P2: Case Strategy Checklist …" at bounding box center [162, 60] width 290 height 16
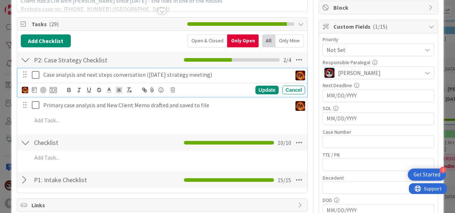
click at [34, 74] on icon at bounding box center [37, 75] width 11 height 9
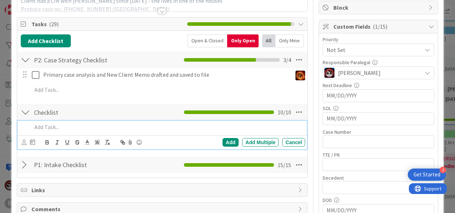
click at [48, 125] on p at bounding box center [167, 127] width 271 height 8
click at [27, 142] on div at bounding box center [28, 142] width 13 height 9
click at [21, 144] on div "Add Add Multiple Cancel" at bounding box center [163, 142] width 290 height 14
click at [23, 141] on icon at bounding box center [24, 141] width 5 height 5
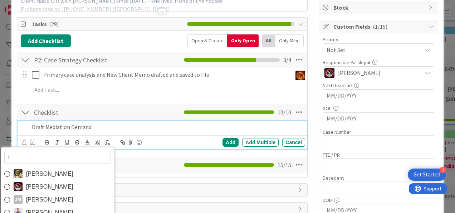
type input "ty"
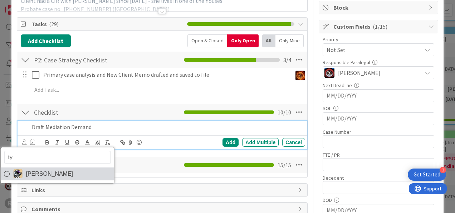
click at [32, 169] on span "[PERSON_NAME]" at bounding box center [49, 173] width 47 height 11
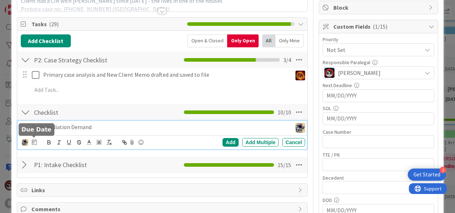
click at [34, 140] on icon at bounding box center [34, 142] width 5 height 6
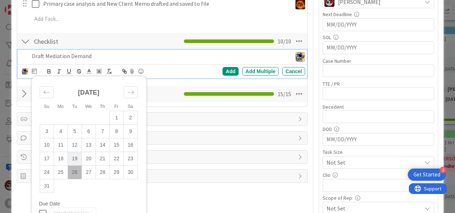
scroll to position [160, 0]
click at [130, 92] on icon "Move forward to switch to the next month." at bounding box center [130, 91] width 7 height 7
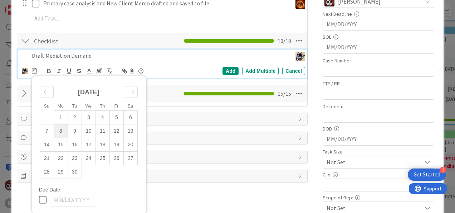
click at [62, 130] on td "8" at bounding box center [61, 131] width 14 height 14
click at [72, 113] on td "2" at bounding box center [75, 117] width 14 height 14
click at [103, 113] on td "4" at bounding box center [103, 117] width 14 height 14
click at [227, 70] on div "Add" at bounding box center [231, 71] width 16 height 9
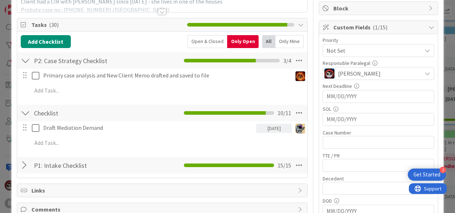
scroll to position [88, 0]
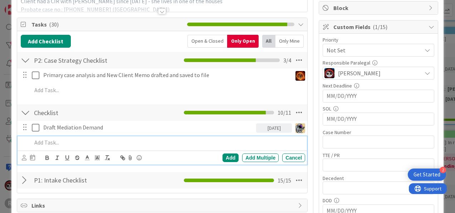
click at [65, 142] on p at bounding box center [167, 142] width 271 height 8
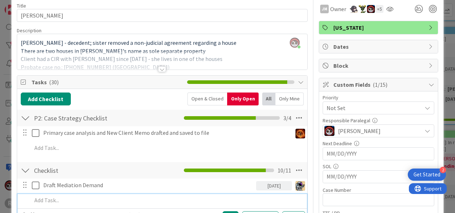
scroll to position [31, 0]
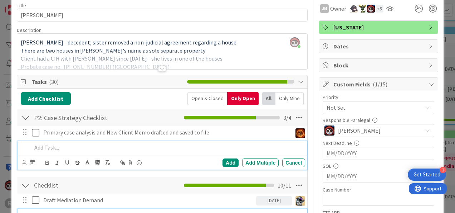
click at [178, 141] on div at bounding box center [167, 147] width 276 height 13
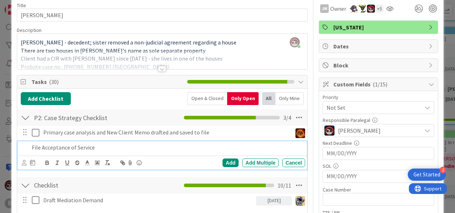
click at [22, 166] on div "Add Add Multiple Cancel" at bounding box center [163, 162] width 283 height 10
click at [23, 160] on icon at bounding box center [24, 162] width 5 height 5
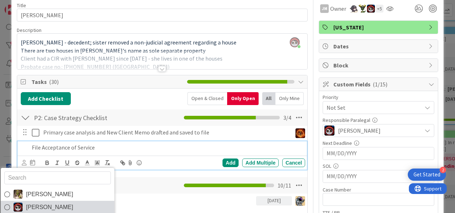
click at [42, 204] on span "[PERSON_NAME]" at bounding box center [49, 206] width 47 height 11
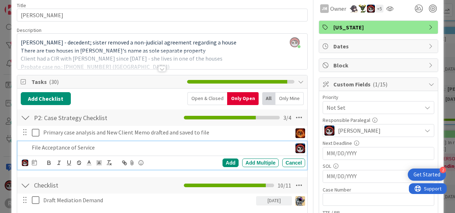
click at [36, 161] on icon at bounding box center [34, 162] width 5 height 6
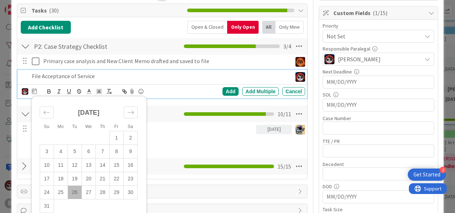
scroll to position [102, 0]
click at [87, 187] on td "27" at bounding box center [89, 192] width 14 height 14
click at [229, 93] on div "Add" at bounding box center [231, 91] width 16 height 9
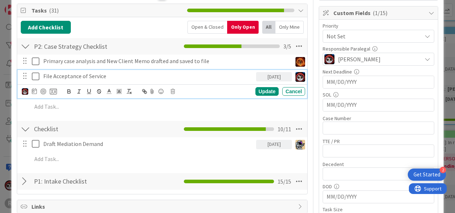
click at [67, 73] on p "File Acceptance of Service" at bounding box center [148, 76] width 210 height 8
click at [44, 92] on div at bounding box center [43, 91] width 6 height 6
click at [265, 88] on div "Update" at bounding box center [267, 91] width 23 height 9
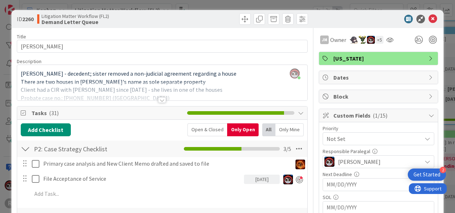
scroll to position [0, 0]
click at [429, 19] on icon at bounding box center [433, 19] width 9 height 9
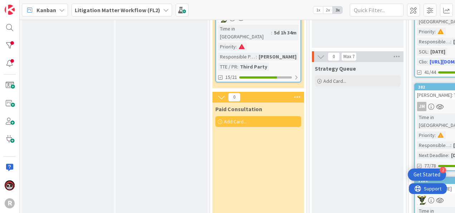
click at [281, 32] on div "Time in Column : 5d 1h 34m Priority : Responsible Paralegal : Devine Gines TTE …" at bounding box center [258, 48] width 80 height 46
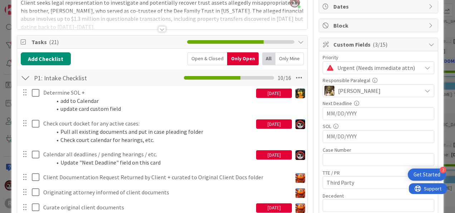
scroll to position [71, 0]
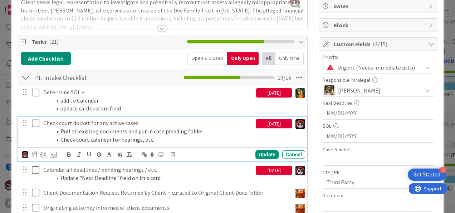
click at [86, 124] on p "Check court docket for any active cases:" at bounding box center [148, 123] width 210 height 8
click at [35, 153] on icon at bounding box center [34, 154] width 5 height 6
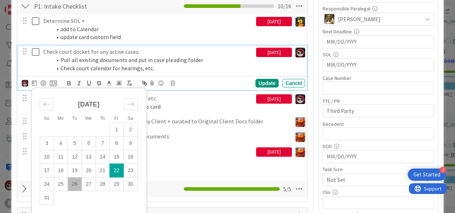
scroll to position [143, 0]
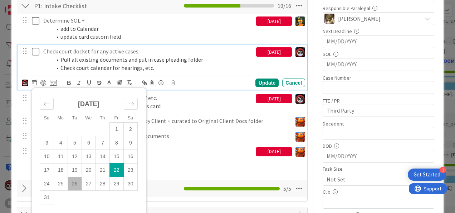
click at [216, 60] on li "Pull all existing documents and put in case pleading folder" at bounding box center [152, 59] width 201 height 8
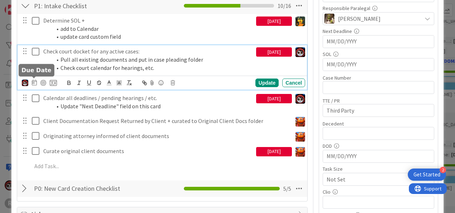
drag, startPoint x: 33, startPoint y: 80, endPoint x: 223, endPoint y: 61, distance: 190.3
click at [223, 61] on li "Pull all existing documents and put in case pleading folder" at bounding box center [152, 59] width 201 height 8
click at [34, 82] on icon at bounding box center [34, 82] width 5 height 6
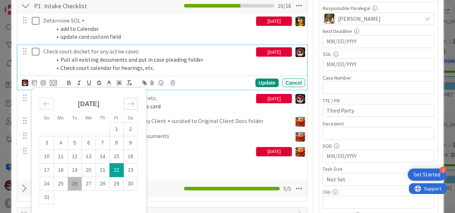
click at [127, 102] on icon "Move forward to switch to the next month." at bounding box center [130, 103] width 7 height 7
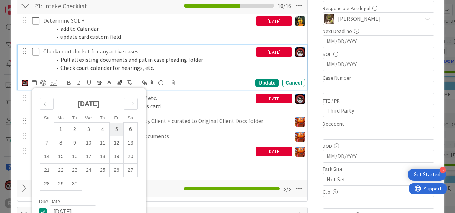
click at [116, 126] on td "5" at bounding box center [117, 129] width 14 height 14
type input "09/05/2025"
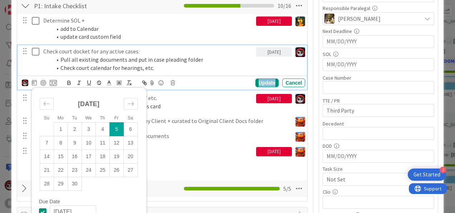
click at [268, 84] on div "Update" at bounding box center [267, 82] width 23 height 9
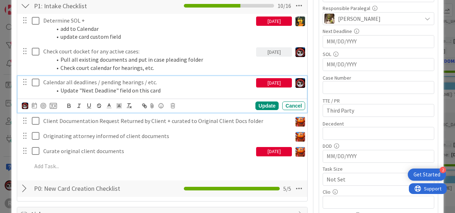
click at [103, 88] on li "Update "Next Deadline" field on this card" at bounding box center [152, 90] width 201 height 8
click at [34, 103] on icon at bounding box center [34, 105] width 5 height 6
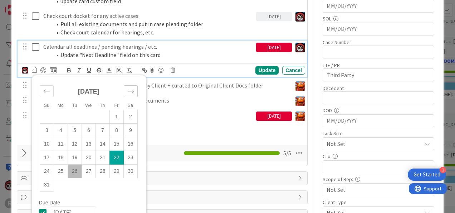
scroll to position [178, 0]
click at [135, 92] on div "Move forward to switch to the next month." at bounding box center [131, 91] width 14 height 12
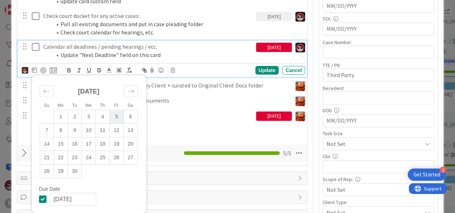
click at [115, 116] on td "5" at bounding box center [117, 117] width 14 height 14
type input "09/05/2025"
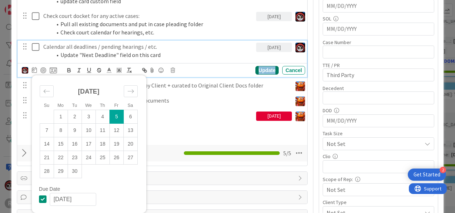
click at [263, 66] on div "Update" at bounding box center [267, 70] width 23 height 9
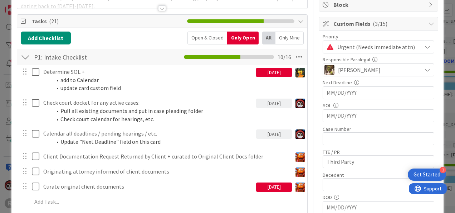
scroll to position [0, 0]
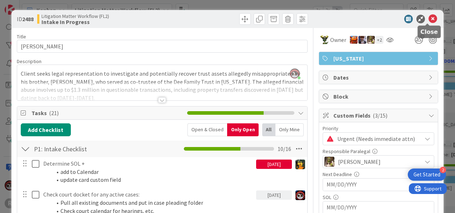
click at [429, 18] on icon at bounding box center [433, 19] width 9 height 9
